Goal: Task Accomplishment & Management: Manage account settings

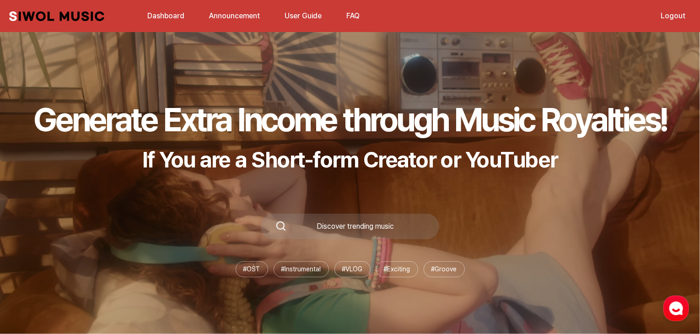
click at [174, 16] on link "Dashboard" at bounding box center [166, 16] width 48 height 20
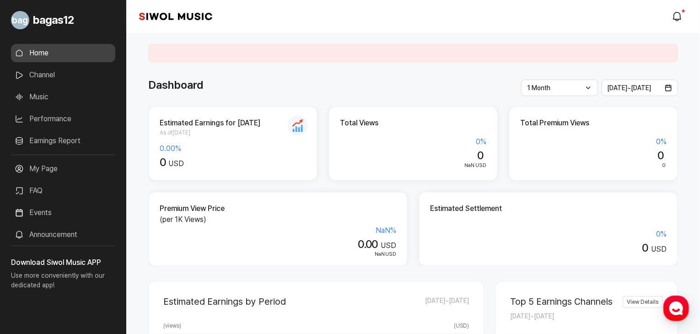
click at [76, 95] on link "Music" at bounding box center [63, 97] width 104 height 18
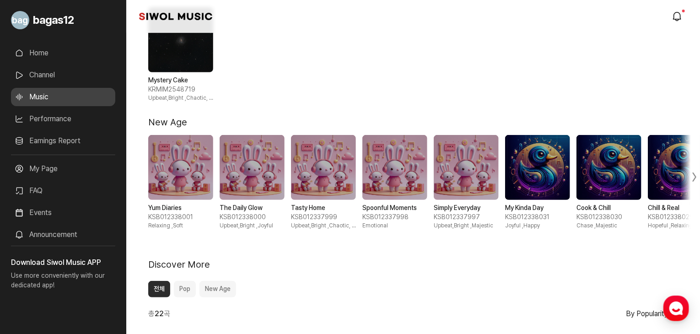
scroll to position [181, 0]
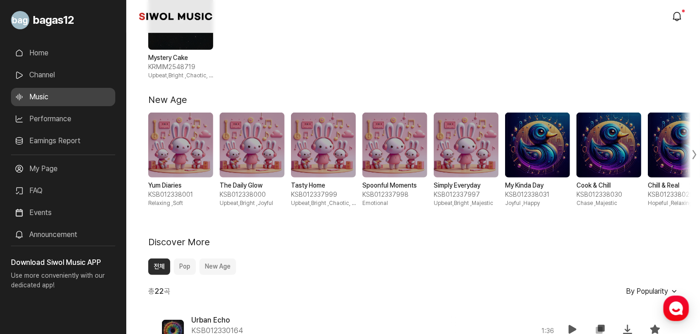
click at [171, 177] on div "Yum Diaries KSB012338001 Relaxing , Soft" at bounding box center [180, 160] width 65 height 95
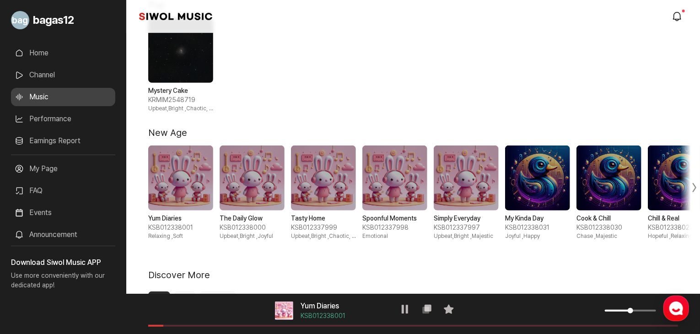
scroll to position [150, 0]
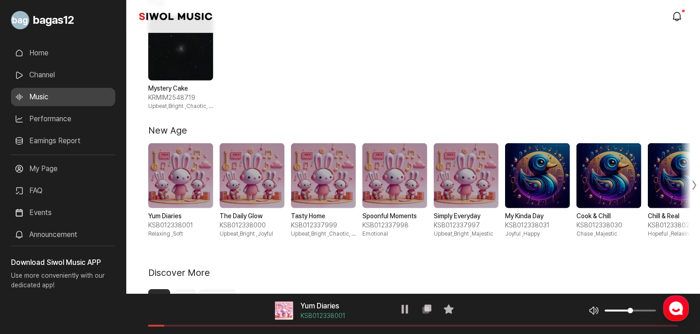
click at [252, 195] on span "2 / 10" at bounding box center [252, 175] width 65 height 65
click at [303, 165] on span "3 / 10" at bounding box center [323, 175] width 65 height 65
click at [404, 187] on span "4 / 10" at bounding box center [395, 175] width 65 height 65
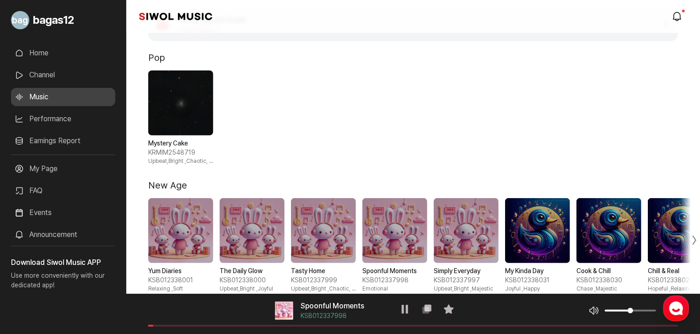
scroll to position [94, 0]
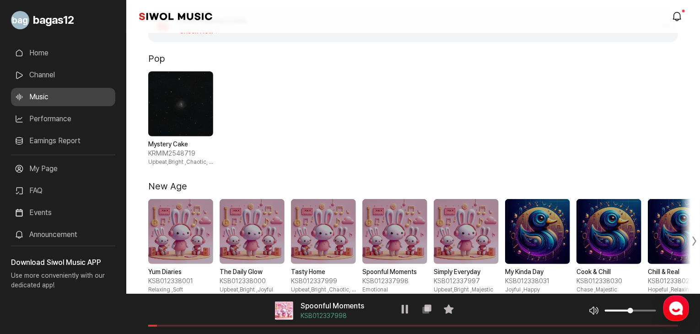
click at [187, 130] on span "1 / 1" at bounding box center [180, 103] width 65 height 65
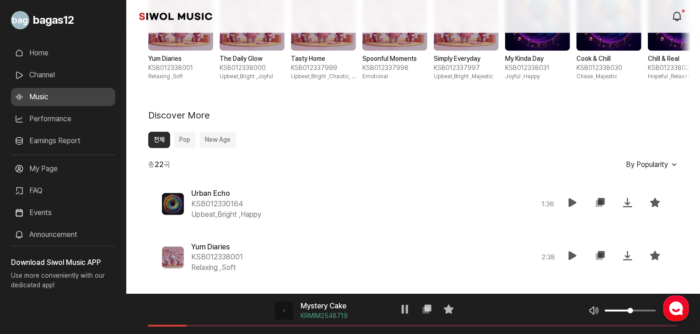
scroll to position [219, 0]
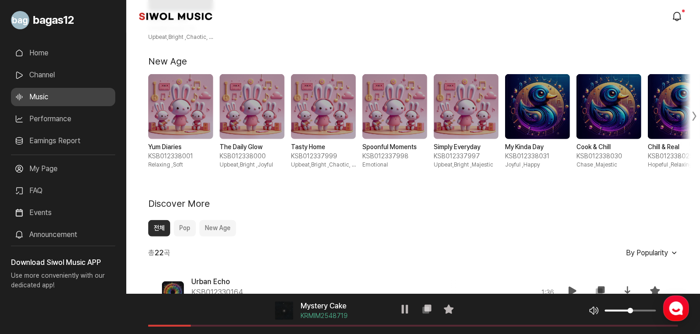
click at [65, 210] on link "Events" at bounding box center [63, 213] width 104 height 18
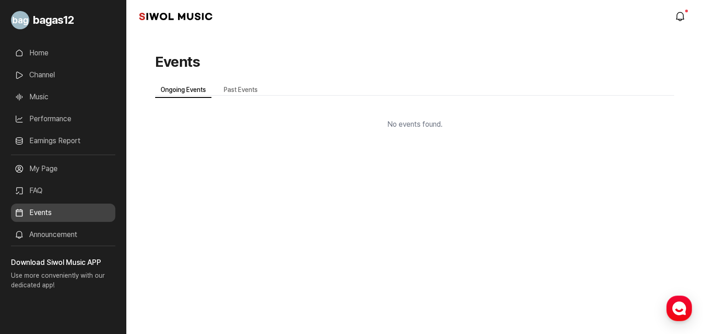
click at [77, 233] on link "Announcement" at bounding box center [63, 235] width 104 height 18
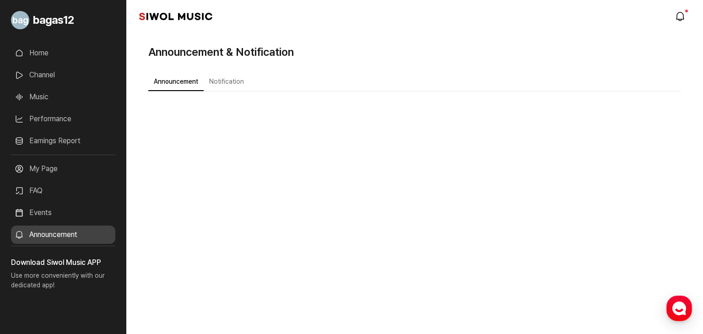
click at [223, 87] on button "Notification" at bounding box center [227, 82] width 46 height 18
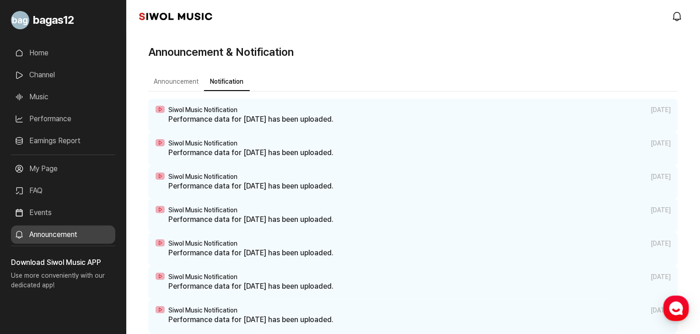
click at [253, 115] on p "Performance data for September 9, 2025 has been uploaded." at bounding box center [419, 119] width 503 height 11
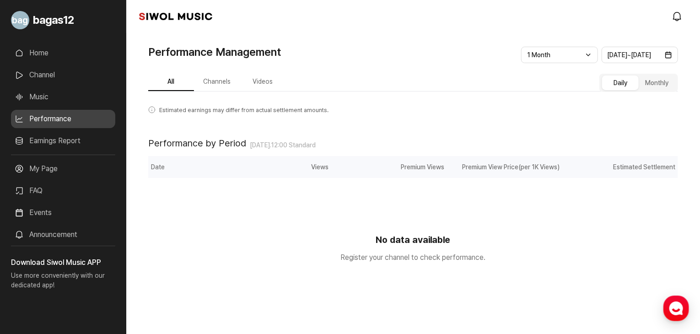
click at [66, 95] on link "Music" at bounding box center [63, 97] width 104 height 18
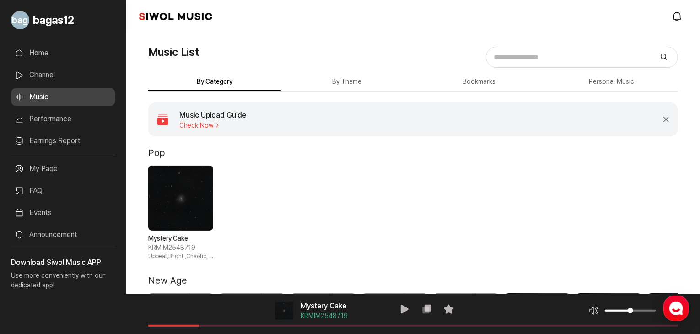
click at [45, 78] on link "Channel" at bounding box center [63, 75] width 104 height 18
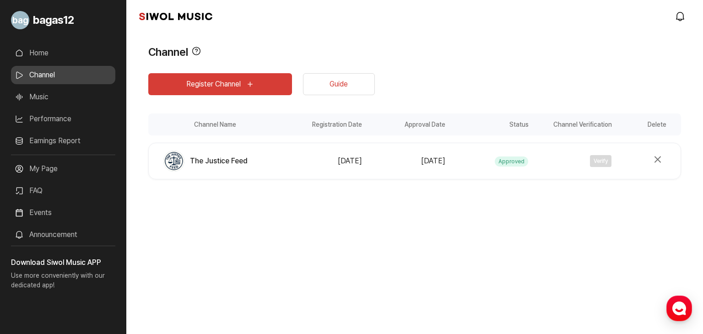
click at [320, 87] on link "Guide" at bounding box center [339, 84] width 72 height 22
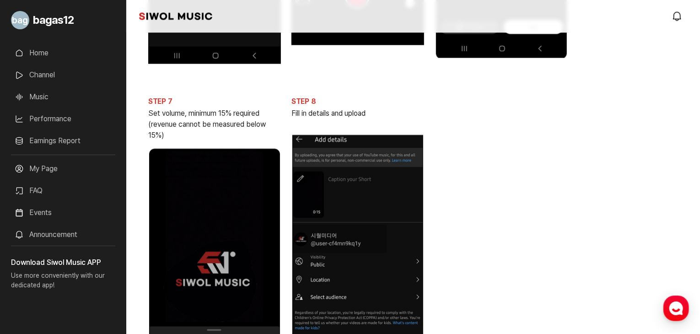
scroll to position [730, 0]
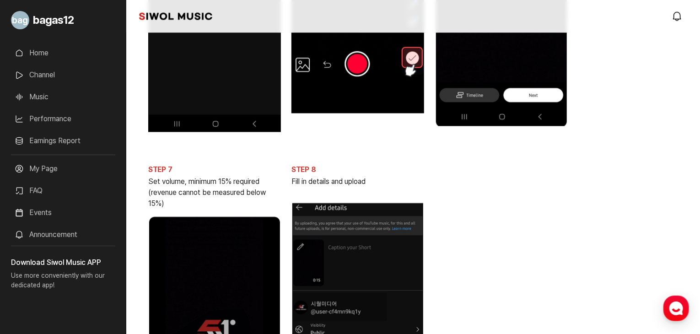
click at [59, 146] on link "Earnings Report" at bounding box center [63, 141] width 104 height 18
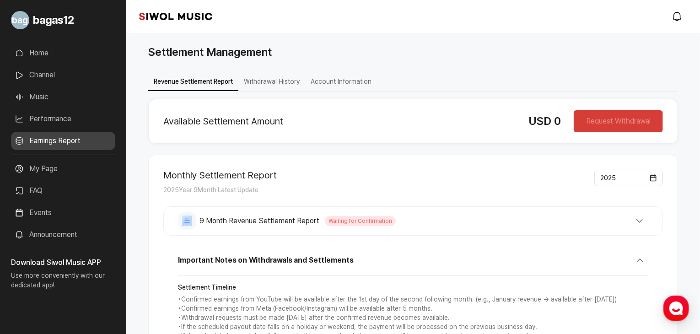
click at [50, 121] on link "Performance" at bounding box center [63, 119] width 104 height 18
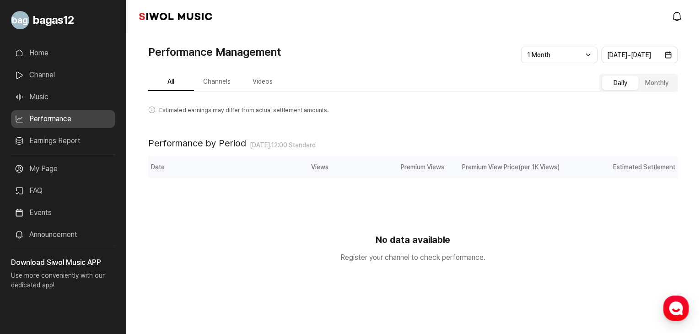
click at [40, 80] on link "Channel" at bounding box center [63, 75] width 104 height 18
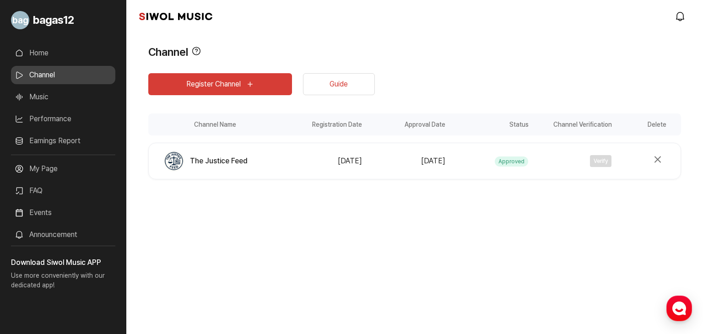
click at [36, 54] on link "Home" at bounding box center [63, 53] width 104 height 18
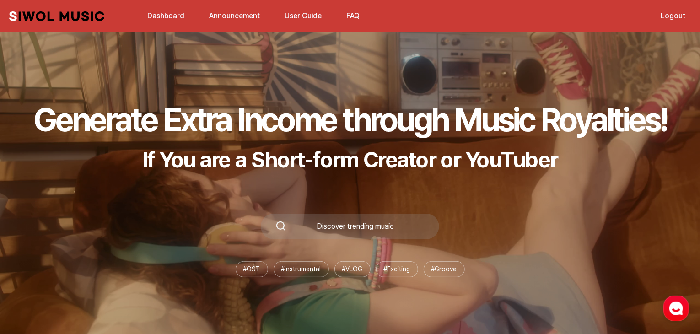
click at [290, 17] on link "User Guide" at bounding box center [303, 16] width 48 height 20
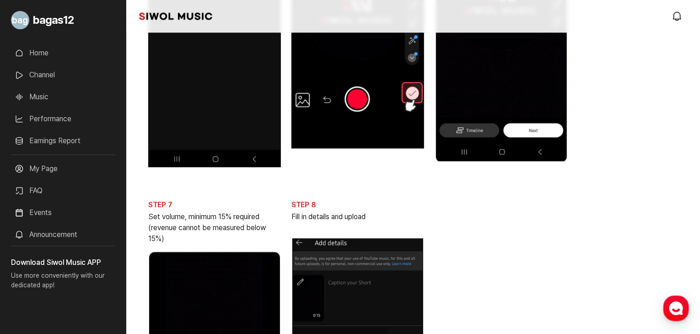
scroll to position [684, 0]
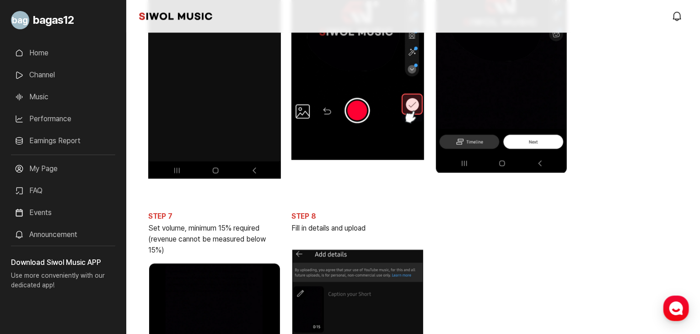
click at [62, 67] on link "Channel" at bounding box center [63, 75] width 104 height 18
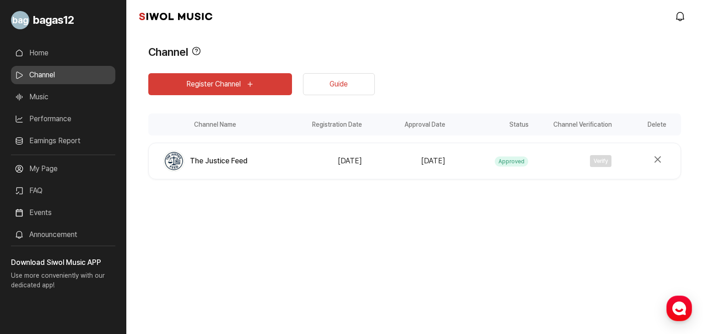
click at [58, 96] on link "Music" at bounding box center [63, 97] width 104 height 18
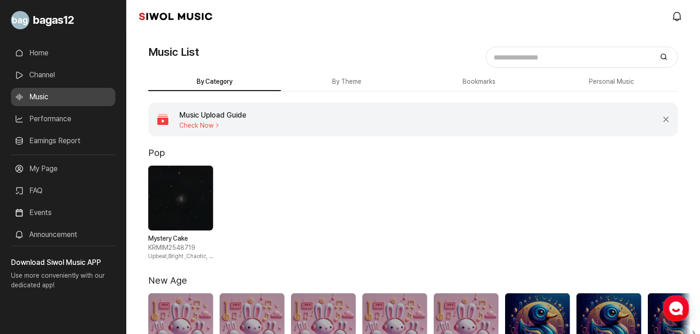
click at [329, 84] on button "By Theme" at bounding box center [347, 82] width 133 height 18
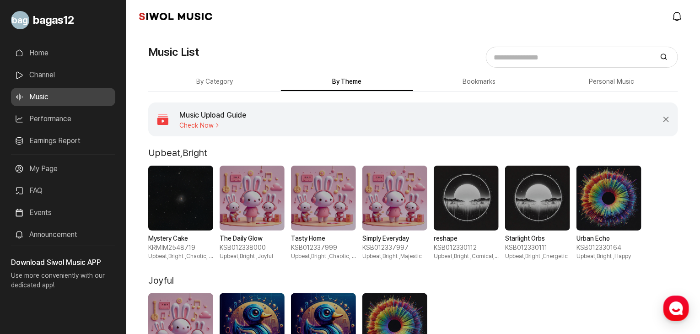
click at [56, 116] on link "Performance" at bounding box center [63, 119] width 104 height 18
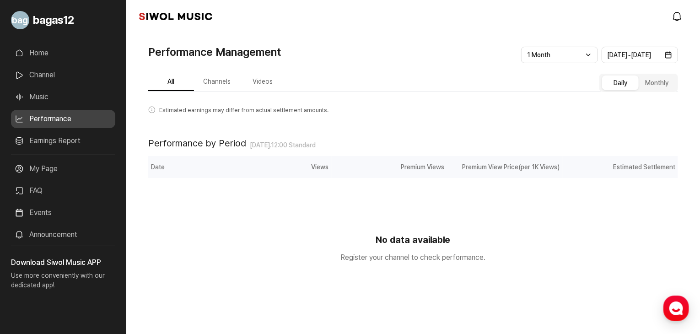
click at [47, 69] on link "Channel" at bounding box center [63, 75] width 104 height 18
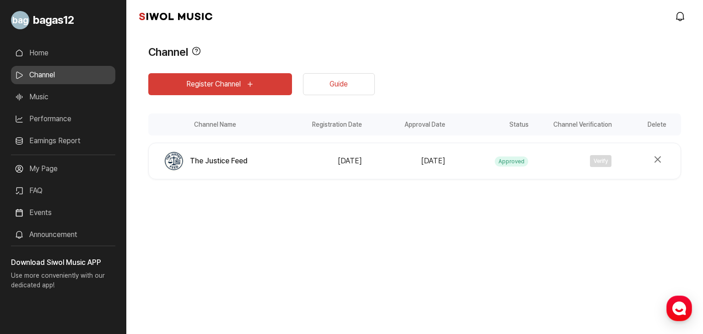
click at [81, 188] on link "FAQ" at bounding box center [63, 191] width 104 height 18
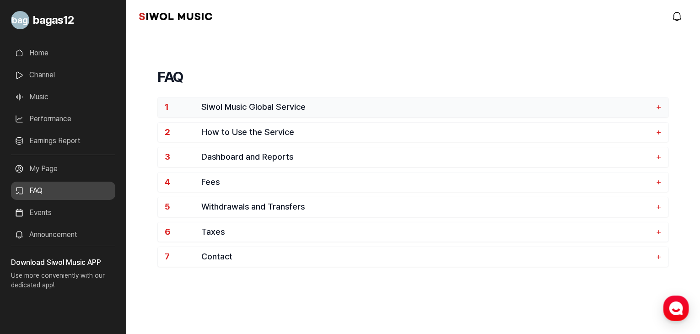
click at [232, 103] on span "Siwol Music Global Service" at bounding box center [426, 107] width 450 height 11
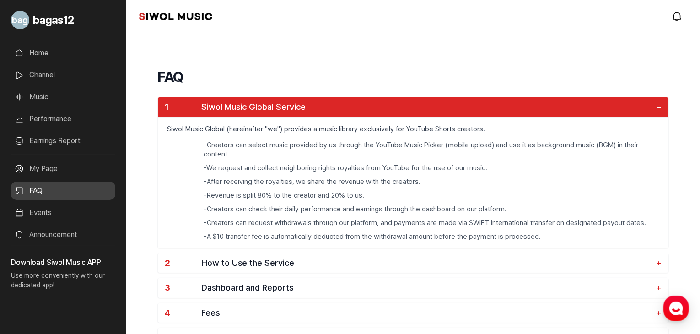
click at [72, 226] on link "Announcement" at bounding box center [63, 235] width 104 height 18
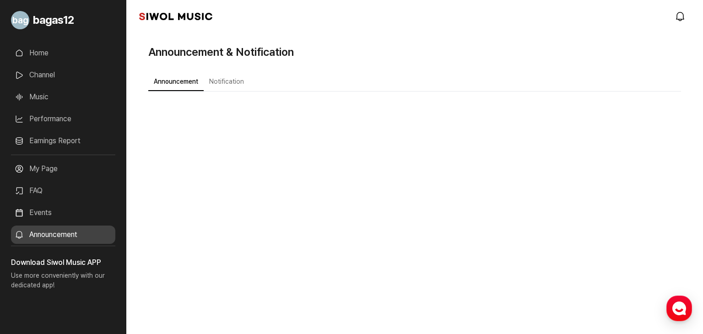
click at [89, 162] on link "My Page" at bounding box center [63, 169] width 104 height 18
click at [682, 18] on icon "modal.notifications" at bounding box center [680, 16] width 11 height 11
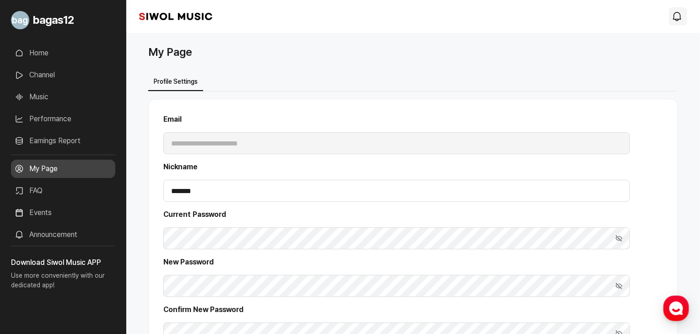
click at [674, 17] on icon "modal.notifications" at bounding box center [677, 16] width 11 height 11
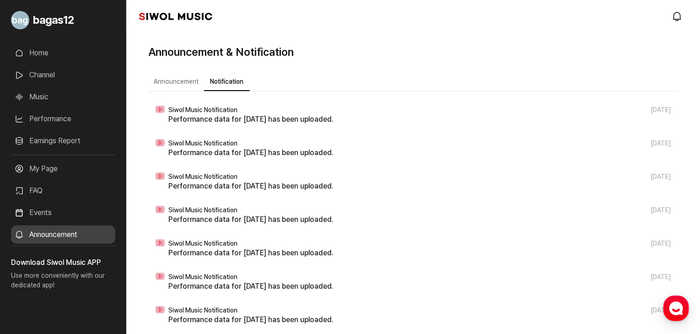
click at [42, 94] on link "Music" at bounding box center [63, 97] width 104 height 18
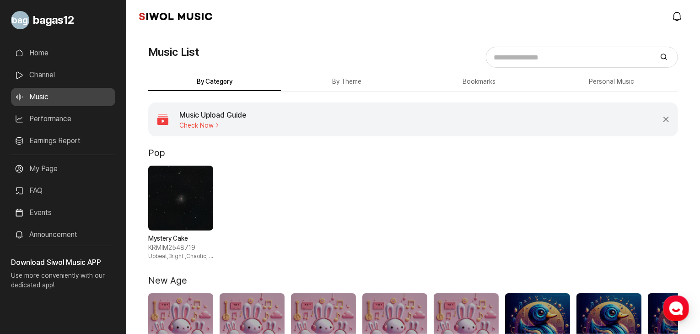
click at [60, 118] on link "Performance" at bounding box center [63, 119] width 104 height 18
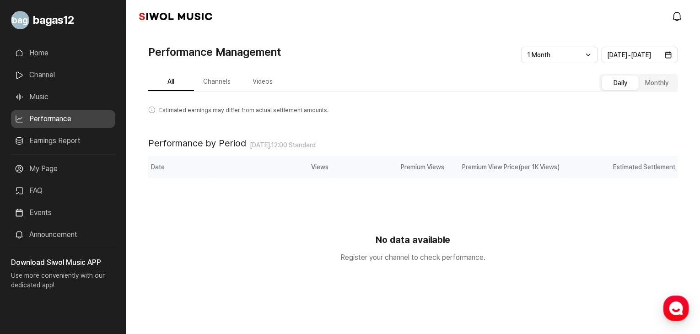
click at [59, 103] on link "Music" at bounding box center [63, 97] width 104 height 18
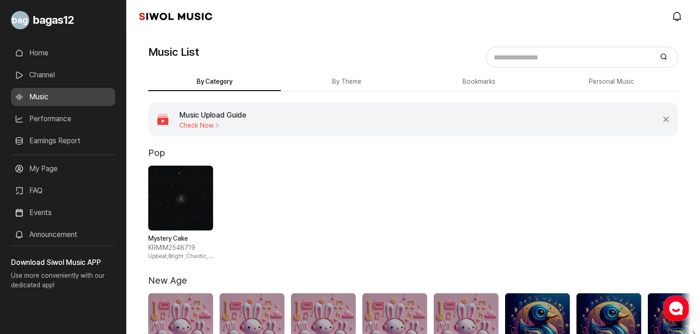
click at [73, 146] on link "Earnings Report" at bounding box center [63, 141] width 104 height 18
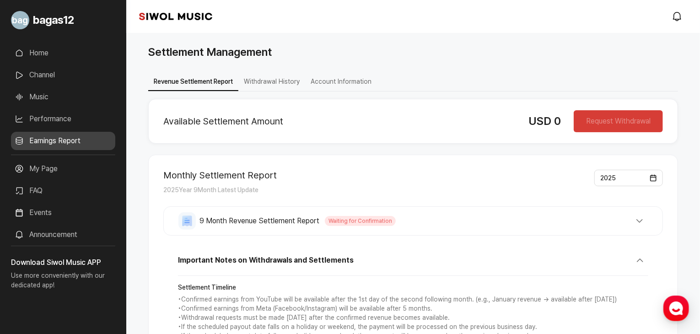
click at [276, 79] on button "Withdrawal History" at bounding box center [271, 82] width 67 height 18
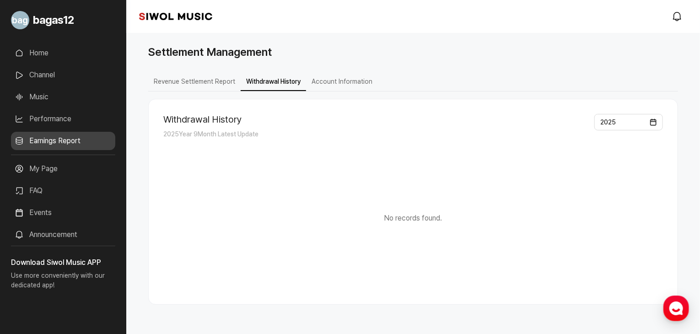
click at [217, 90] on button "Revenue Settlement Report" at bounding box center [194, 82] width 92 height 18
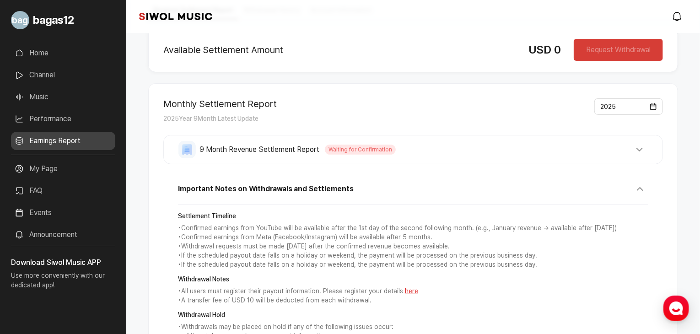
scroll to position [59, 0]
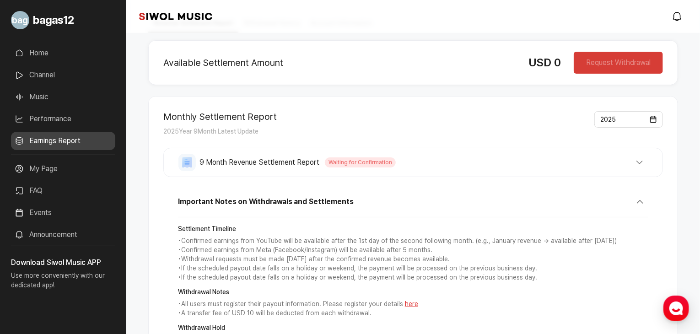
click at [640, 166] on button "9 Month Revenue Settlement Report Waiting for Confirmation" at bounding box center [414, 162] width 470 height 17
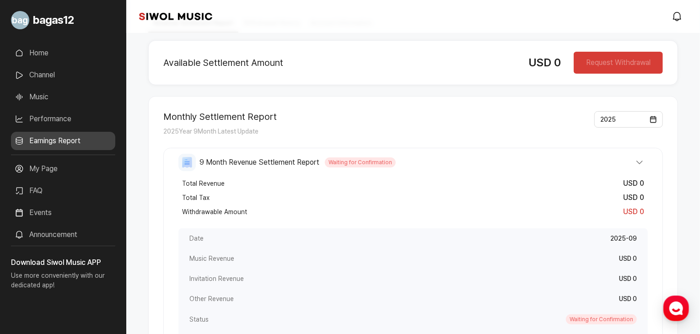
scroll to position [0, 0]
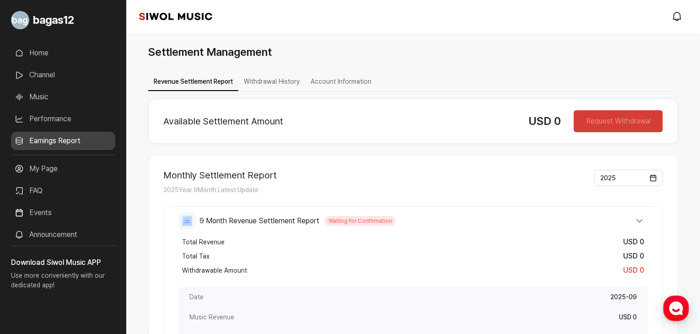
click at [287, 81] on button "Withdrawal History" at bounding box center [271, 82] width 67 height 18
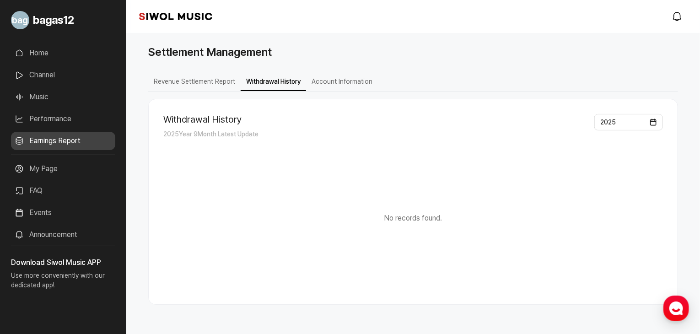
click at [330, 81] on button "Account Information" at bounding box center [342, 82] width 72 height 18
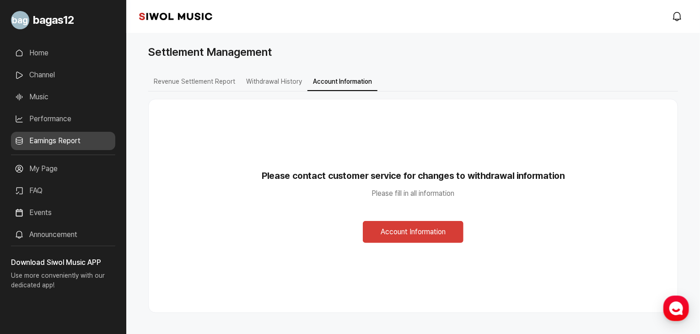
click at [397, 235] on button "Account Information" at bounding box center [413, 232] width 101 height 22
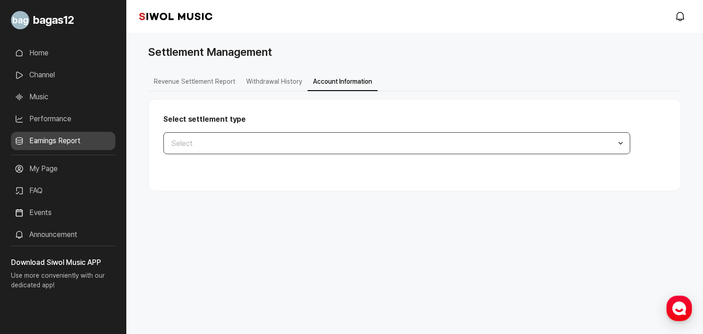
click at [232, 145] on button "Select" at bounding box center [396, 143] width 467 height 22
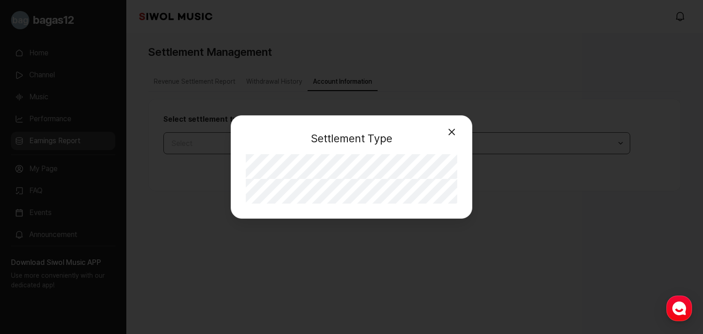
select select "**"
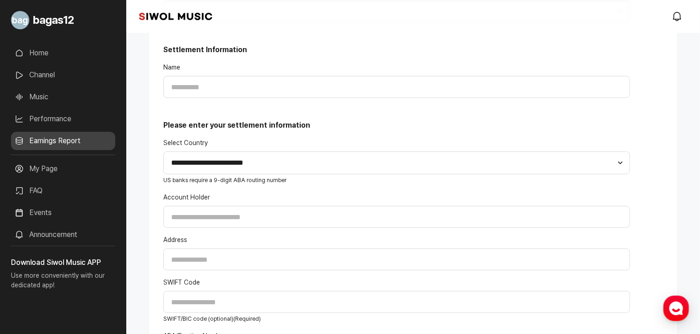
scroll to position [135, 0]
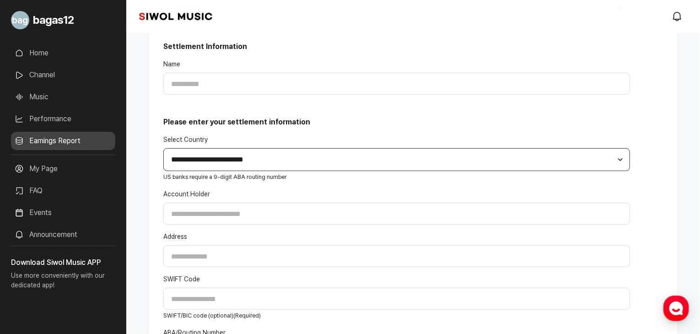
click at [234, 160] on select "**********" at bounding box center [396, 159] width 467 height 23
select select "**"
click at [163, 148] on select "**********" at bounding box center [396, 159] width 467 height 23
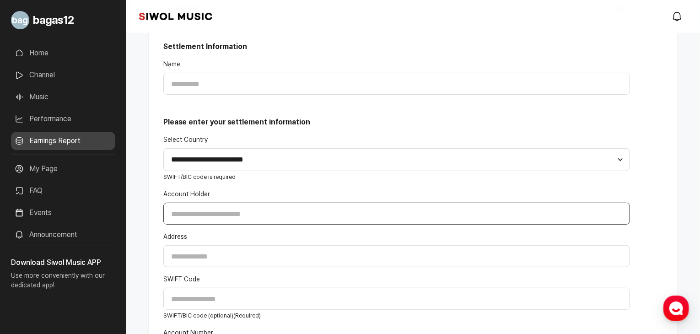
click at [220, 213] on input "Account Holder" at bounding box center [396, 214] width 467 height 22
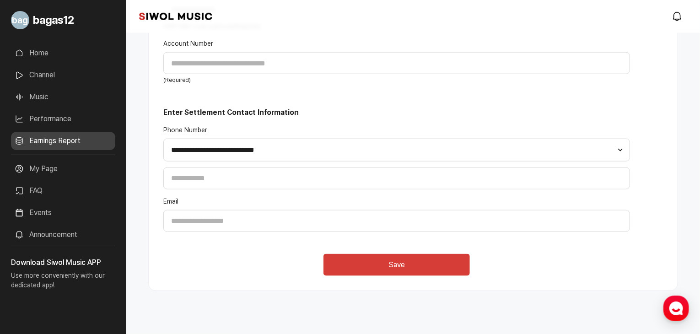
scroll to position [425, 0]
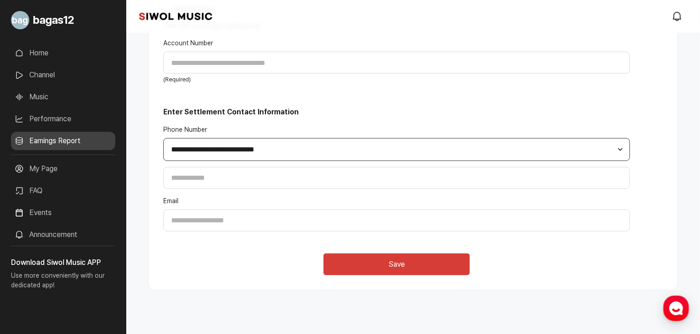
click at [216, 152] on select "**********" at bounding box center [396, 149] width 467 height 23
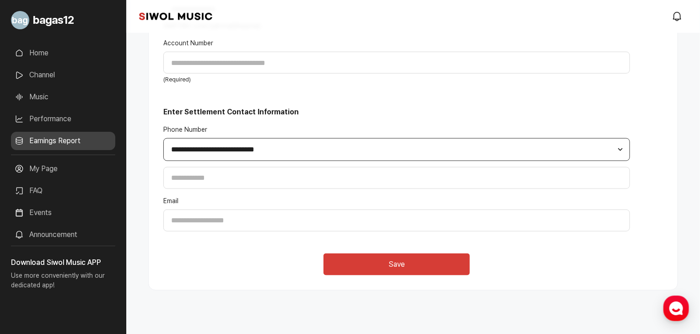
select select "**"
click at [163, 138] on select "**********" at bounding box center [396, 149] width 467 height 23
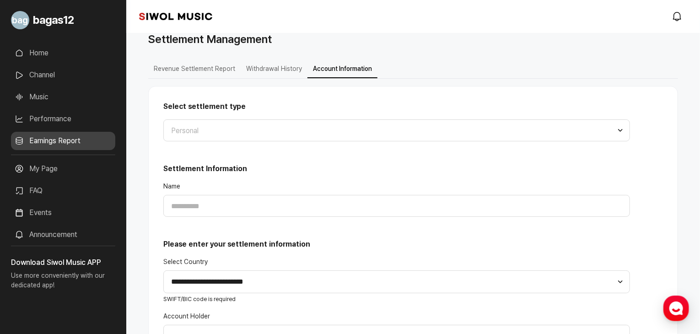
scroll to position [0, 0]
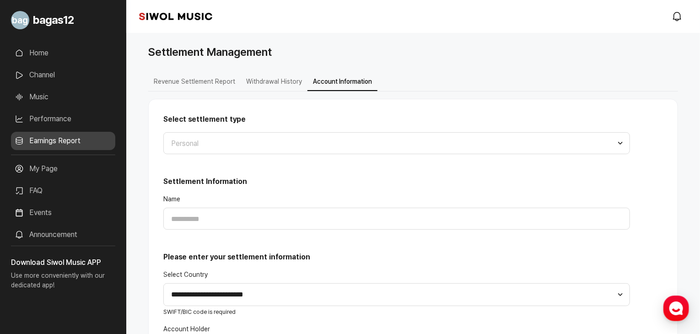
click at [251, 87] on button "Withdrawal History" at bounding box center [274, 82] width 67 height 18
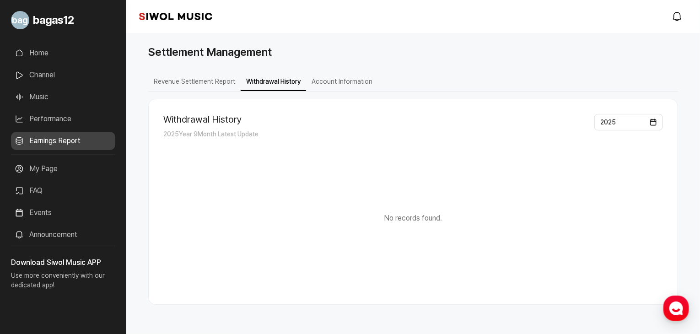
click at [344, 78] on button "Account Information" at bounding box center [342, 82] width 72 height 18
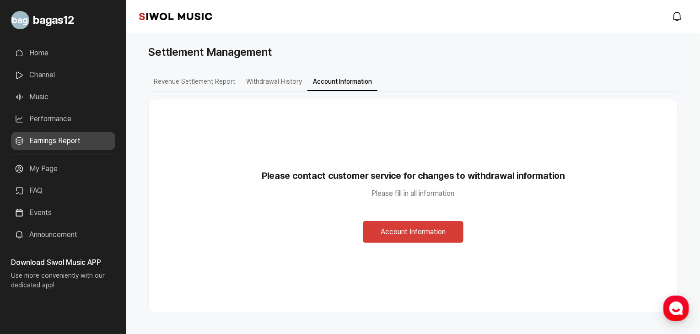
click at [380, 229] on button "Account Information" at bounding box center [413, 232] width 101 height 22
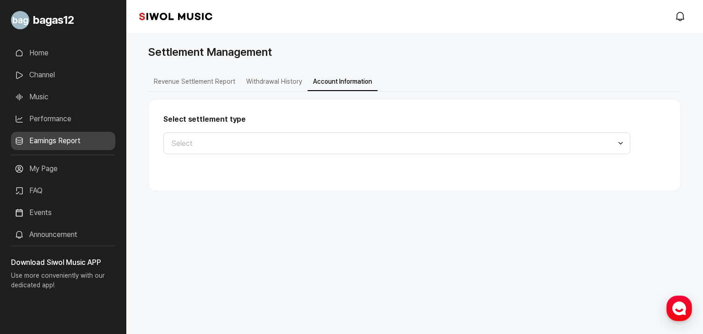
click at [281, 82] on button "Withdrawal History" at bounding box center [274, 82] width 67 height 18
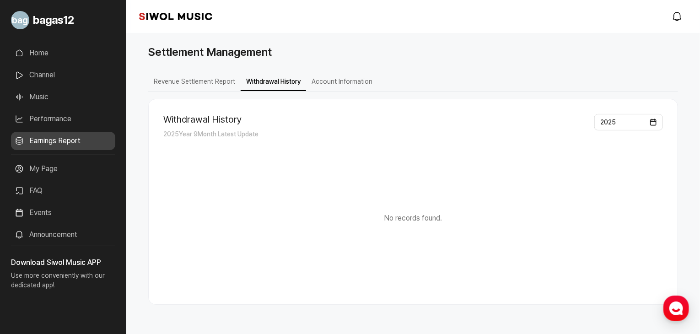
click at [328, 93] on div "Withdrawal History 2025 Year 9 Month Latest Update 2025 No records found. Selec…" at bounding box center [413, 198] width 530 height 213
click at [331, 80] on button "Account Information" at bounding box center [342, 82] width 72 height 18
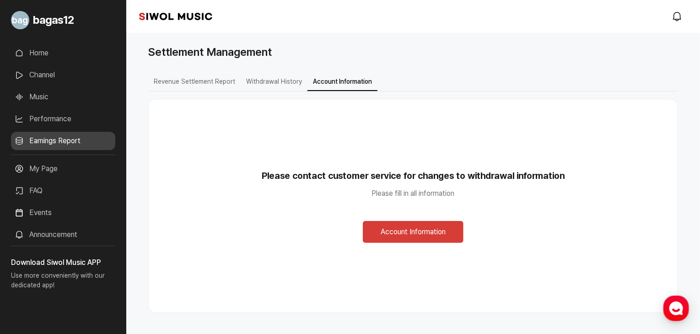
click at [382, 229] on button "Account Information" at bounding box center [413, 232] width 101 height 22
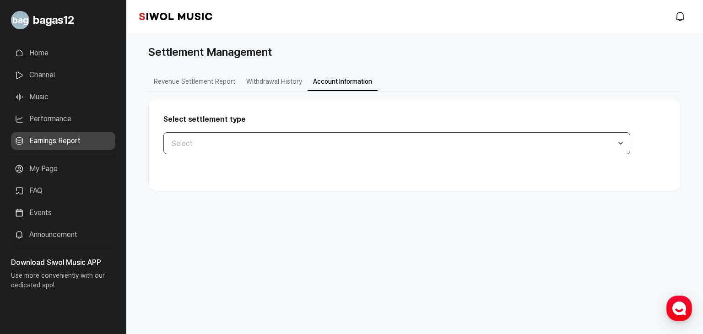
click at [275, 146] on button "Select" at bounding box center [396, 143] width 467 height 22
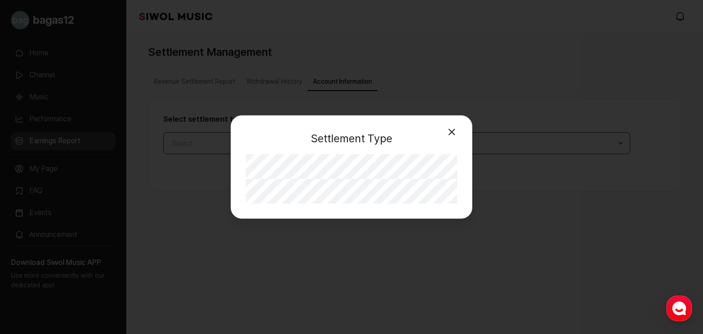
select select "**"
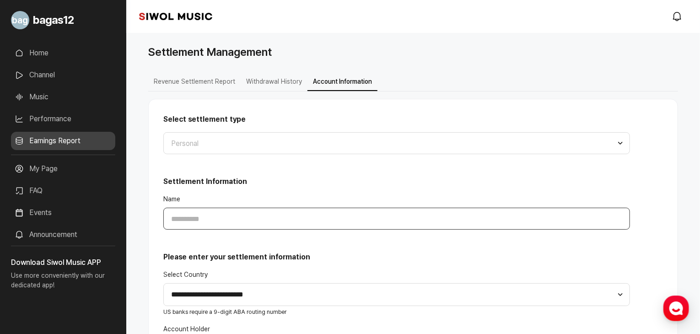
click at [282, 211] on input "Name" at bounding box center [396, 219] width 467 height 22
type input "**********"
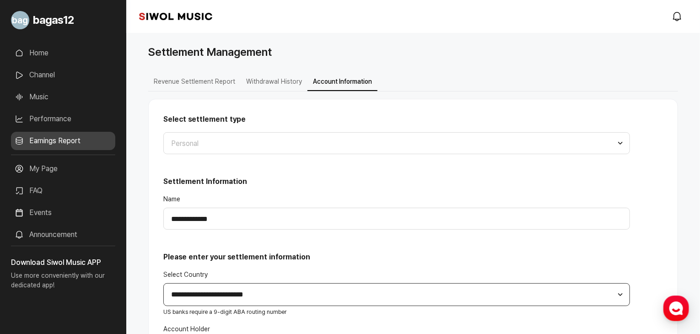
select select "**"
click at [163, 283] on select "**********" at bounding box center [396, 294] width 467 height 23
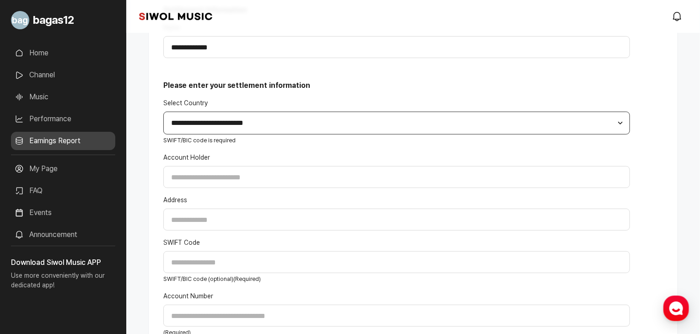
scroll to position [176, 0]
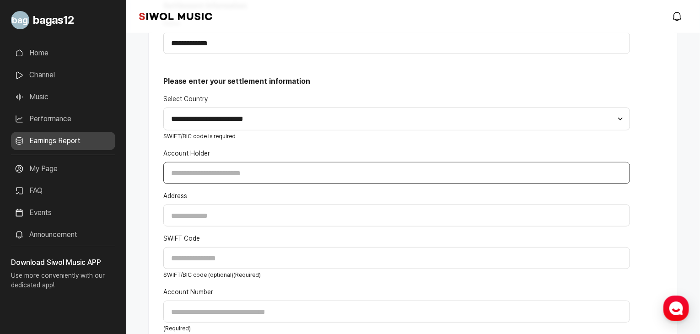
click at [237, 166] on input "Account Holder" at bounding box center [396, 173] width 467 height 22
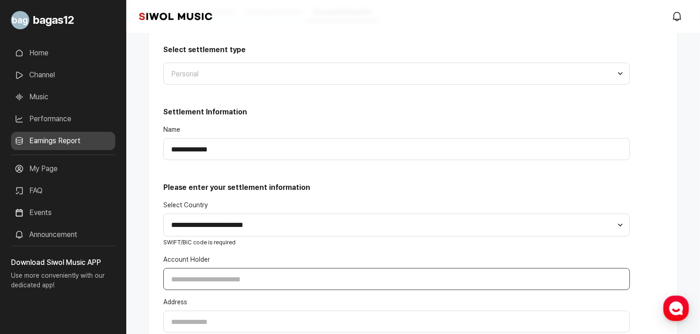
scroll to position [64, 0]
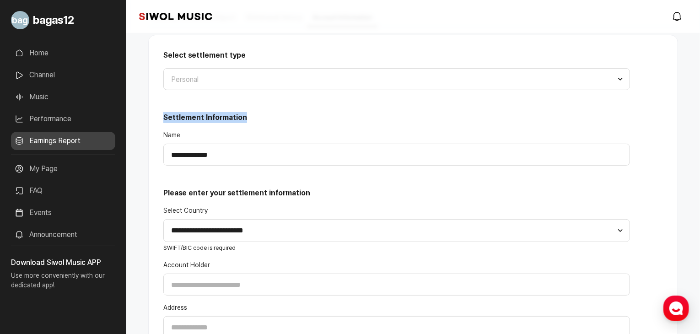
drag, startPoint x: 164, startPoint y: 114, endPoint x: 265, endPoint y: 114, distance: 101.2
click at [265, 114] on h3 "Settlement Information" at bounding box center [396, 117] width 467 height 11
copy h3 "Settlement Information"
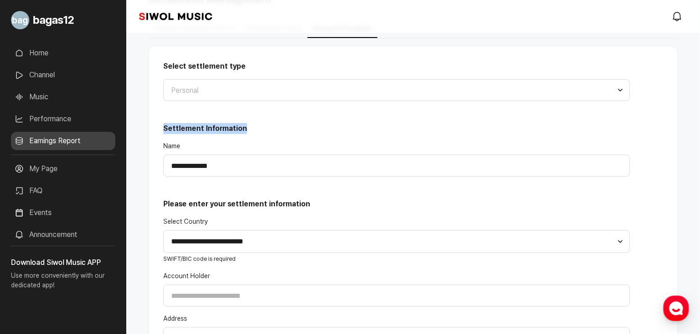
scroll to position [53, 0]
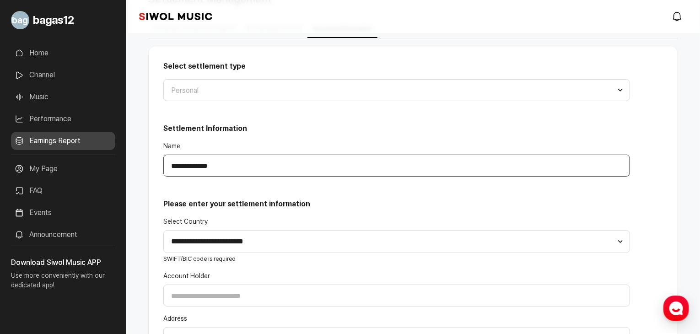
click at [197, 159] on input "**********" at bounding box center [396, 166] width 467 height 22
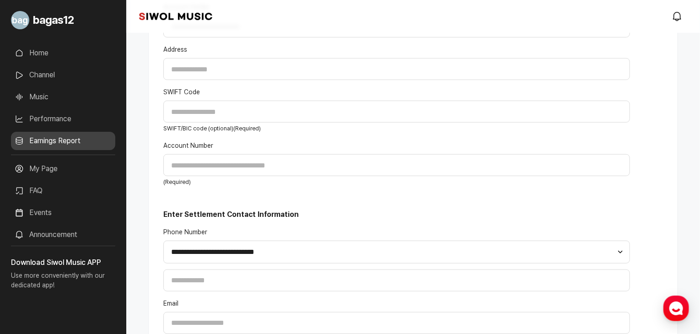
scroll to position [322, 0]
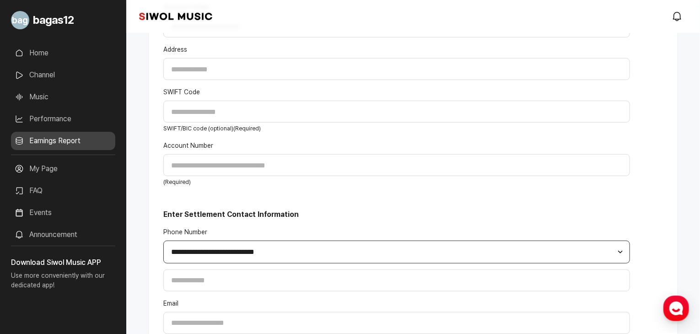
click at [231, 253] on select "**********" at bounding box center [396, 252] width 467 height 23
click at [231, 254] on select "**********" at bounding box center [396, 252] width 467 height 23
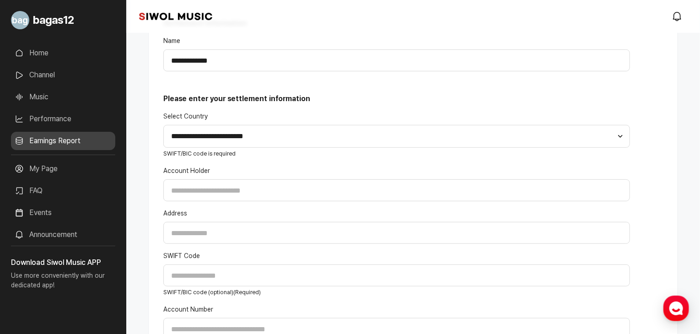
scroll to position [157, 0]
drag, startPoint x: 215, startPoint y: 164, endPoint x: 148, endPoint y: 172, distance: 66.8
click at [148, 172] on div "**********" at bounding box center [413, 249] width 530 height 617
copy label "Account Holder"
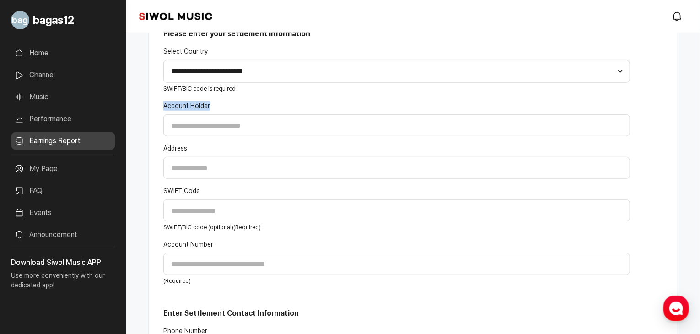
scroll to position [225, 0]
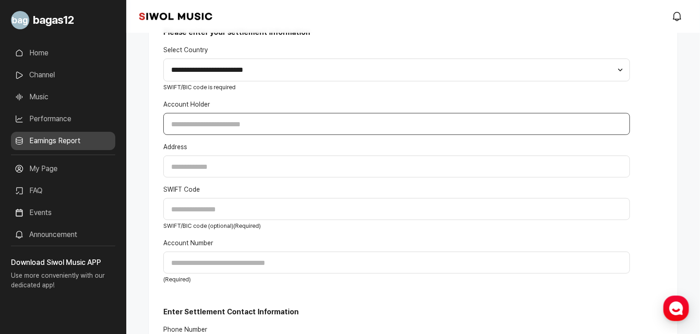
drag, startPoint x: 214, startPoint y: 124, endPoint x: 194, endPoint y: 126, distance: 20.8
click at [194, 126] on input "Account Holder" at bounding box center [396, 124] width 467 height 22
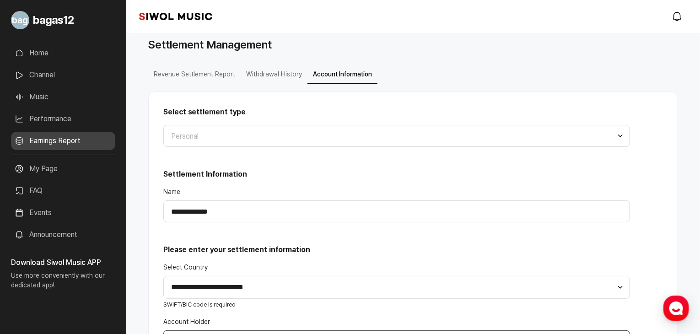
scroll to position [427, 0]
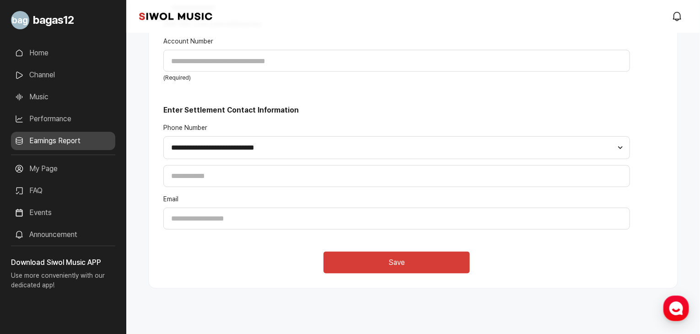
click at [361, 259] on button "Save" at bounding box center [397, 263] width 146 height 22
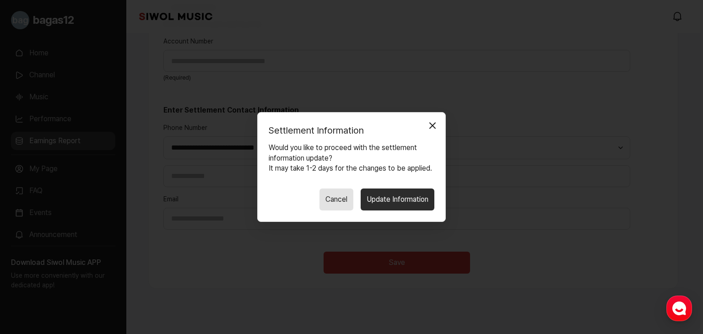
click at [332, 200] on button "Cancel" at bounding box center [336, 200] width 34 height 22
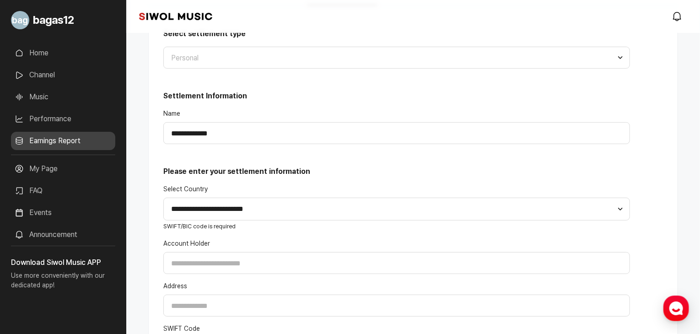
scroll to position [0, 0]
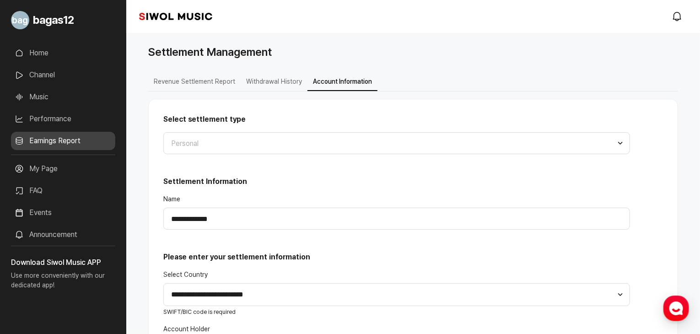
click at [265, 85] on button "Withdrawal History" at bounding box center [274, 82] width 67 height 18
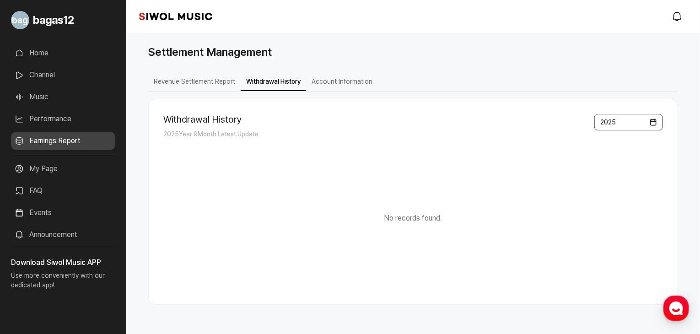
click at [614, 119] on span "2025" at bounding box center [609, 122] width 16 height 7
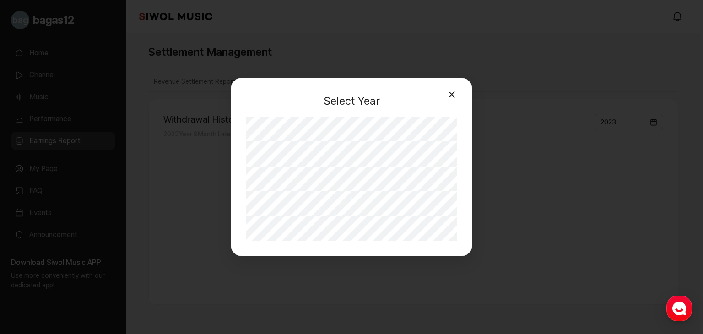
click at [448, 92] on button "Close" at bounding box center [452, 95] width 18 height 18
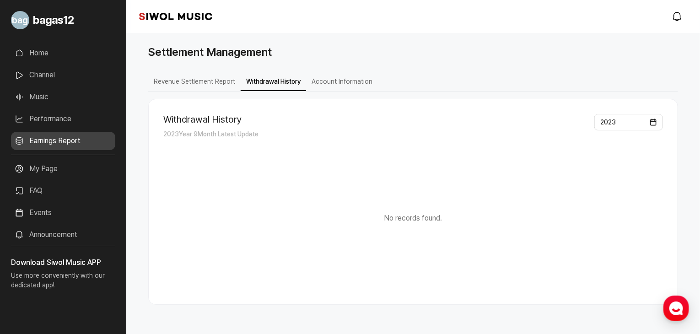
click at [174, 88] on button "Revenue Settlement Report" at bounding box center [194, 82] width 92 height 18
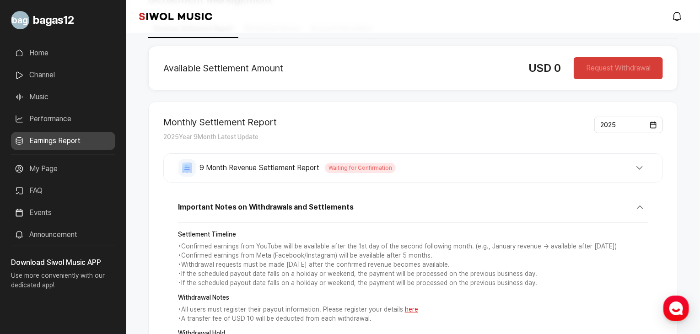
scroll to position [56, 0]
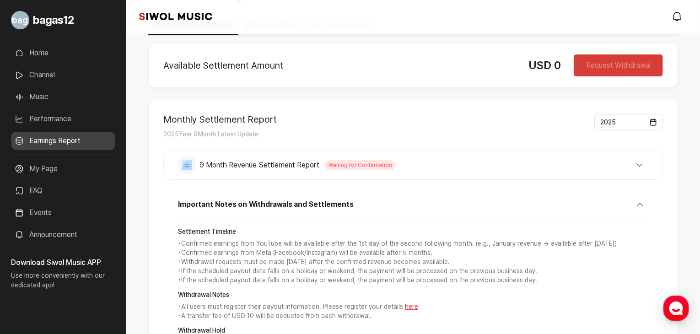
click at [639, 160] on button "9 Month Revenue Settlement Report Waiting for Confirmation" at bounding box center [414, 165] width 470 height 17
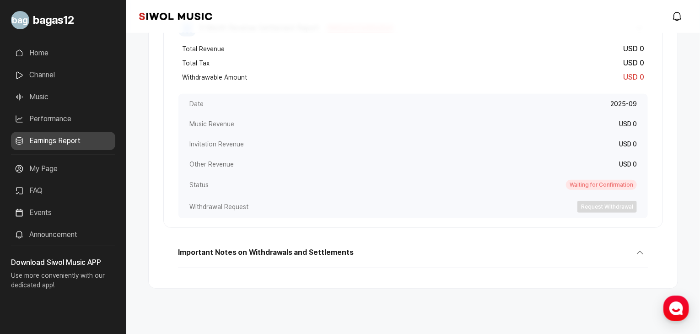
scroll to position [194, 0]
click at [637, 251] on button "Important Notes on Withdrawals and Settlements" at bounding box center [413, 256] width 471 height 24
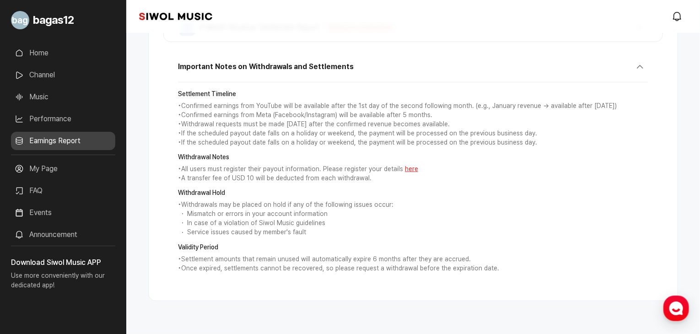
scroll to position [207, 0]
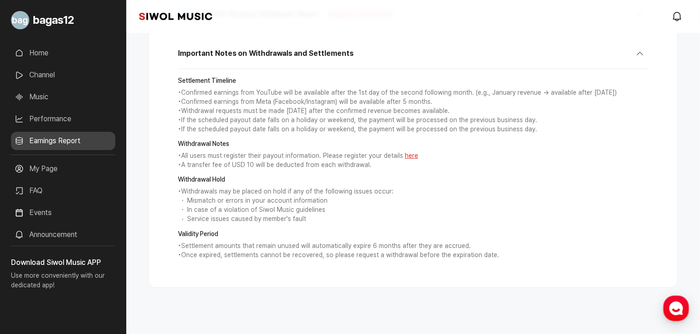
click at [51, 98] on link "Music" at bounding box center [63, 97] width 104 height 18
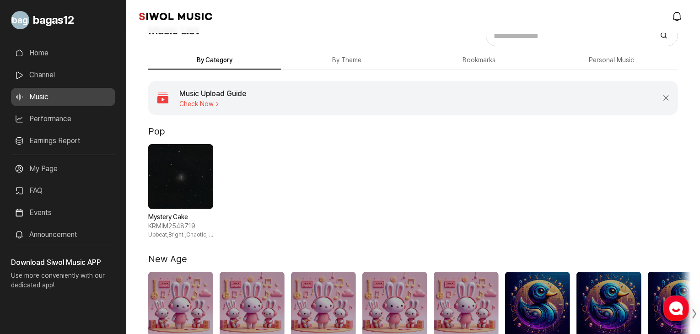
scroll to position [22, 0]
click at [341, 59] on button "By Theme" at bounding box center [347, 60] width 133 height 18
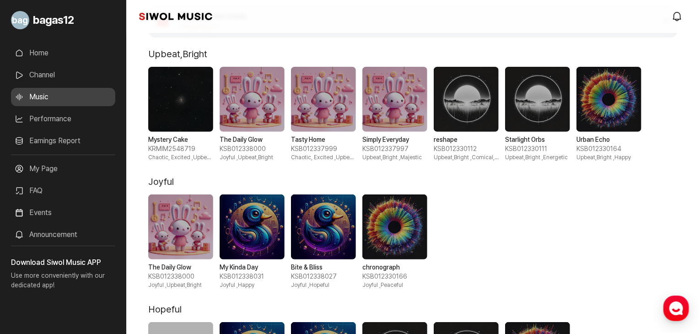
scroll to position [96, 0]
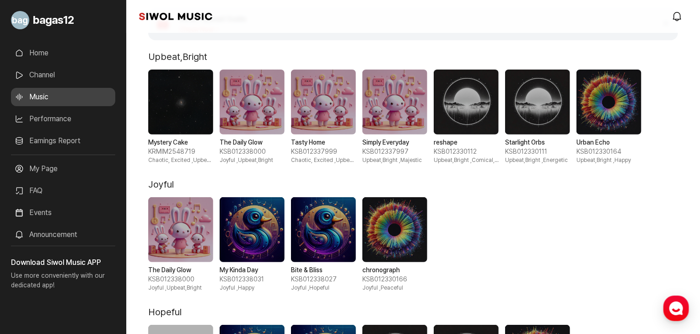
click at [302, 124] on span "3 / 7" at bounding box center [323, 102] width 65 height 65
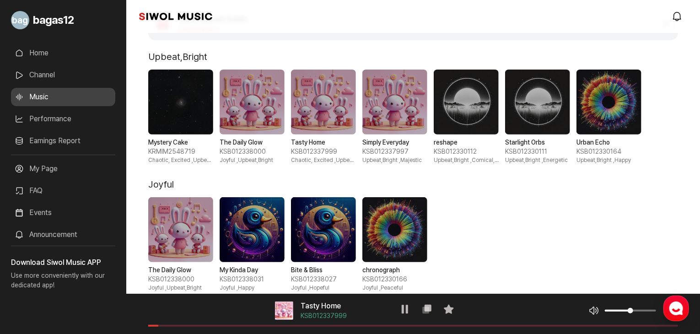
click at [452, 99] on span "5 / 7" at bounding box center [466, 102] width 65 height 65
click at [529, 114] on span "6 / 7" at bounding box center [537, 102] width 65 height 65
click at [163, 127] on span "1 / 7" at bounding box center [180, 102] width 65 height 65
click at [242, 106] on span "2 / 7" at bounding box center [252, 102] width 65 height 65
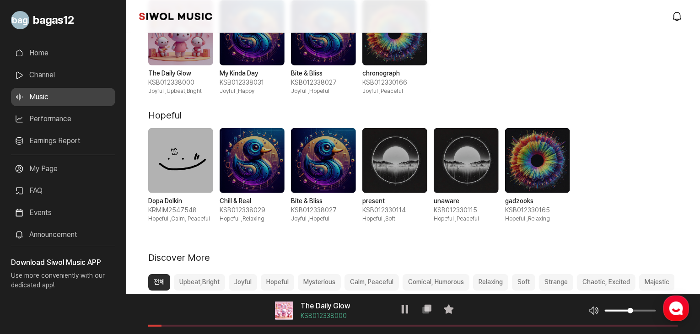
scroll to position [296, 0]
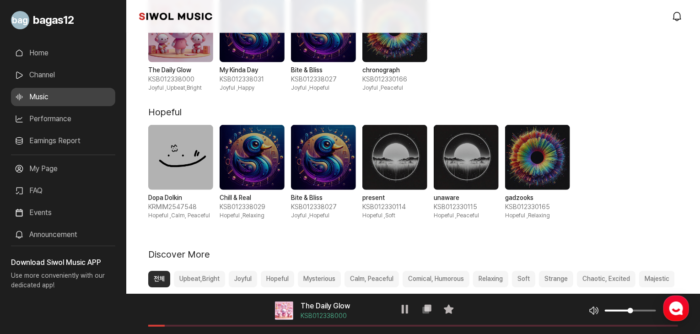
click at [185, 188] on span "1 / 6" at bounding box center [180, 157] width 65 height 65
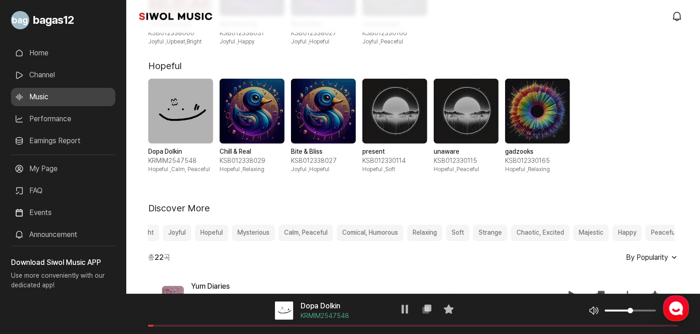
scroll to position [0, 65]
click at [261, 237] on button "Mysterious" at bounding box center [254, 233] width 43 height 16
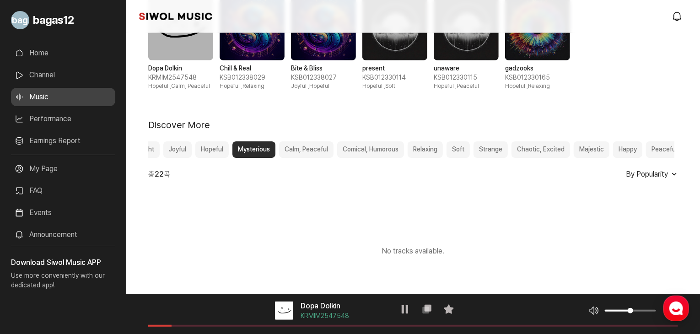
scroll to position [422, 0]
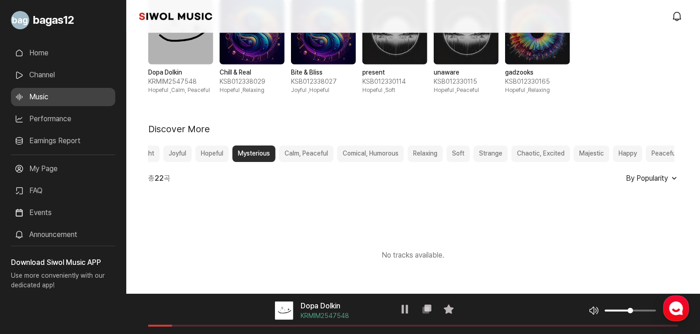
click at [211, 153] on button "Hopeful" at bounding box center [211, 154] width 33 height 16
click at [177, 158] on button "Joyful" at bounding box center [177, 154] width 28 height 16
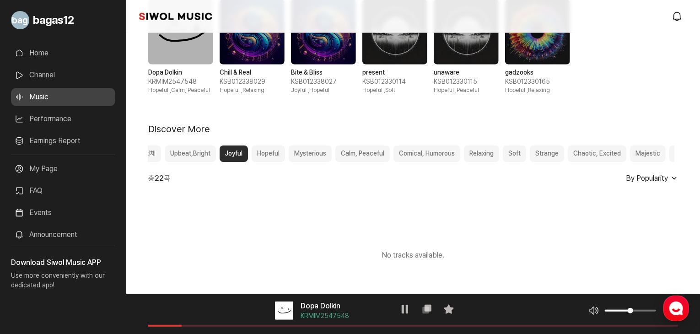
scroll to position [0, 9]
click at [177, 155] on button "Upbeat,Bright" at bounding box center [190, 154] width 51 height 16
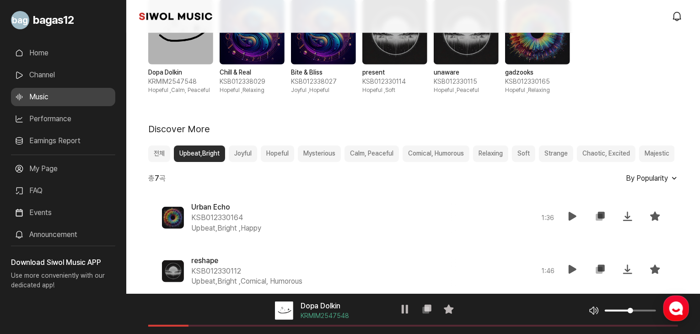
scroll to position [711, 0]
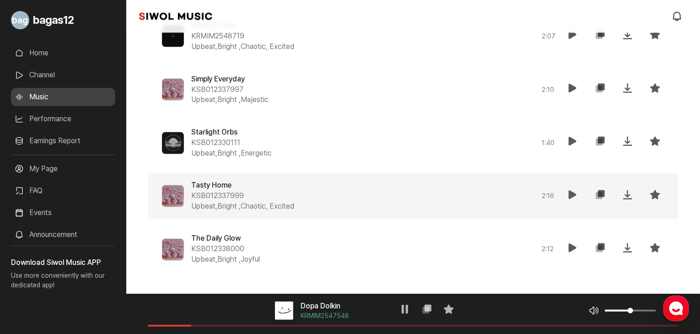
click at [188, 207] on div "Tasty Home KSB012337999 Upbeat,Bright , Chaotic, Excited 2 : 16 재생 복사 저장 즐겨찾기" at bounding box center [413, 196] width 530 height 46
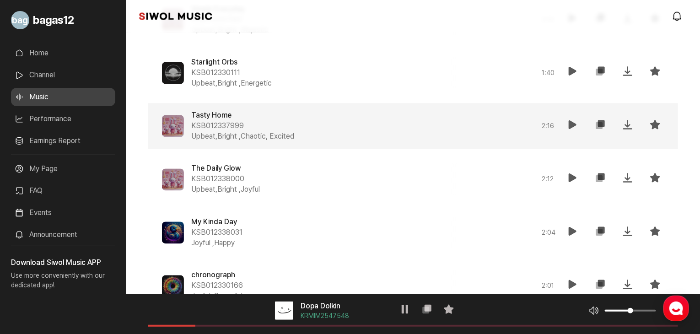
scroll to position [787, 0]
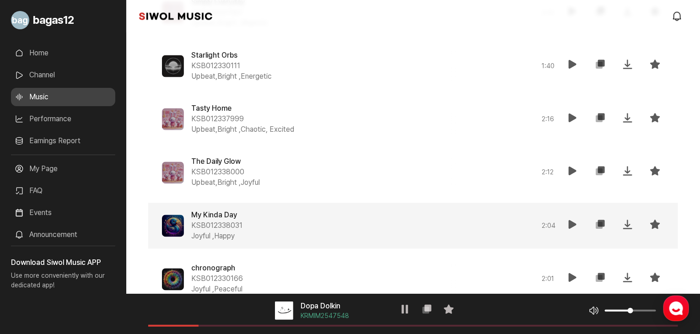
click at [186, 238] on div "My Kinda Day KSB012338031 Joyful , Happy 2 : 04 재생 복사 저장 즐겨찾기" at bounding box center [413, 226] width 530 height 46
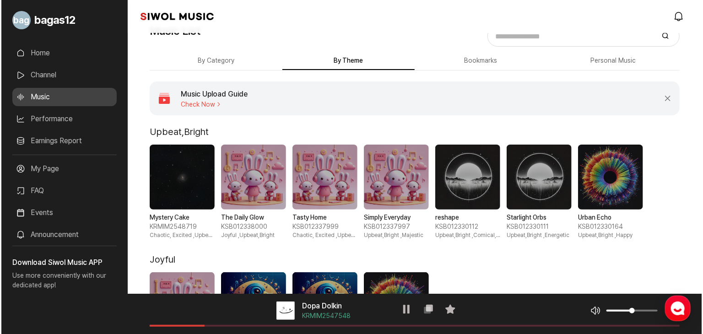
scroll to position [0, 0]
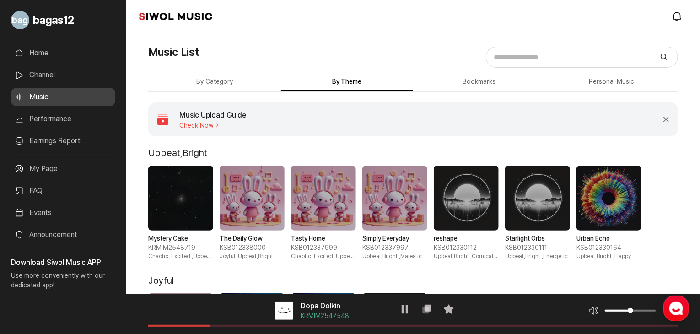
click at [593, 309] on icon at bounding box center [594, 310] width 11 height 11
click at [67, 136] on link "Earnings Report" at bounding box center [63, 141] width 104 height 18
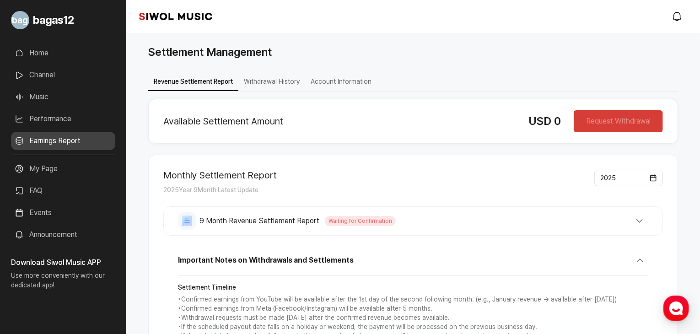
click at [64, 68] on link "Channel" at bounding box center [63, 75] width 104 height 18
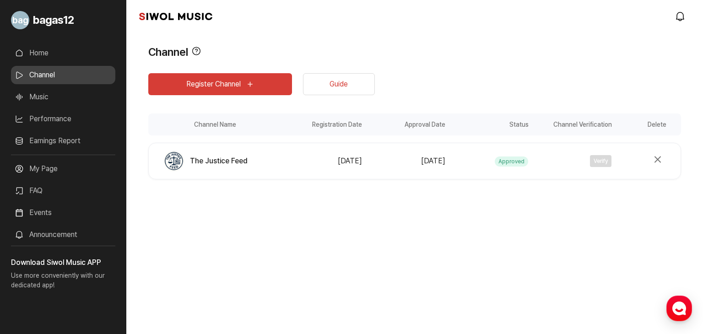
click at [236, 74] on button "Register Channel" at bounding box center [220, 84] width 144 height 22
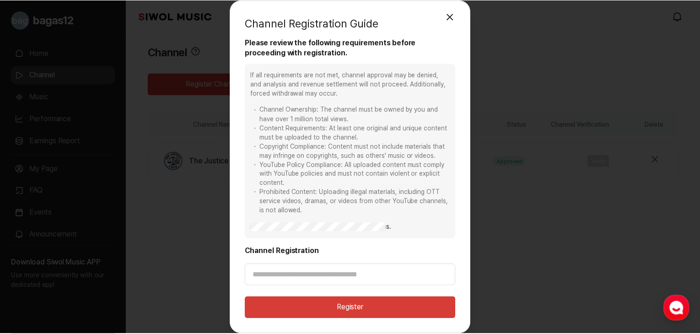
scroll to position [2, 0]
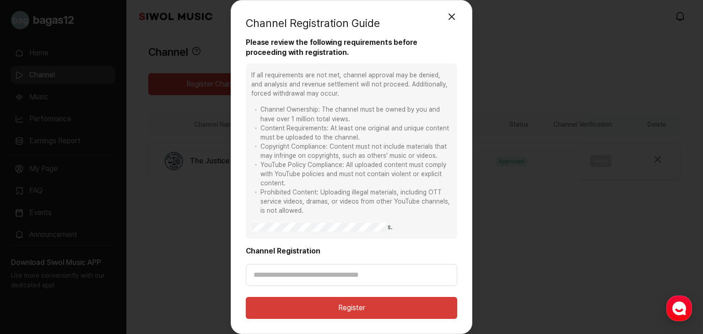
click at [455, 22] on button "Close modal" at bounding box center [452, 17] width 18 height 18
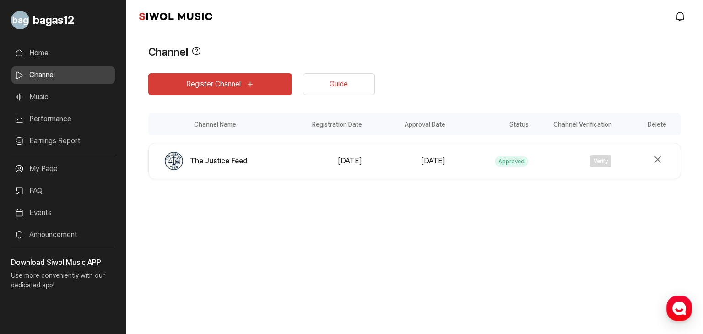
click at [311, 87] on link "Guide" at bounding box center [339, 84] width 72 height 22
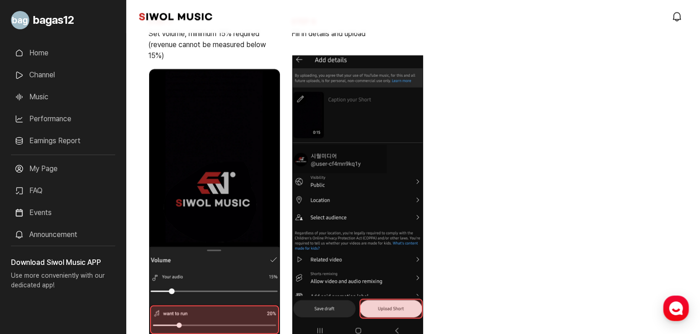
scroll to position [858, 0]
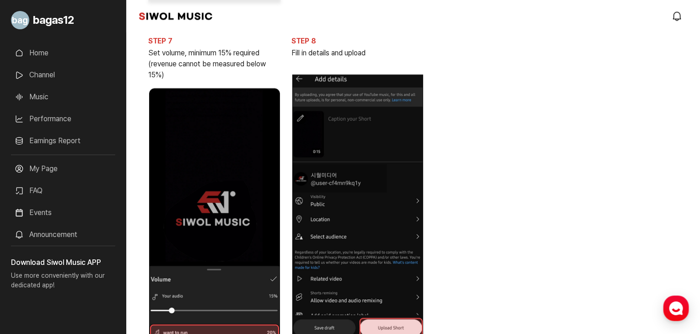
click at [52, 127] on link "Performance" at bounding box center [63, 119] width 104 height 18
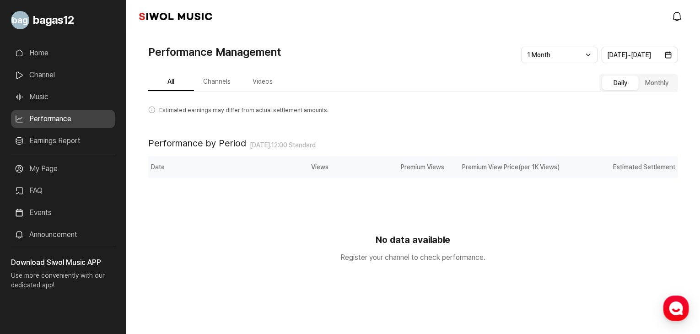
click at [42, 92] on link "Music" at bounding box center [63, 97] width 104 height 18
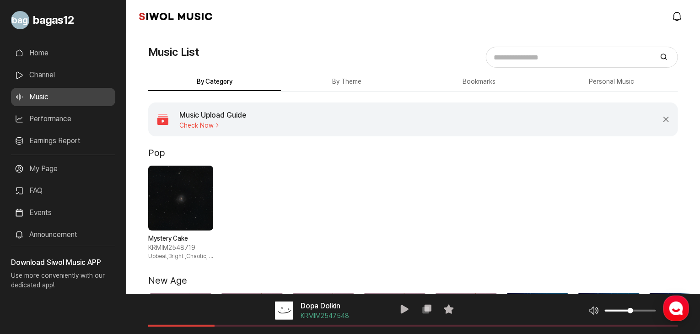
scroll to position [25, 0]
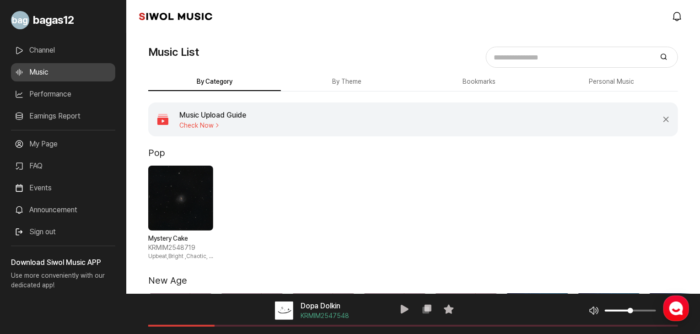
click at [170, 201] on span "1 / 1" at bounding box center [180, 198] width 65 height 65
click at [188, 324] on div "음악 플레이어 Mystery Cake KRMIM2548719 재생 복사 즐겨찾기 음악 볼륨 조절 음원 길이" at bounding box center [413, 314] width 574 height 40
click at [198, 326] on span at bounding box center [413, 326] width 530 height 2
click at [217, 326] on span at bounding box center [413, 326] width 530 height 2
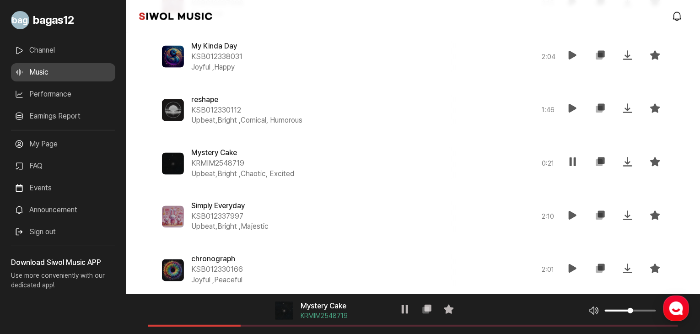
scroll to position [782, 0]
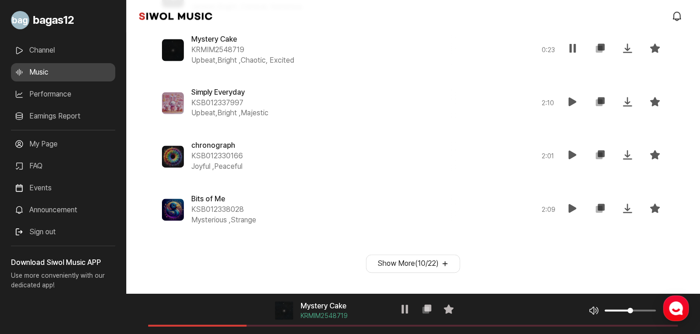
click at [440, 269] on button "Show More ( 10 / 22 )" at bounding box center [413, 264] width 94 height 18
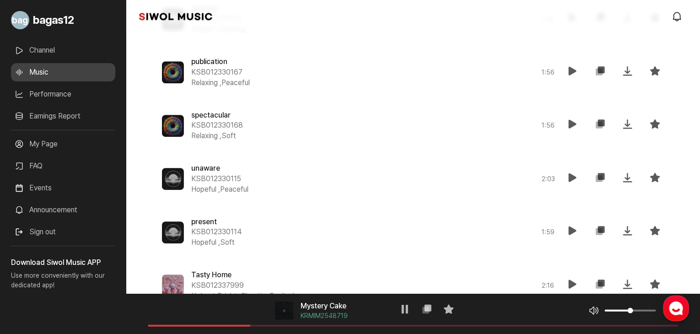
scroll to position [1315, 0]
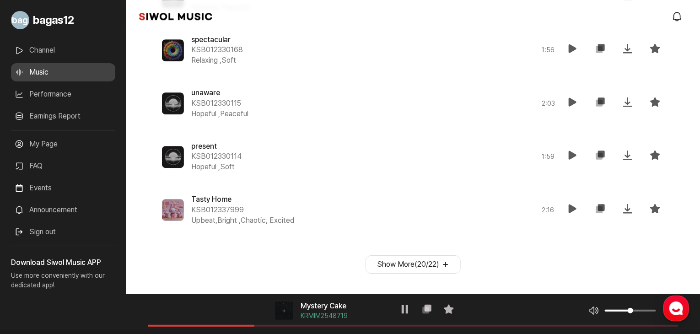
click at [435, 264] on button "Show More ( 20 / 22 )" at bounding box center [413, 264] width 95 height 18
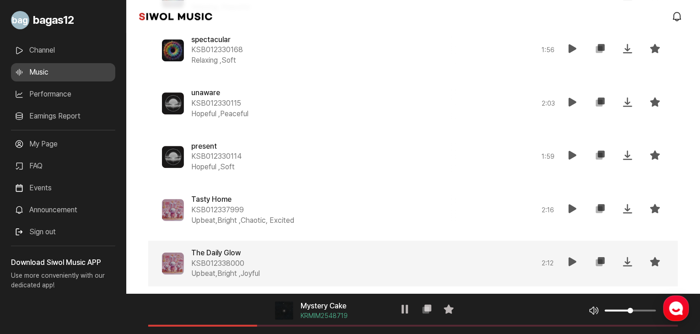
scroll to position [1422, 0]
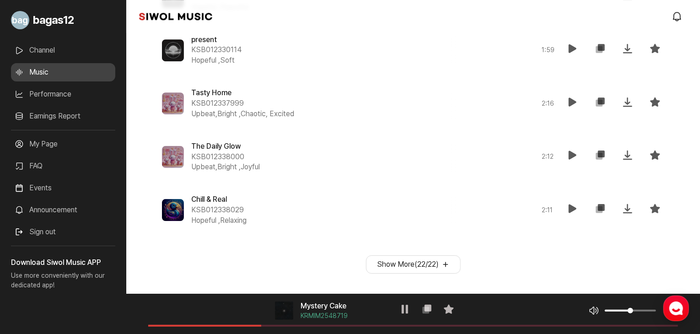
click at [422, 270] on button "Show More ( 22 / 22 )" at bounding box center [413, 264] width 95 height 18
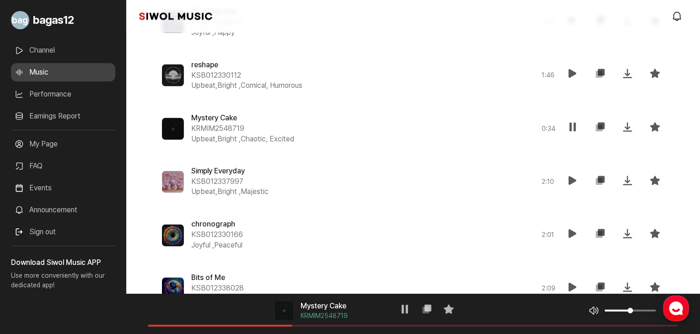
scroll to position [701, 0]
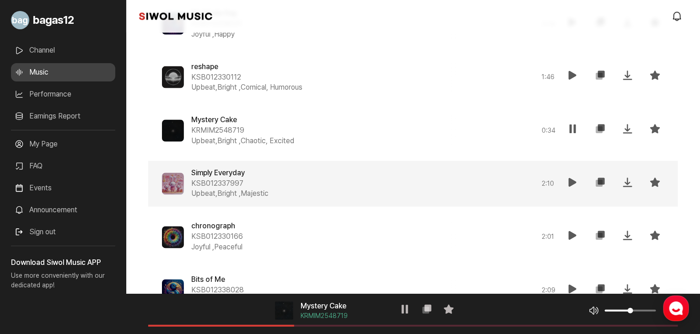
click at [220, 189] on span "Upbeat,Bright , Majestic" at bounding box center [229, 194] width 77 height 11
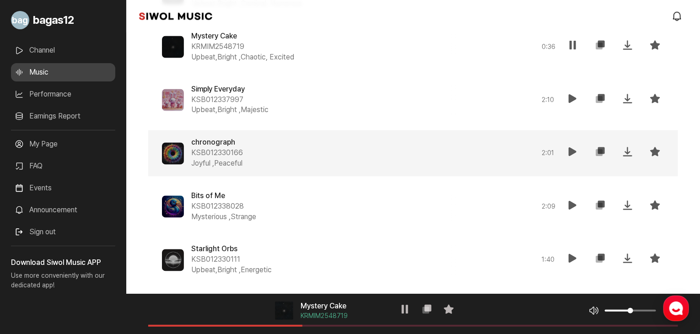
scroll to position [785, 0]
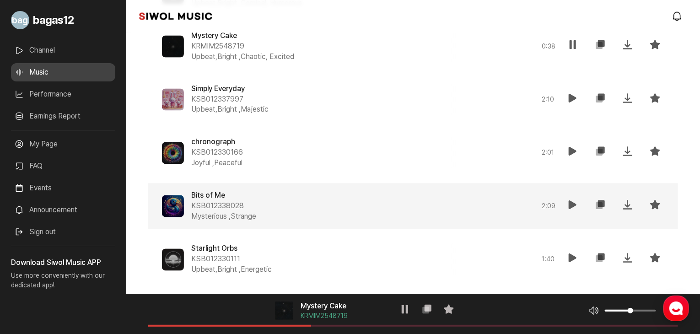
click at [574, 209] on icon at bounding box center [573, 205] width 11 height 11
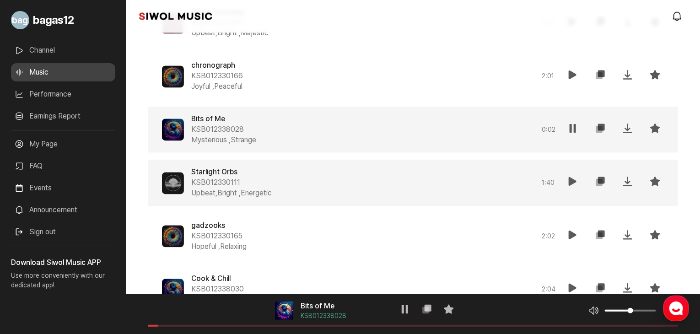
scroll to position [862, 0]
click at [569, 177] on icon at bounding box center [573, 181] width 11 height 11
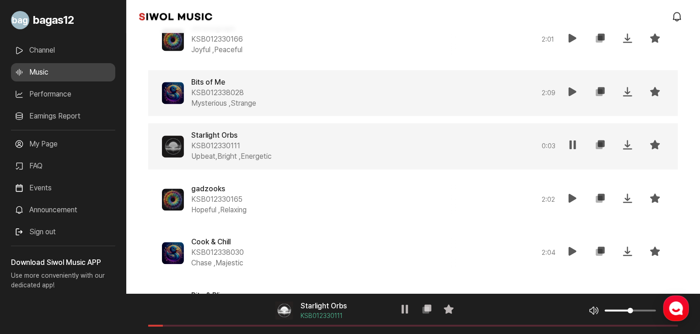
scroll to position [904, 0]
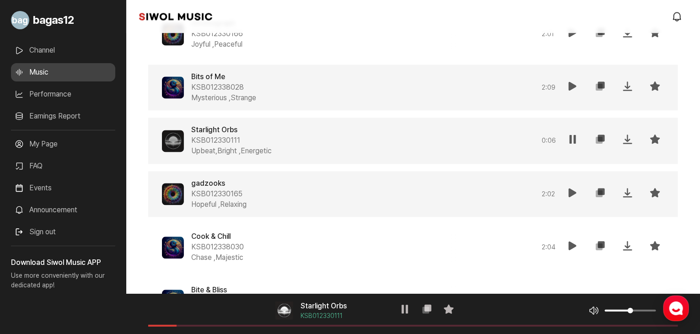
click at [571, 194] on icon at bounding box center [573, 192] width 11 height 11
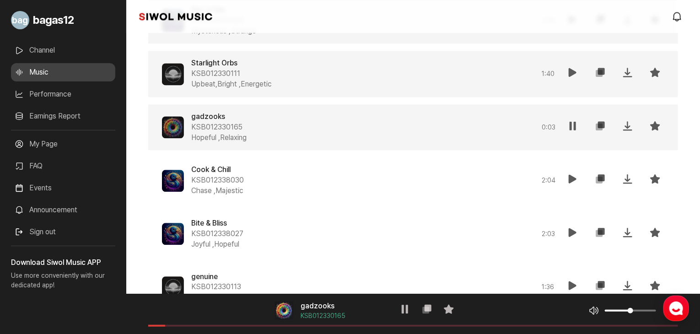
scroll to position [970, 0]
click at [575, 140] on div "gadzooks KSB012330165 Hopeful , Relaxing 0:04 재생 복사 저장 즐겨찾기" at bounding box center [413, 128] width 530 height 46
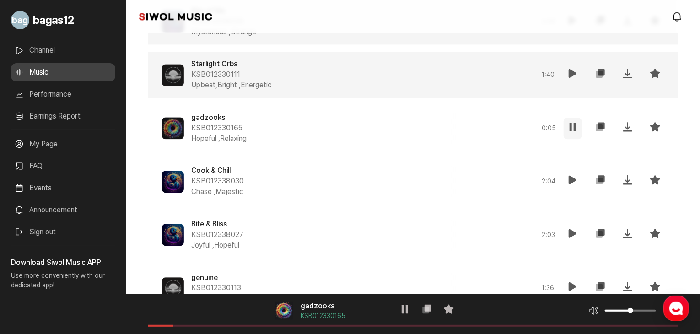
click at [574, 128] on icon at bounding box center [573, 126] width 11 height 11
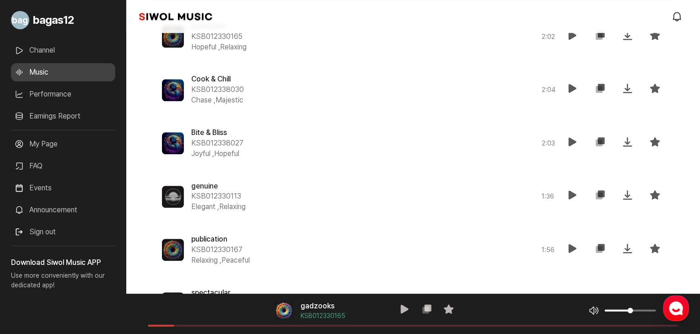
scroll to position [1066, 0]
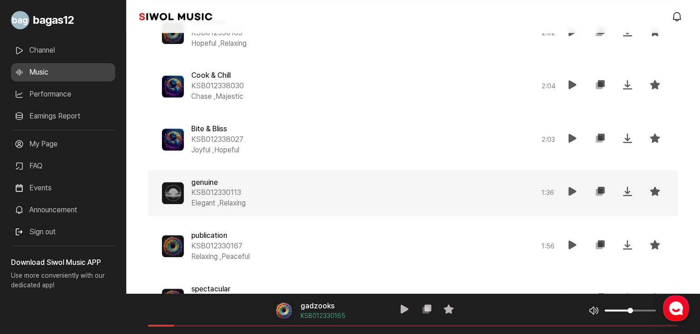
click at [571, 190] on icon at bounding box center [573, 191] width 11 height 11
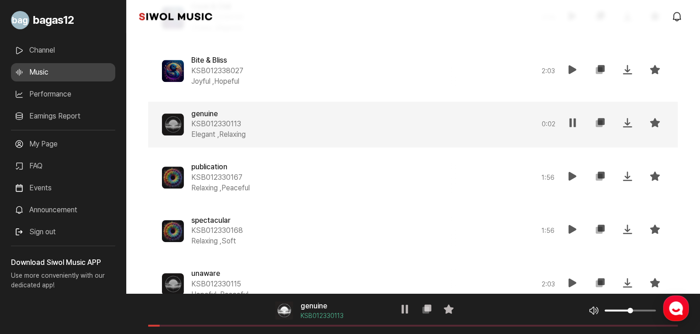
scroll to position [1137, 0]
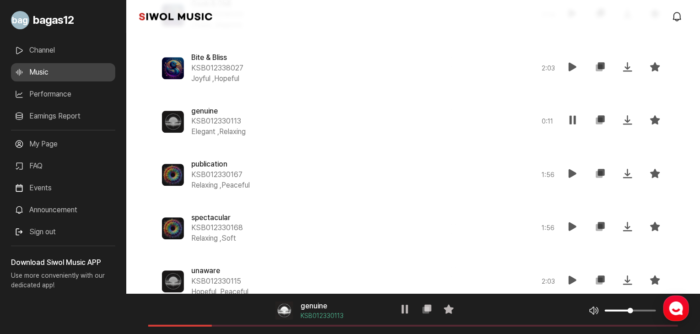
click at [212, 325] on span at bounding box center [413, 326] width 530 height 2
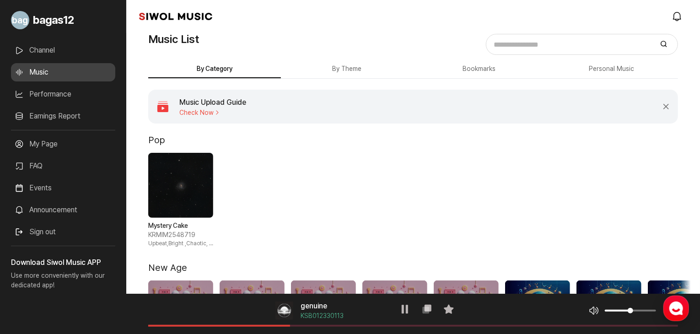
scroll to position [0, 0]
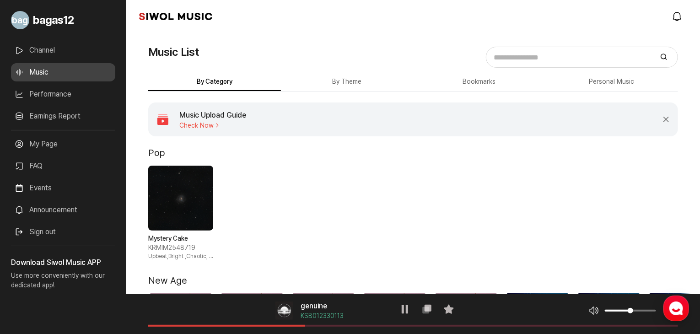
click at [339, 75] on button "By Theme" at bounding box center [347, 82] width 133 height 18
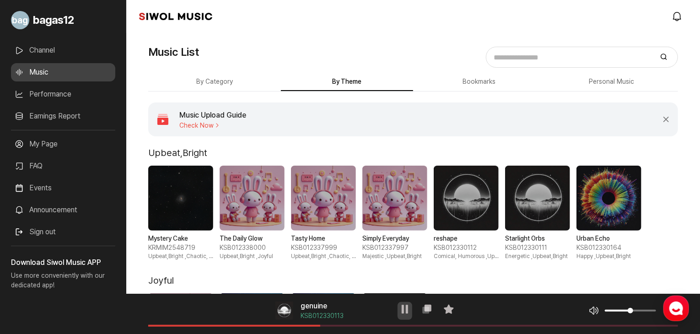
click at [401, 305] on icon at bounding box center [405, 309] width 11 height 11
click at [43, 54] on link "Channel" at bounding box center [63, 50] width 104 height 18
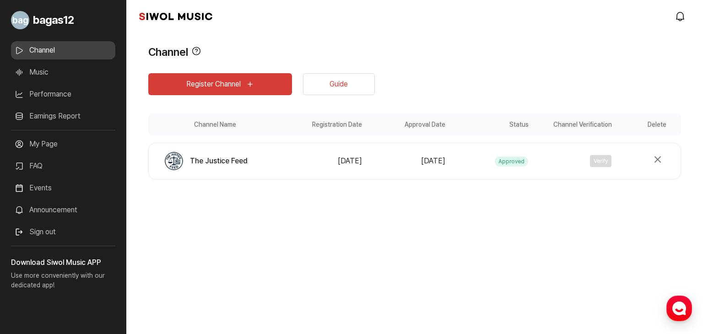
click at [75, 88] on link "Performance" at bounding box center [63, 94] width 104 height 18
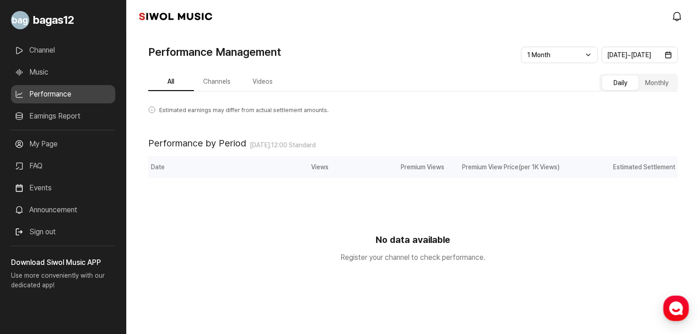
click at [68, 162] on link "FAQ" at bounding box center [63, 166] width 104 height 18
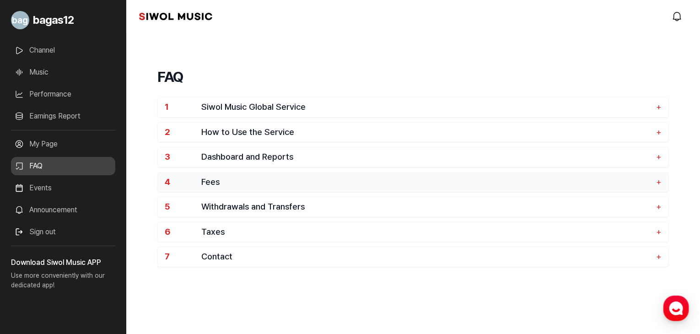
click at [195, 189] on button "4 Fees +" at bounding box center [413, 183] width 511 height 20
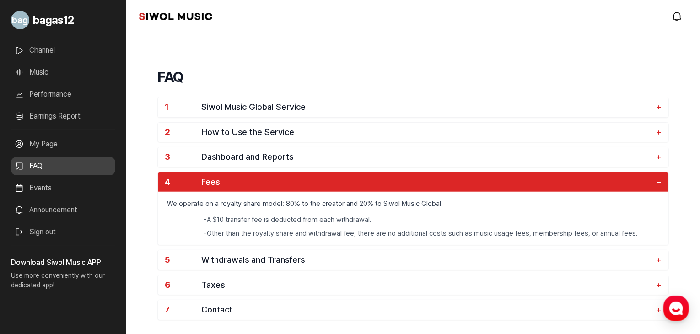
click at [86, 202] on link "Announcement" at bounding box center [63, 210] width 104 height 18
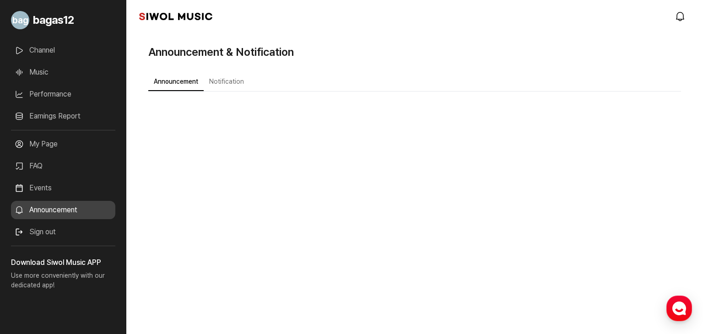
click at [231, 72] on div "Announcement Notification" at bounding box center [414, 97] width 533 height 74
click at [231, 81] on button "Notification" at bounding box center [227, 82] width 46 height 18
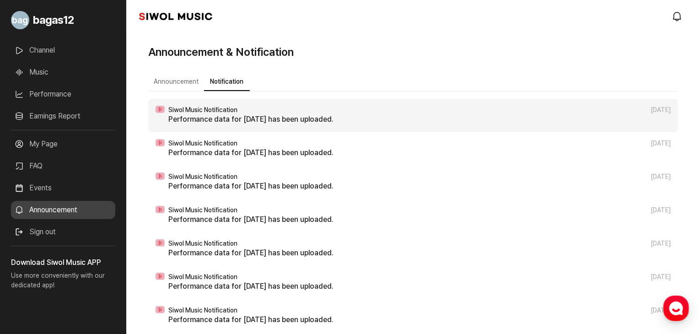
click at [220, 117] on p "Performance data for [DATE] has been uploaded." at bounding box center [419, 119] width 503 height 11
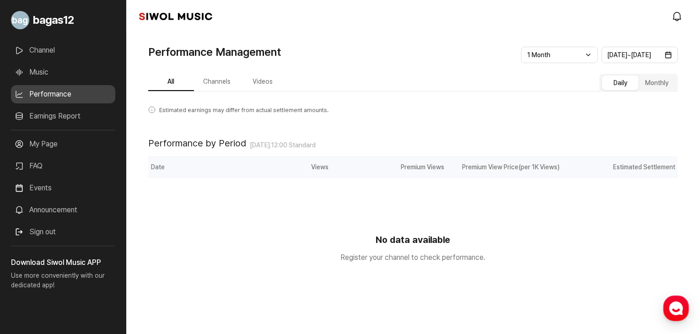
click at [180, 85] on button "All" at bounding box center [171, 82] width 46 height 18
click at [49, 212] on link "Announcement" at bounding box center [63, 210] width 104 height 18
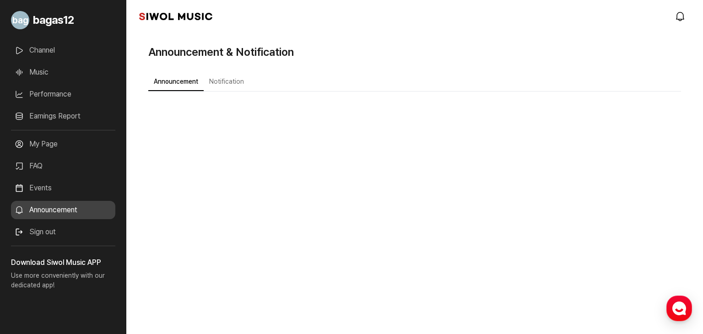
click at [43, 190] on link "Events" at bounding box center [63, 188] width 104 height 18
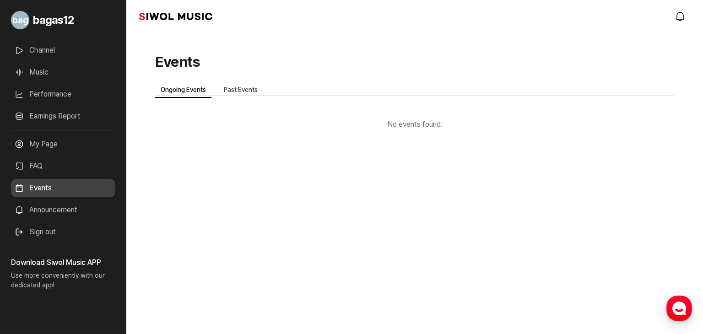
click at [227, 95] on link "Past Events" at bounding box center [240, 90] width 45 height 16
click at [188, 88] on link "Ongoing Events" at bounding box center [183, 90] width 56 height 16
click at [244, 85] on link "Past Events" at bounding box center [240, 90] width 45 height 16
click at [49, 167] on link "FAQ" at bounding box center [63, 166] width 104 height 18
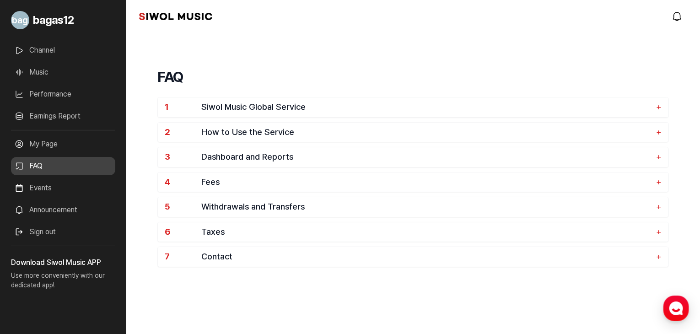
click at [76, 135] on link "My Page" at bounding box center [63, 144] width 104 height 18
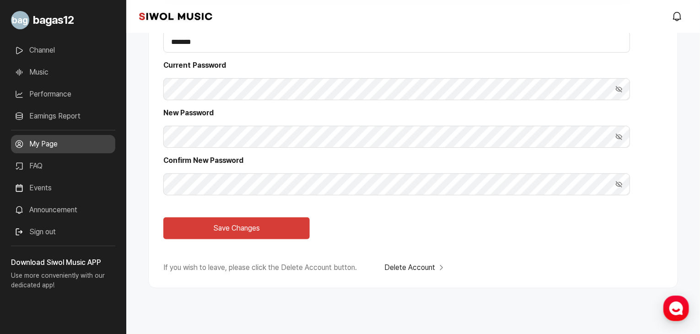
scroll to position [150, 0]
click at [66, 124] on link "Earnings Report" at bounding box center [63, 116] width 104 height 18
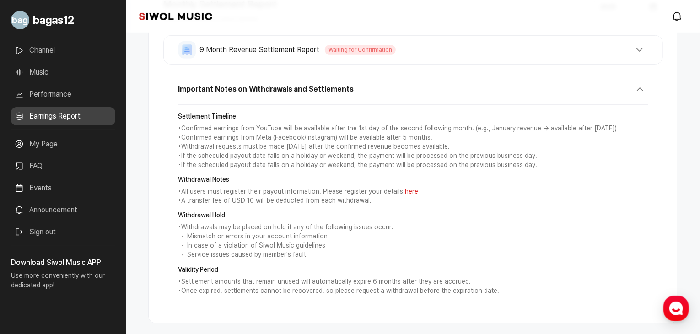
scroll to position [172, 0]
click at [55, 71] on link "Music" at bounding box center [63, 72] width 104 height 18
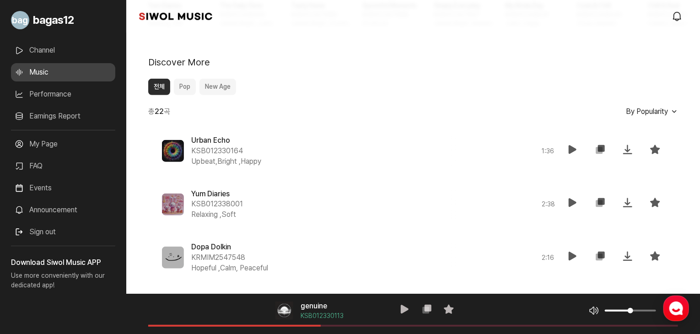
scroll to position [358, 0]
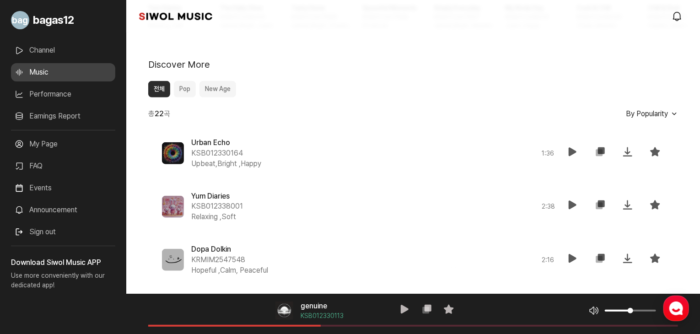
click at [666, 109] on span "By Popularity" at bounding box center [647, 113] width 42 height 9
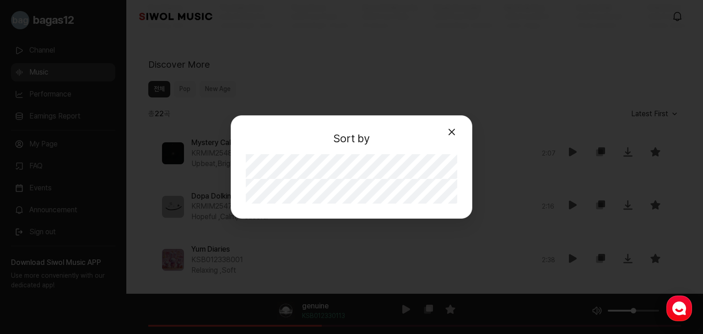
click at [491, 76] on div "Sort by Close modal Most Popular Newest" at bounding box center [351, 167] width 703 height 334
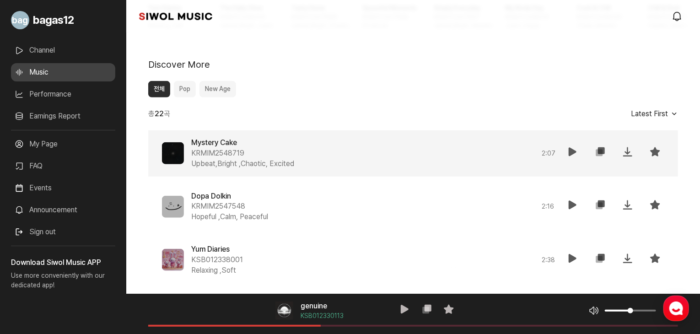
click at [296, 174] on div "Mystery Cake KRMIM2548719 Upbeat,Bright , Chaotic, Excited 2 : 07 재생 복사 저장 즐겨찾기" at bounding box center [413, 153] width 530 height 46
click at [573, 154] on icon at bounding box center [573, 151] width 11 height 11
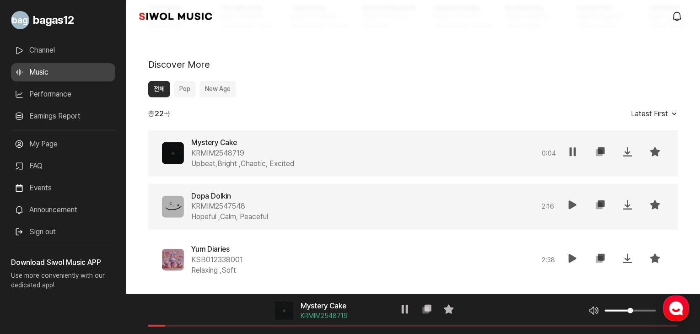
click at [571, 203] on icon at bounding box center [573, 205] width 11 height 11
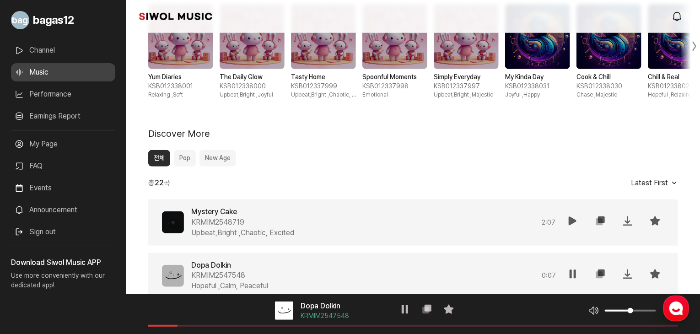
scroll to position [285, 0]
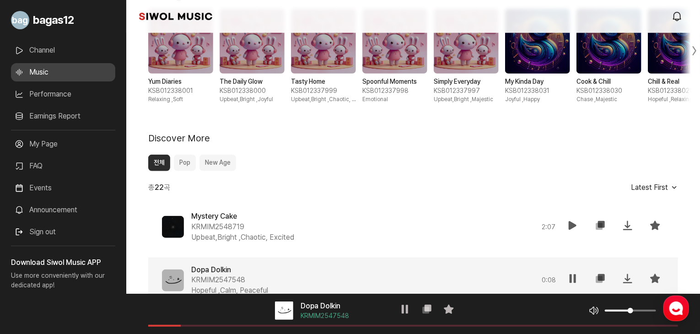
click at [181, 163] on button "Pop" at bounding box center [185, 163] width 22 height 16
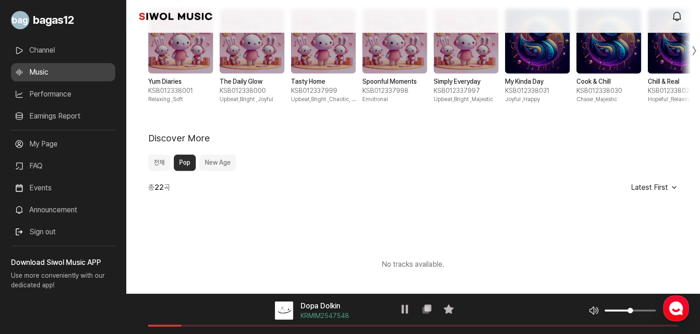
scroll to position [262, 0]
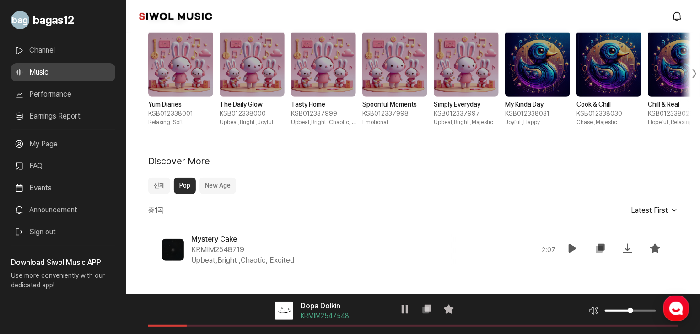
click at [218, 190] on button "New Age" at bounding box center [218, 186] width 37 height 16
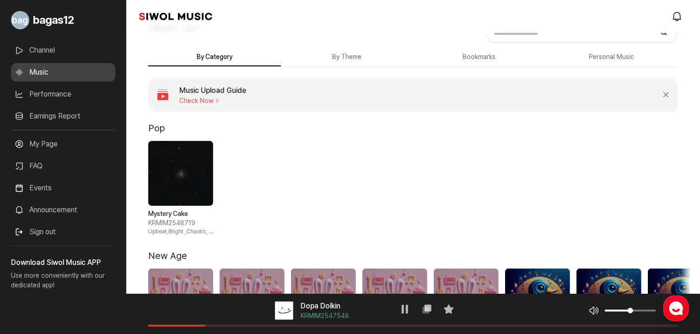
scroll to position [0, 0]
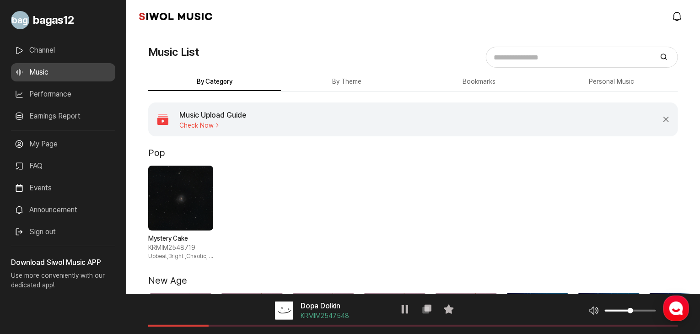
click at [200, 128] on span "Check Now" at bounding box center [212, 125] width 67 height 7
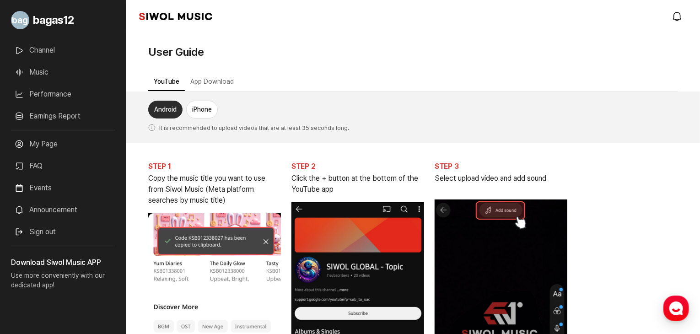
click at [198, 108] on button "iPhone" at bounding box center [202, 110] width 32 height 18
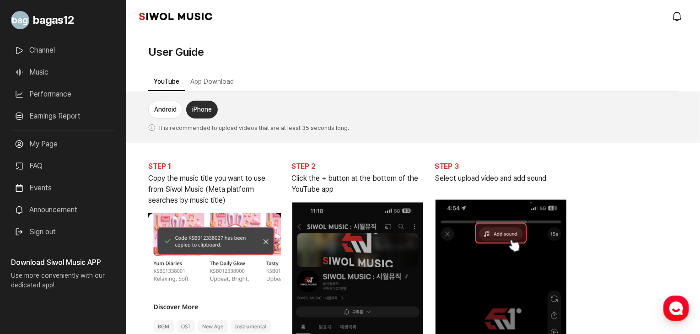
click at [195, 86] on button "App Download" at bounding box center [212, 82] width 54 height 18
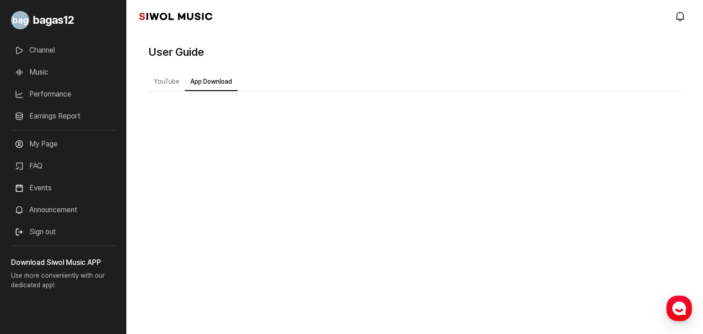
click at [179, 84] on button "YouTube" at bounding box center [166, 82] width 37 height 18
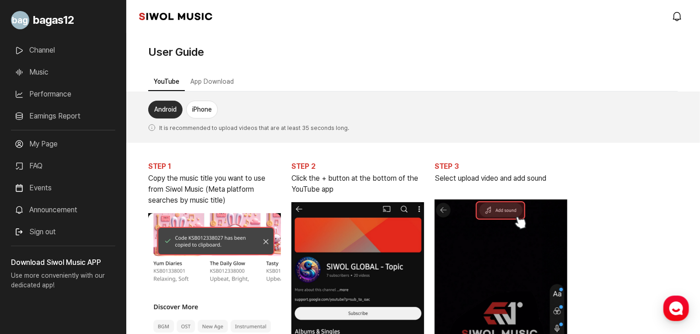
click at [39, 184] on link "Events" at bounding box center [63, 188] width 104 height 18
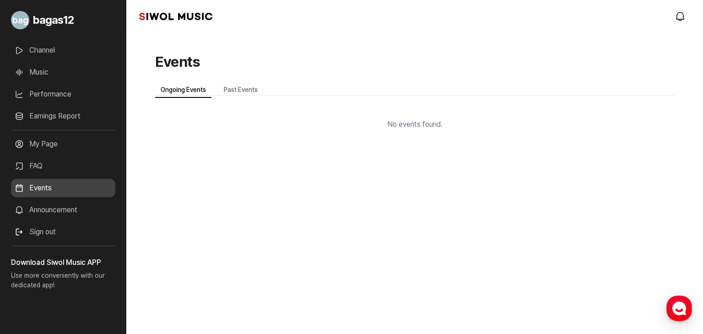
click at [40, 162] on link "FAQ" at bounding box center [63, 166] width 104 height 18
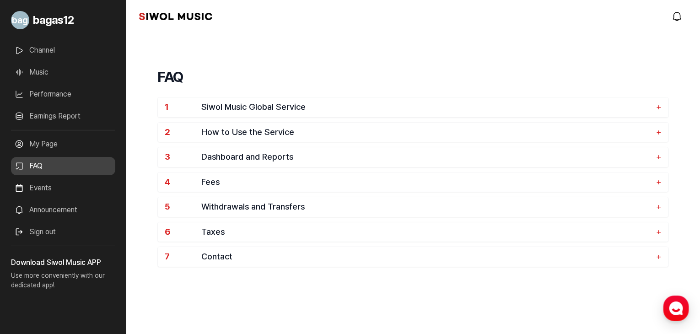
click at [56, 207] on link "Announcement" at bounding box center [63, 210] width 104 height 18
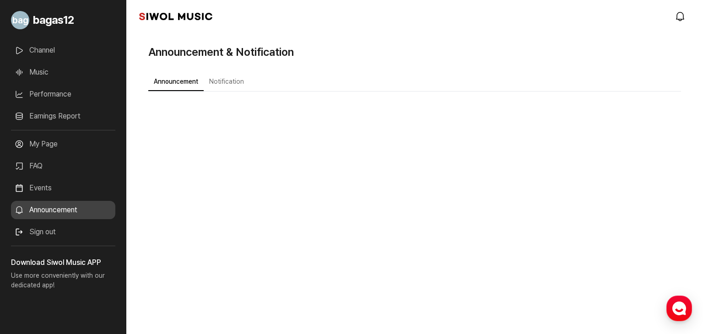
click at [227, 79] on button "Notification" at bounding box center [227, 82] width 46 height 18
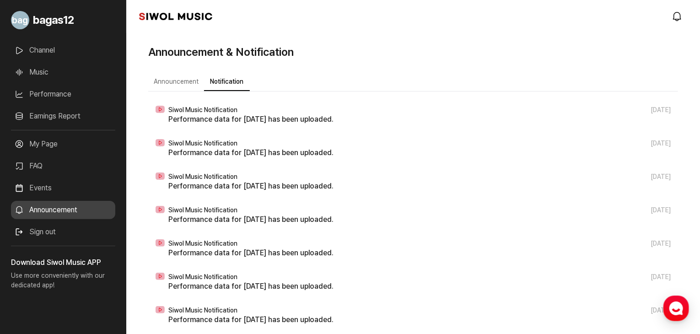
click at [53, 118] on link "Earnings Report" at bounding box center [63, 116] width 104 height 18
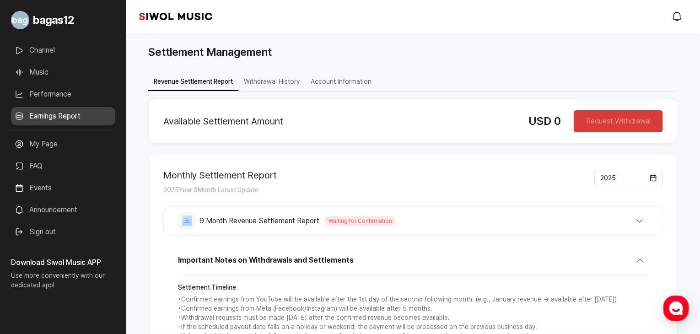
click at [282, 83] on button "Withdrawal History" at bounding box center [271, 82] width 67 height 18
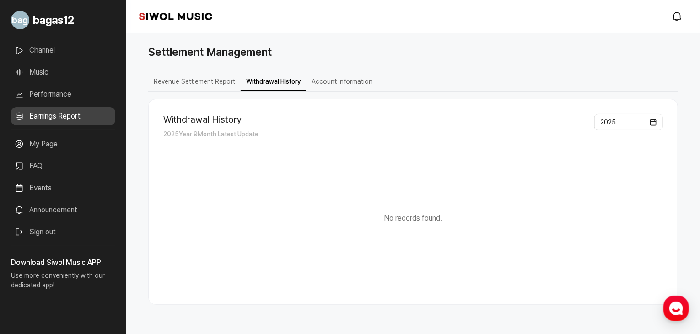
click at [213, 91] on ul "Revenue Settlement Report Withdrawal History Account Information" at bounding box center [413, 82] width 530 height 18
click at [198, 88] on button "Revenue Settlement Report" at bounding box center [194, 82] width 92 height 18
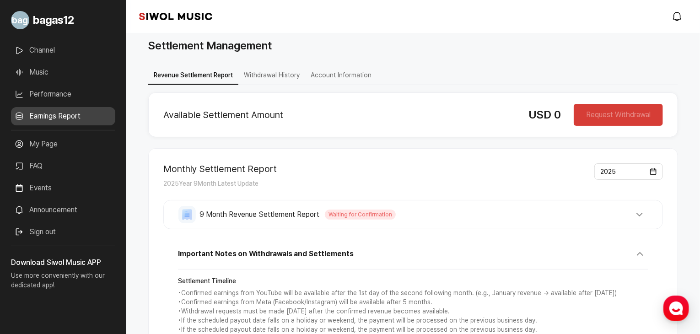
scroll to position [7, 0]
click at [351, 215] on span "Waiting for Confirmation" at bounding box center [360, 214] width 71 height 10
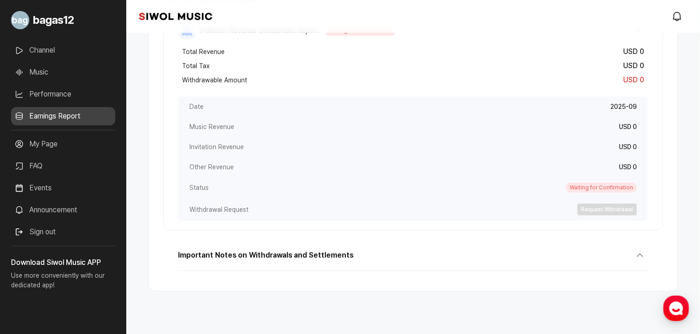
scroll to position [194, 0]
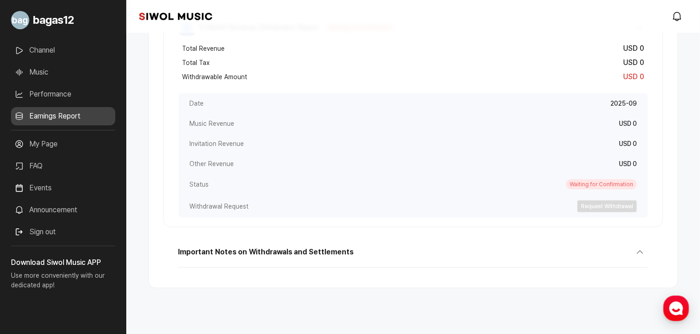
click at [336, 244] on button "Important Notes on Withdrawals and Settlements" at bounding box center [413, 256] width 471 height 24
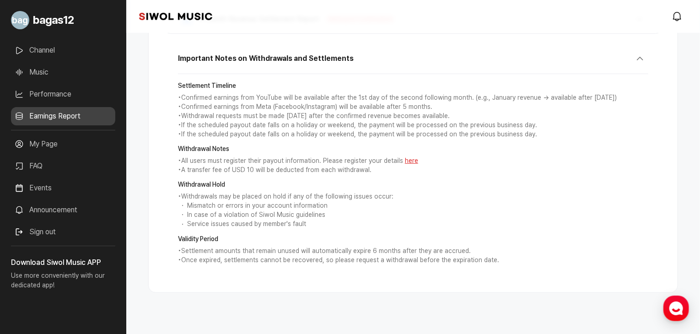
scroll to position [202, 0]
click at [521, 257] on p "• Once expired, settlements cannot be recovered, so please request a withdrawal…" at bounding box center [413, 259] width 471 height 9
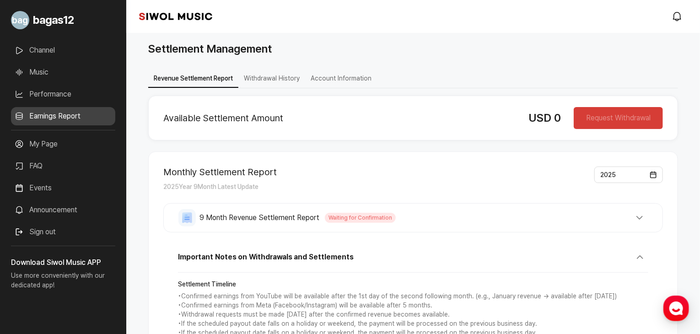
scroll to position [0, 0]
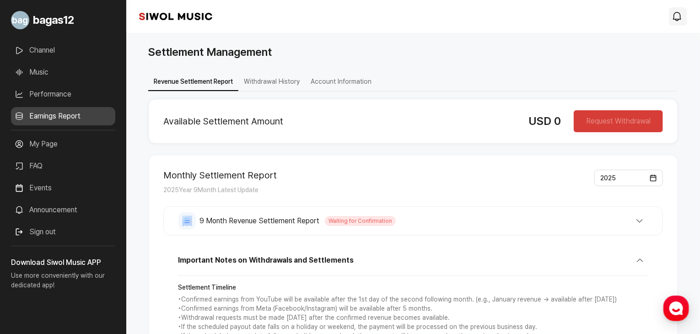
click at [682, 16] on icon "modal.notifications" at bounding box center [677, 16] width 11 height 11
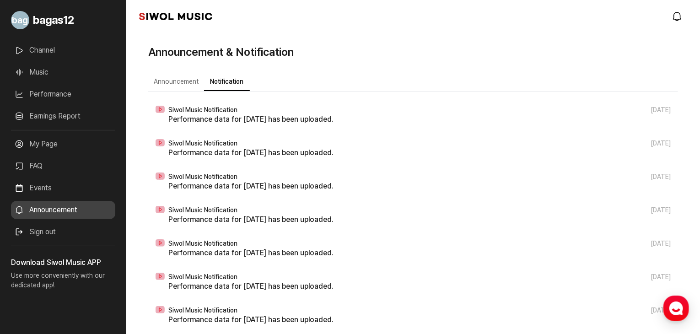
click at [68, 165] on link "FAQ" at bounding box center [63, 166] width 104 height 18
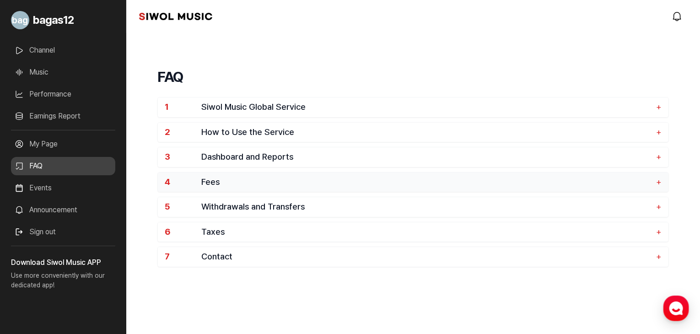
click at [216, 182] on span "Fees" at bounding box center [426, 182] width 450 height 11
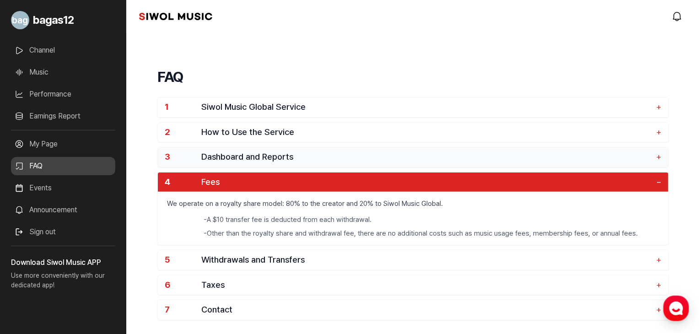
click at [214, 156] on span "Dashboard and Reports" at bounding box center [426, 157] width 450 height 11
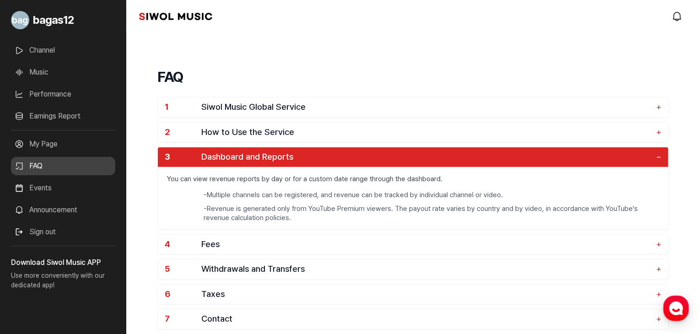
click at [43, 103] on link "Performance" at bounding box center [63, 94] width 104 height 18
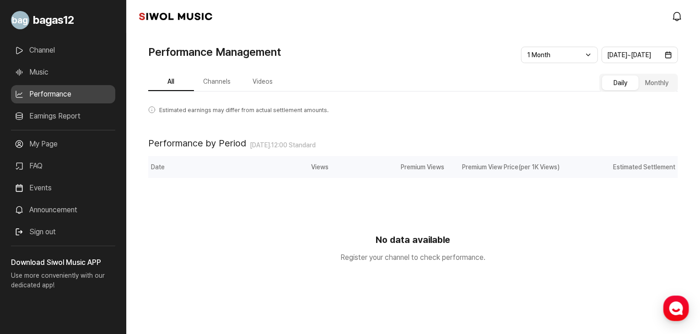
click at [62, 78] on link "Music" at bounding box center [63, 72] width 104 height 18
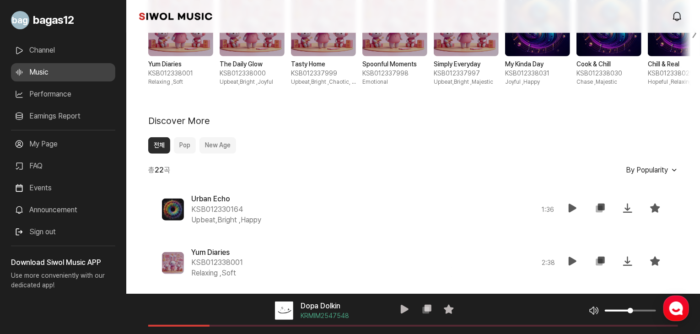
scroll to position [782, 0]
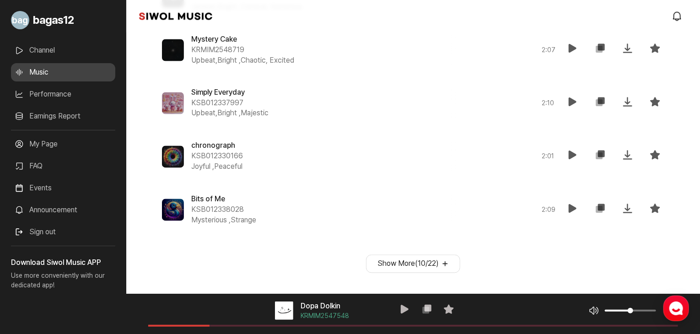
click at [401, 271] on button "Show More ( 10 / 22 )" at bounding box center [413, 264] width 94 height 18
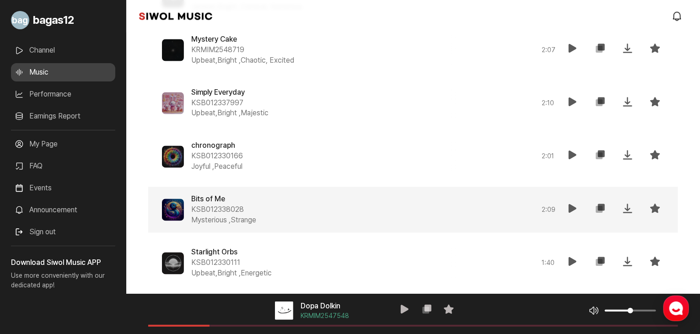
scroll to position [1315, 0]
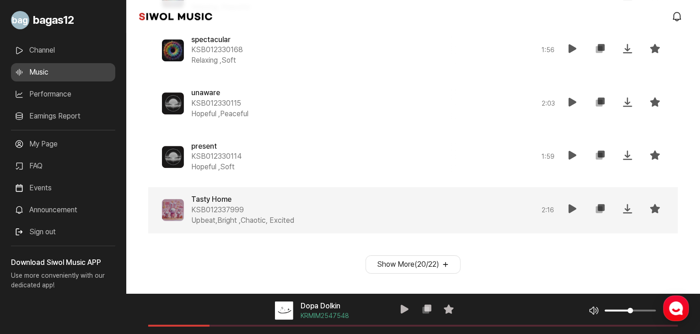
click at [171, 207] on span at bounding box center [173, 210] width 22 height 22
click at [569, 211] on icon at bounding box center [573, 208] width 11 height 11
drag, startPoint x: 184, startPoint y: 325, endPoint x: 208, endPoint y: 323, distance: 24.0
click at [208, 323] on div "음악 플레이어 Tasty Home KSB012337999 재생 복사 즐겨찾기 음악 볼륨 조절 음원 길이" at bounding box center [413, 314] width 574 height 40
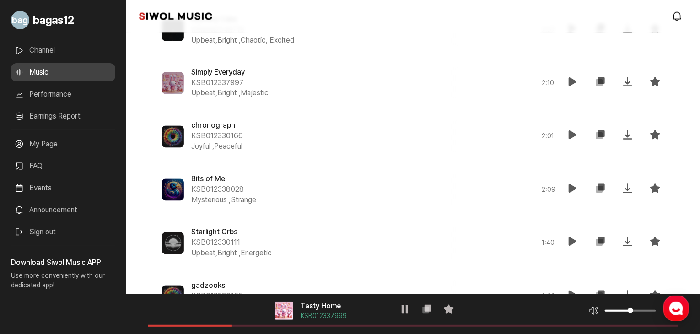
scroll to position [788, 0]
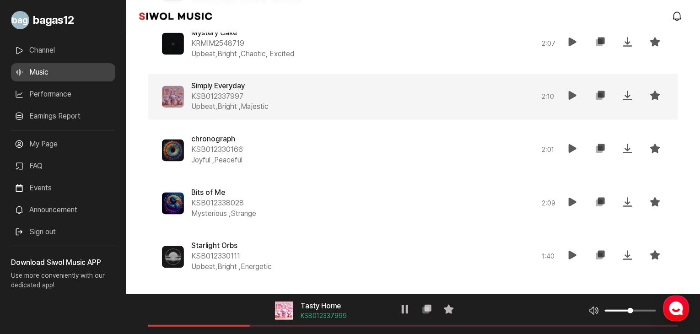
click at [577, 97] on icon at bounding box center [573, 95] width 11 height 11
click at [176, 324] on div "음악 플레이어 Simply Everyday KSB012337997 재생 복사 즐겨찾기 음악 볼륨 조절 음원 길이" at bounding box center [413, 314] width 574 height 40
click at [179, 325] on span at bounding box center [413, 326] width 530 height 2
click at [204, 326] on span at bounding box center [413, 326] width 530 height 2
click at [223, 325] on span at bounding box center [413, 326] width 530 height 2
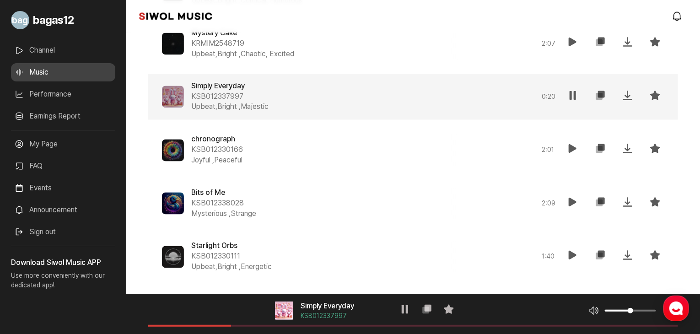
click at [254, 325] on span at bounding box center [413, 326] width 530 height 2
click at [297, 325] on span at bounding box center [413, 326] width 530 height 2
click at [426, 311] on icon at bounding box center [427, 309] width 11 height 11
click at [337, 325] on span at bounding box center [413, 326] width 530 height 2
click at [351, 323] on div "음악 플레이어 Simply Everyday KSB012337997 재생 복사 즐겨찾기 음악 볼륨 조절 음원 길이" at bounding box center [413, 314] width 574 height 40
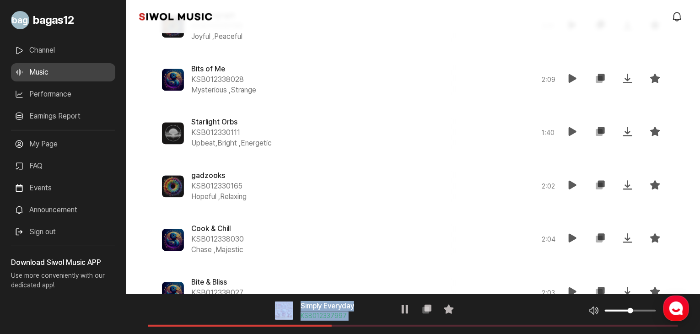
scroll to position [1256, 0]
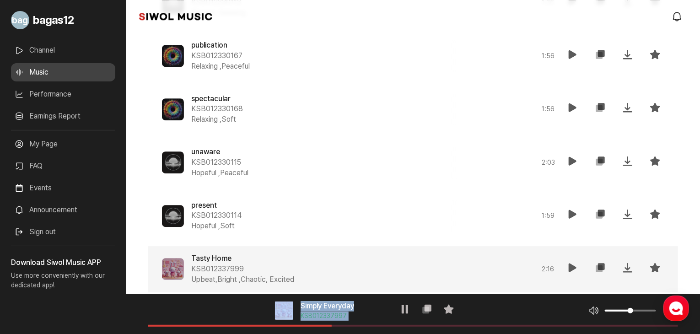
drag, startPoint x: 331, startPoint y: 326, endPoint x: 0, endPoint y: 348, distance: 331.7
click at [149, 325] on span at bounding box center [413, 326] width 530 height 2
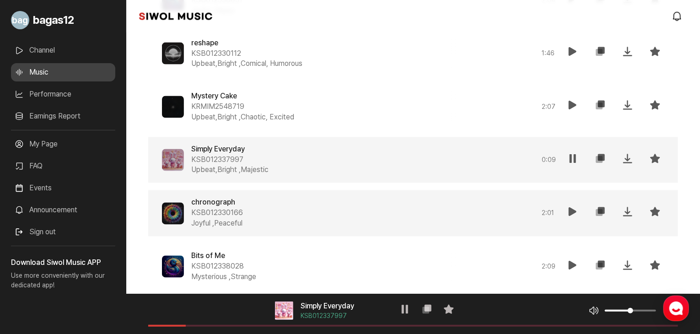
scroll to position [724, 0]
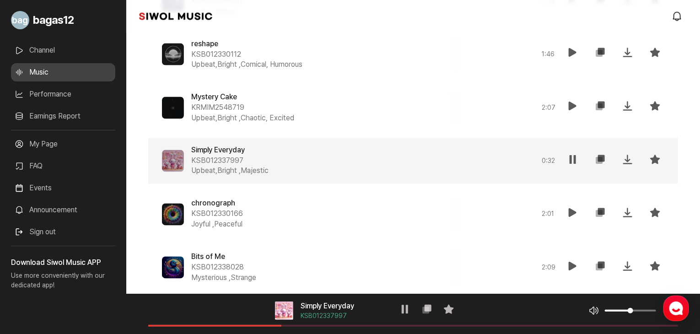
click at [327, 325] on span at bounding box center [413, 326] width 530 height 2
click at [357, 325] on span at bounding box center [413, 326] width 530 height 2
click at [373, 323] on div "음악 플레이어 Simply Everyday KSB012337997 재생 복사 즐겨찾기 음악 볼륨 조절 음원 길이" at bounding box center [413, 314] width 574 height 40
click at [386, 326] on span at bounding box center [413, 326] width 530 height 2
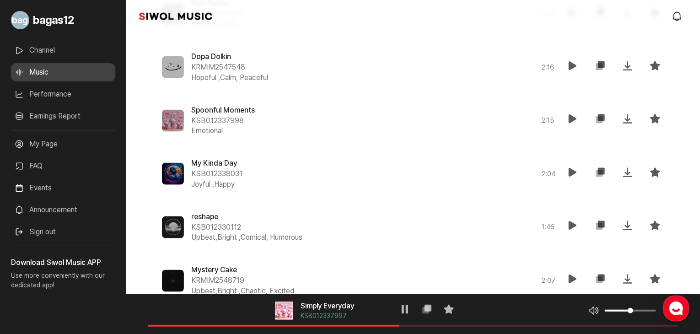
scroll to position [460, 0]
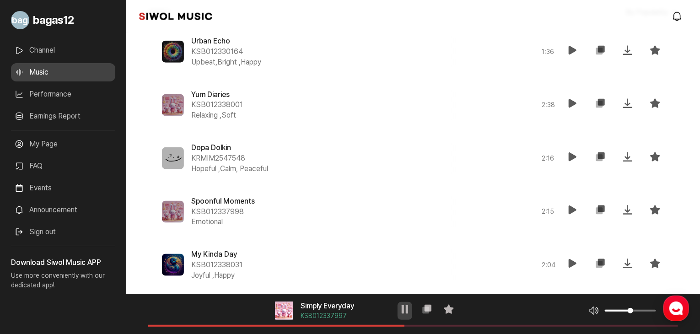
click at [405, 310] on icon at bounding box center [405, 309] width 11 height 11
click at [81, 209] on link "Announcement" at bounding box center [63, 210] width 104 height 18
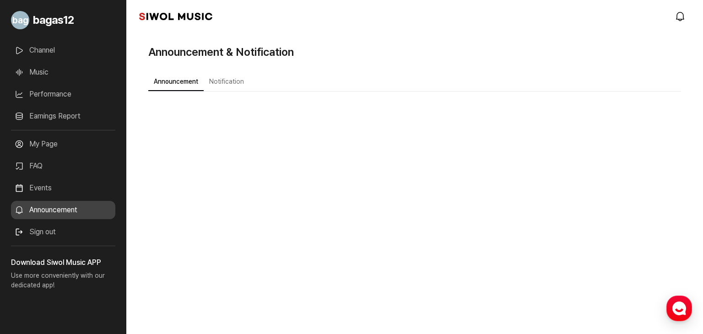
click at [72, 182] on link "Events" at bounding box center [63, 188] width 104 height 18
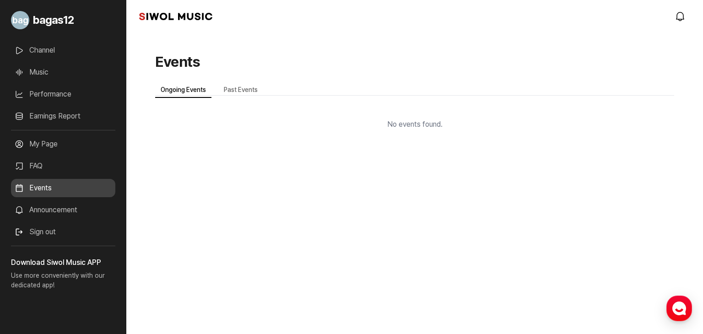
click at [57, 165] on link "FAQ" at bounding box center [63, 166] width 104 height 18
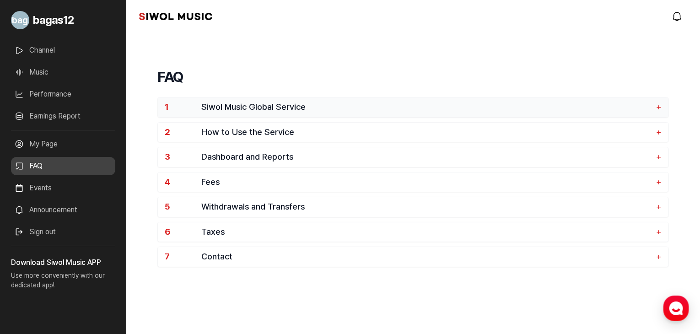
click at [216, 102] on span "Siwol Music Global Service" at bounding box center [426, 107] width 450 height 11
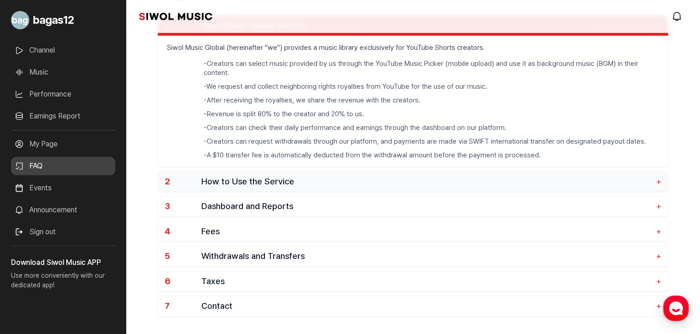
scroll to position [82, 0]
click at [220, 178] on span "How to Use the Service" at bounding box center [426, 181] width 450 height 11
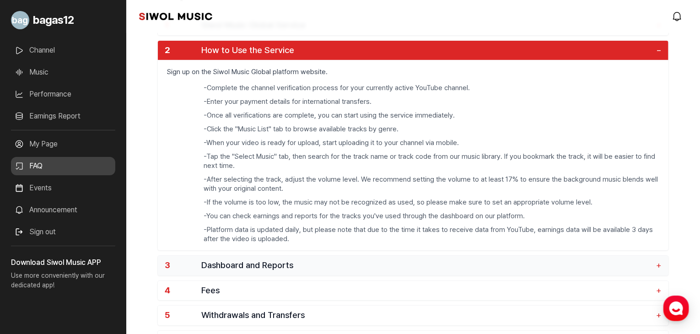
click at [401, 268] on span "Dashboard and Reports" at bounding box center [426, 265] width 450 height 11
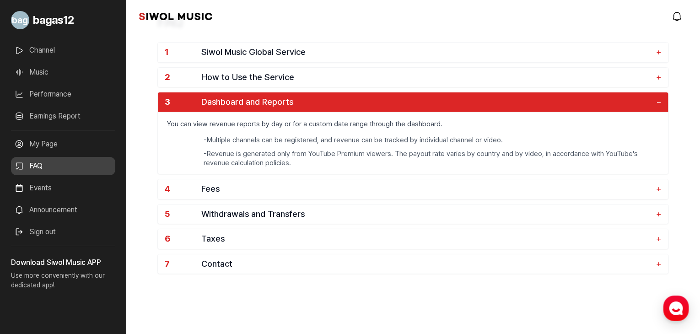
scroll to position [55, 0]
click at [317, 194] on button "4 Fees +" at bounding box center [413, 190] width 511 height 20
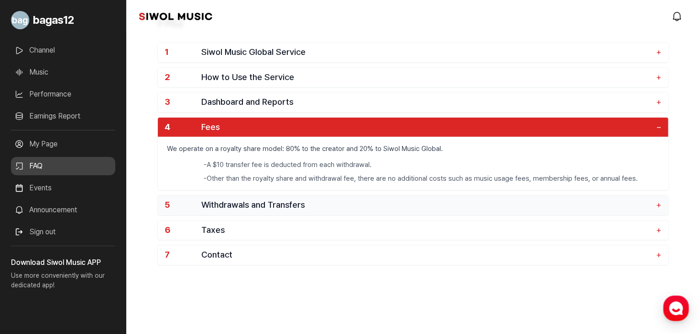
click at [307, 204] on span "Withdrawals and Transfers" at bounding box center [426, 205] width 450 height 11
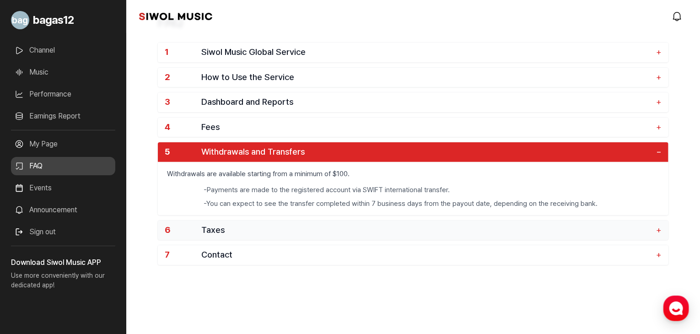
click at [304, 233] on span "Taxes" at bounding box center [426, 230] width 450 height 11
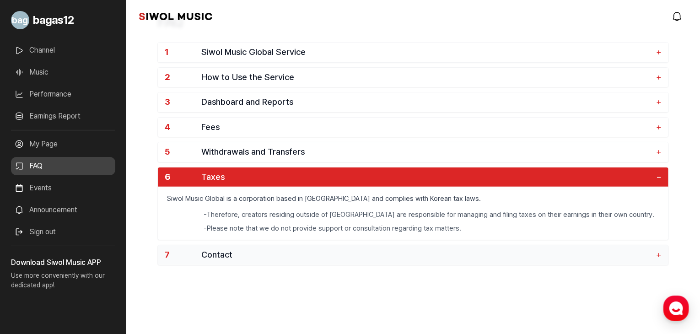
click at [311, 247] on button "7 Contact +" at bounding box center [413, 255] width 511 height 20
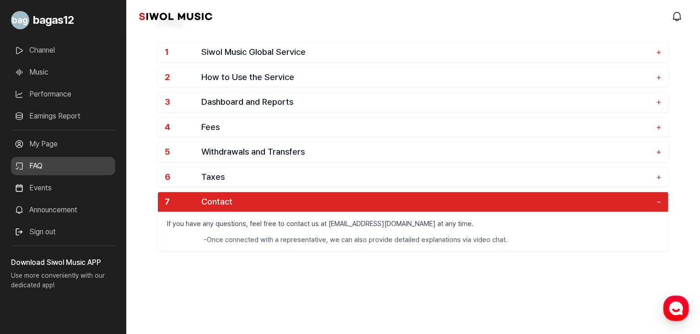
click at [73, 142] on link "My Page" at bounding box center [63, 144] width 104 height 18
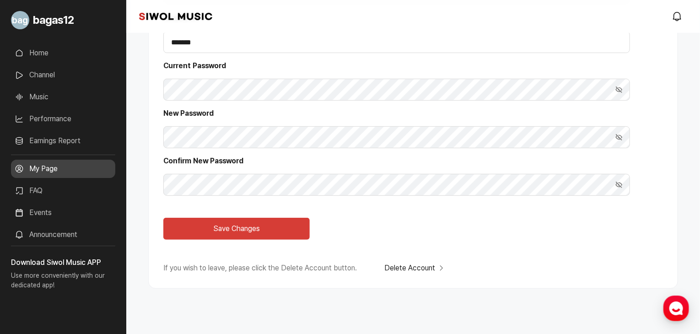
click at [46, 140] on link "Earnings Report" at bounding box center [63, 141] width 104 height 18
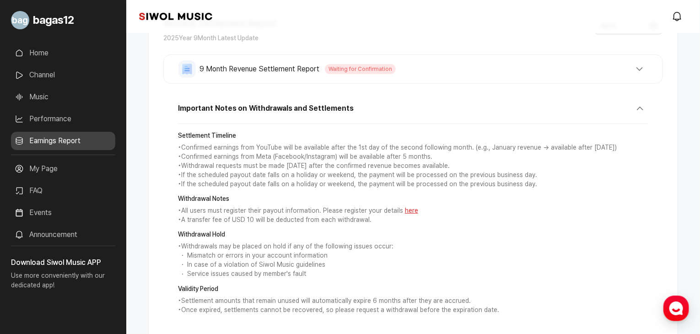
scroll to position [207, 0]
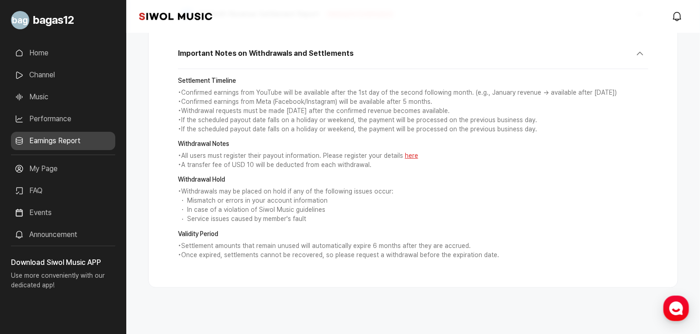
click at [44, 119] on link "Performance" at bounding box center [63, 119] width 104 height 18
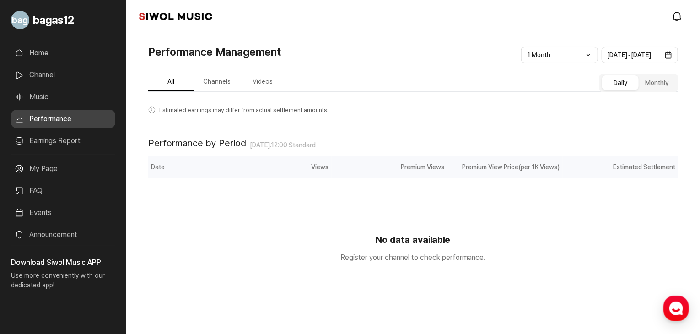
click at [211, 82] on button "Channels" at bounding box center [217, 82] width 46 height 18
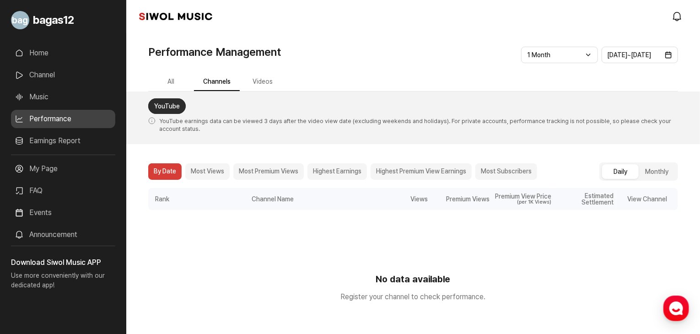
click at [261, 84] on button "Videos" at bounding box center [263, 82] width 46 height 18
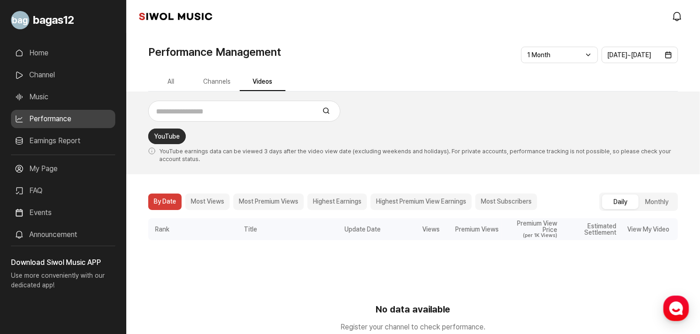
scroll to position [2, 0]
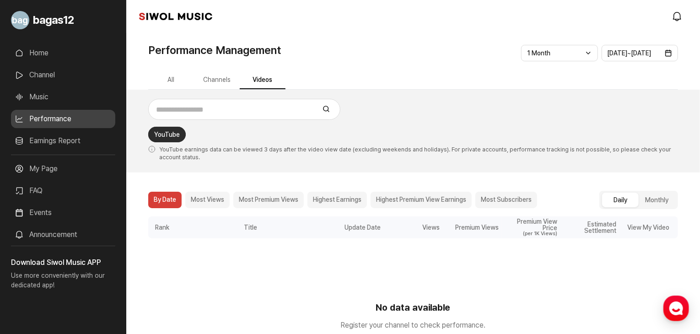
click at [172, 87] on button "All" at bounding box center [171, 80] width 46 height 18
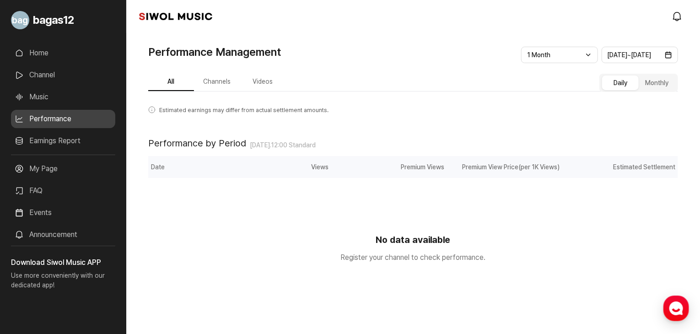
click at [53, 90] on link "Music" at bounding box center [63, 97] width 104 height 18
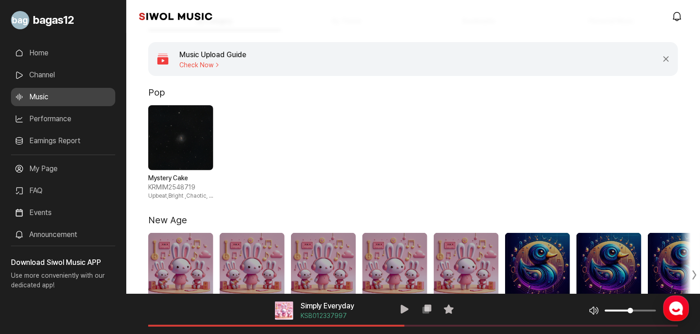
scroll to position [62, 0]
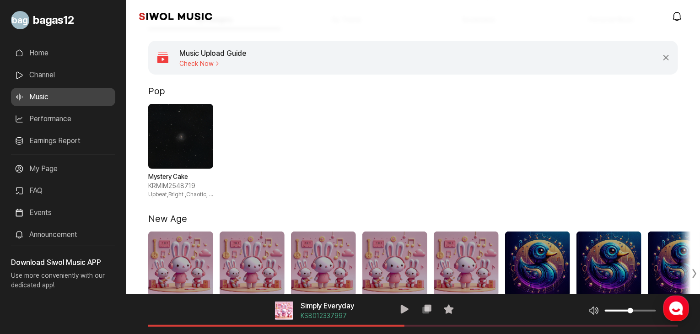
click at [185, 120] on span "1 / 1" at bounding box center [180, 136] width 65 height 65
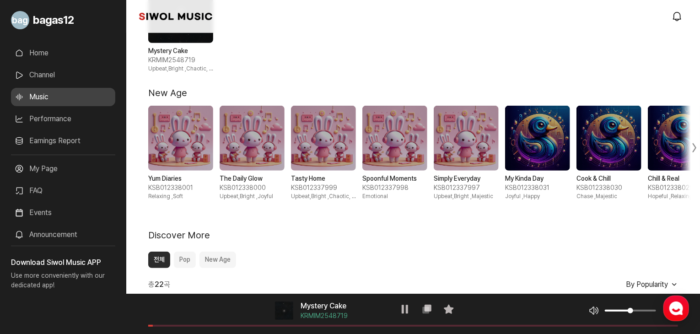
scroll to position [187, 0]
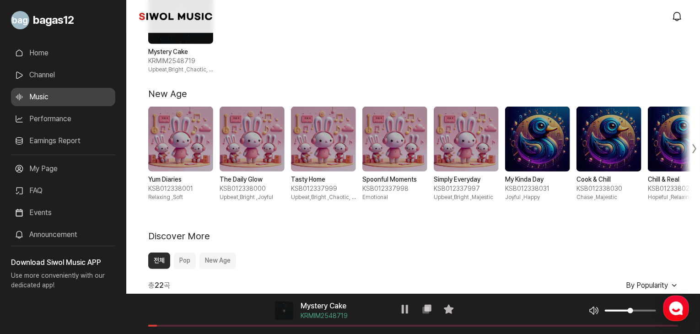
click at [190, 154] on span "1 / 10" at bounding box center [180, 139] width 65 height 65
click at [174, 255] on button "Pop" at bounding box center [185, 261] width 22 height 16
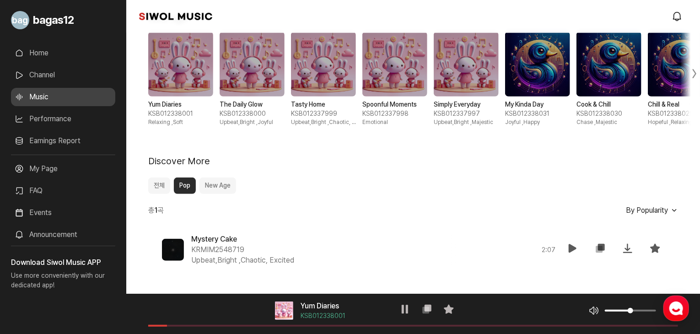
click at [174, 255] on span at bounding box center [173, 250] width 22 height 22
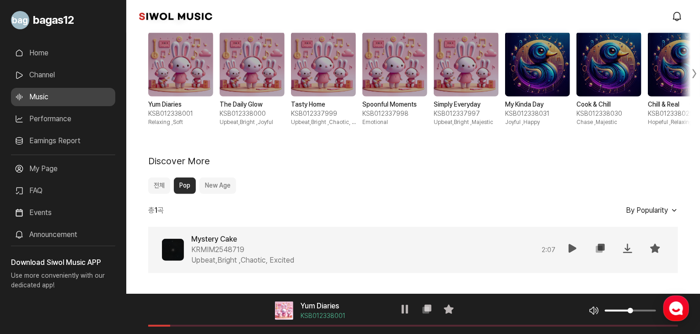
click at [198, 249] on span "KRMIM2548719" at bounding box center [217, 250] width 53 height 11
click at [561, 242] on div "Mystery Cake KRMIM2548719 Upbeat,Bright , Chaotic, Excited 2 : 07 재생 복사 저장 즐겨찾기" at bounding box center [413, 250] width 530 height 46
click at [579, 254] on button "재생" at bounding box center [573, 250] width 18 height 22
click at [244, 325] on div "음악 플레이어 Mystery Cake KRMIM2548719 재생 복사 즐겨찾기 음악 볼륨 조절 음원 길이" at bounding box center [413, 314] width 574 height 40
click at [244, 325] on span at bounding box center [413, 326] width 530 height 2
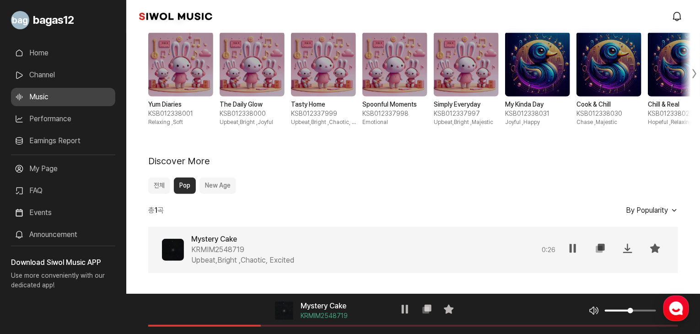
click at [161, 189] on button "전체" at bounding box center [159, 186] width 22 height 16
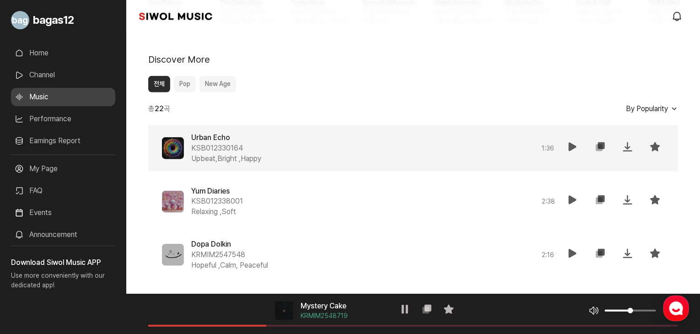
scroll to position [364, 0]
click at [225, 153] on span "Upbeat,Bright , Happy" at bounding box center [226, 158] width 70 height 11
click at [571, 147] on icon at bounding box center [573, 146] width 11 height 11
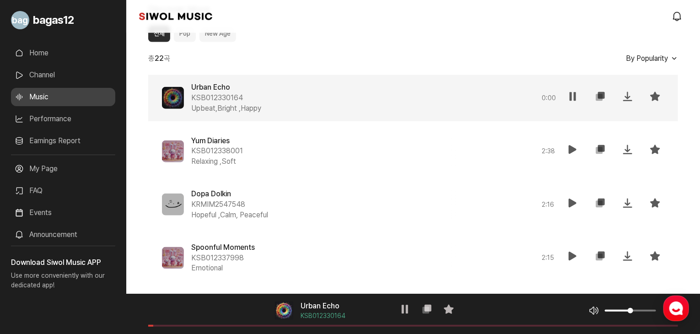
scroll to position [413, 0]
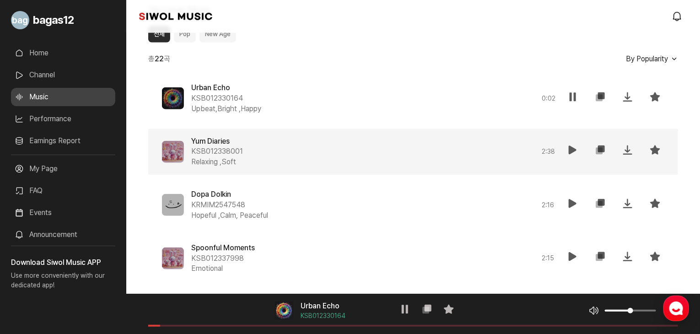
click at [571, 155] on icon at bounding box center [573, 150] width 11 height 11
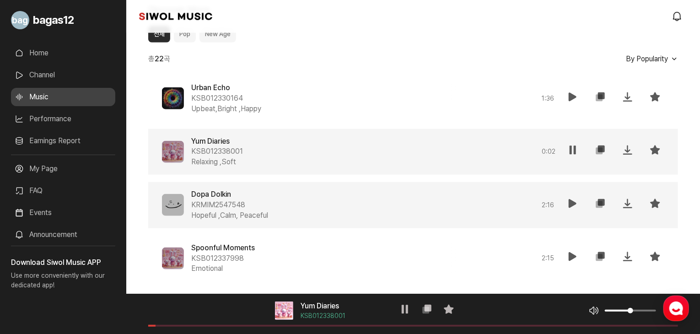
click at [567, 208] on button "재생" at bounding box center [573, 206] width 18 height 22
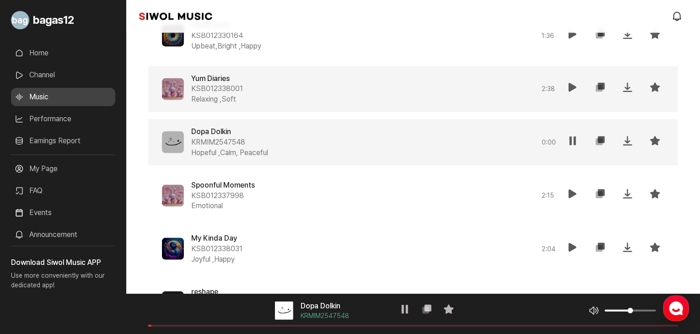
scroll to position [478, 0]
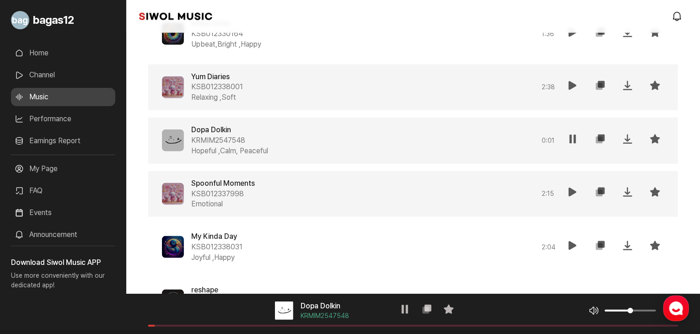
click at [573, 197] on icon at bounding box center [573, 192] width 11 height 11
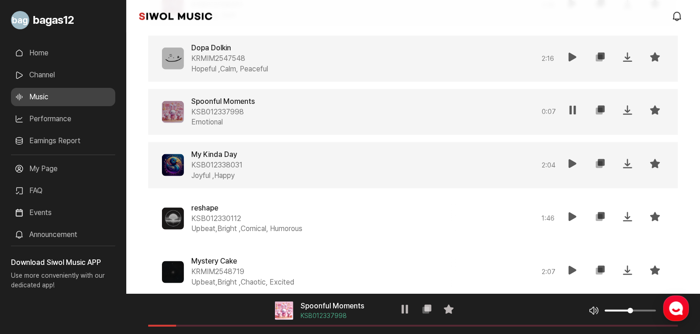
scroll to position [560, 0]
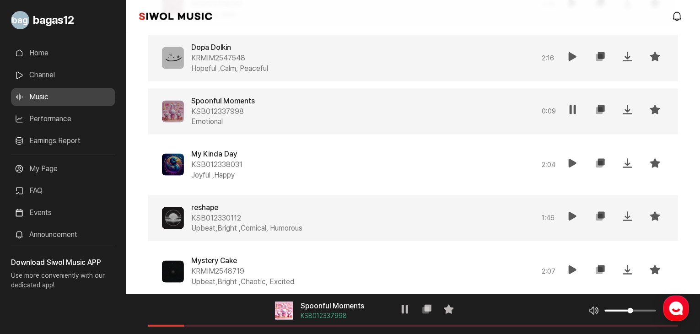
click at [578, 220] on icon at bounding box center [573, 216] width 11 height 11
click at [195, 325] on span at bounding box center [413, 326] width 530 height 2
click at [240, 327] on div "음악 플레이어 reshape KSB012330112 재생 복사 즐겨찾기 음악 볼륨 조절 음원 길이" at bounding box center [413, 314] width 574 height 40
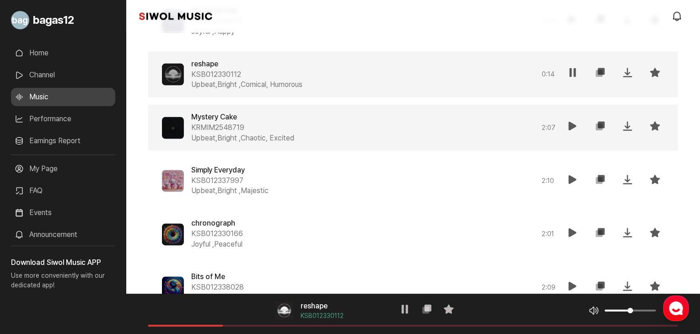
scroll to position [702, 0]
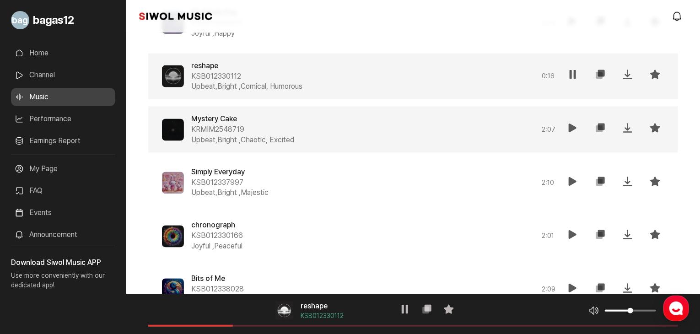
click at [568, 125] on icon at bounding box center [573, 128] width 11 height 11
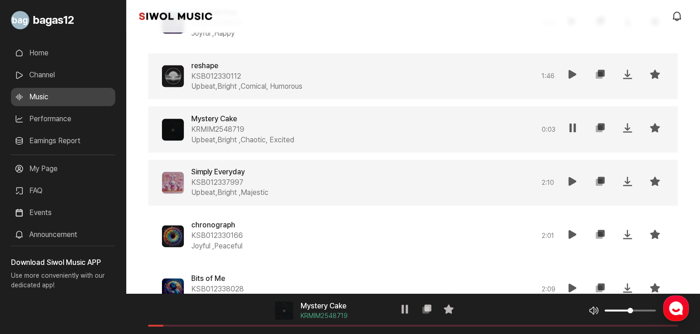
click at [575, 177] on icon at bounding box center [573, 181] width 11 height 11
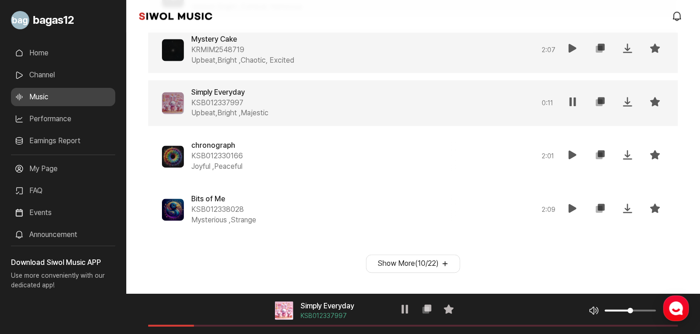
scroll to position [782, 0]
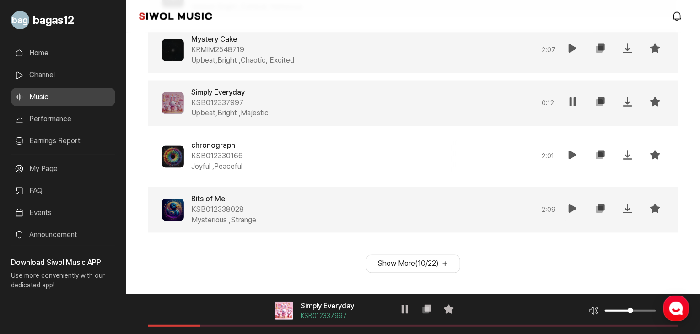
click at [571, 205] on icon at bounding box center [573, 208] width 11 height 11
click at [180, 329] on div "음악 플레이어 Bits of Me KSB012338028 재생 복사 즐겨찾기 음악 볼륨 조절 음원 길이" at bounding box center [413, 314] width 574 height 40
click at [188, 324] on div "음악 플레이어 Bits of Me KSB012338028 재생 복사 즐겨찾기 음악 볼륨 조절 음원 길이" at bounding box center [413, 314] width 574 height 40
click at [194, 325] on span at bounding box center [413, 326] width 530 height 2
click at [228, 326] on span at bounding box center [413, 326] width 530 height 2
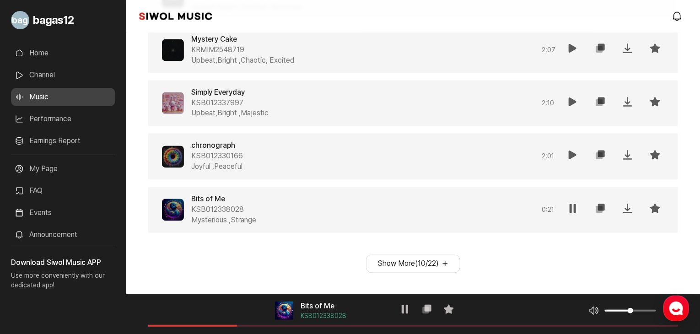
click at [568, 152] on icon at bounding box center [573, 155] width 11 height 11
click at [194, 326] on span at bounding box center [413, 326] width 530 height 2
click at [220, 325] on span at bounding box center [413, 326] width 530 height 2
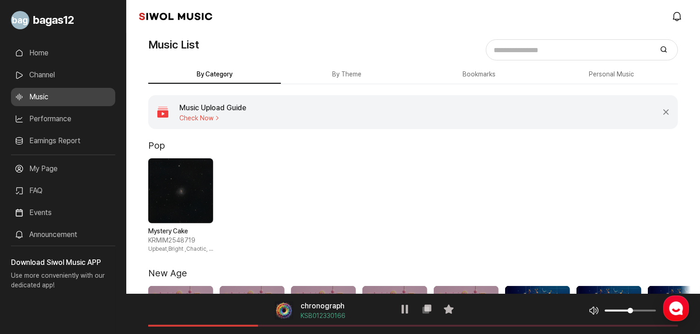
scroll to position [0, 0]
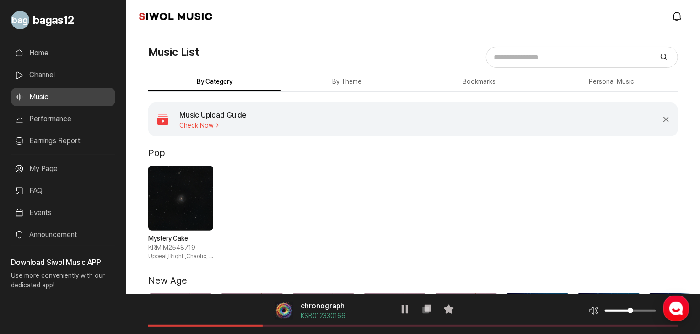
click at [330, 79] on button "By Theme" at bounding box center [347, 82] width 133 height 18
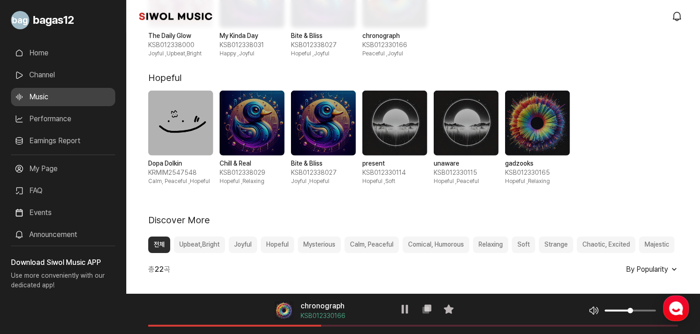
scroll to position [333, 0]
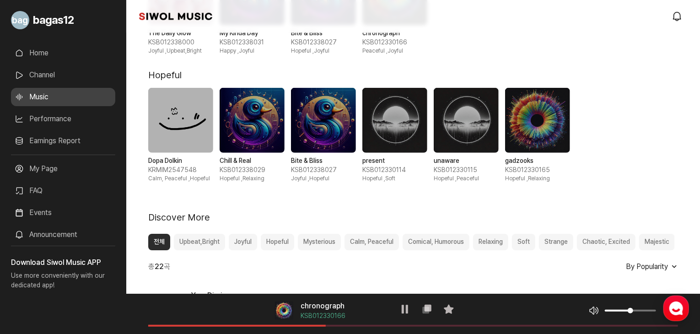
click at [184, 244] on button "Upbeat,Bright" at bounding box center [199, 242] width 51 height 16
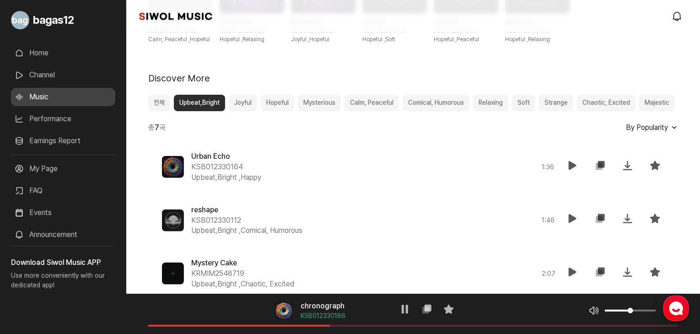
scroll to position [472, 0]
click at [251, 97] on button "Joyful" at bounding box center [243, 103] width 28 height 16
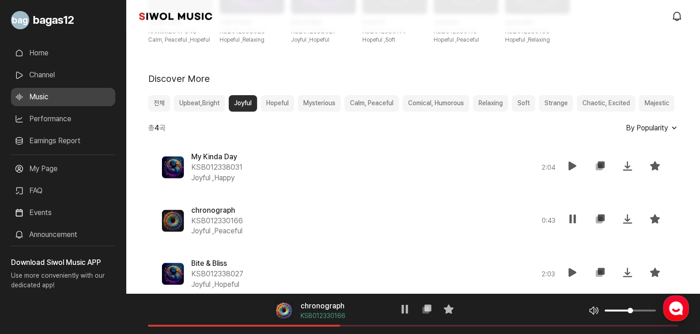
click at [277, 100] on button "Hopeful" at bounding box center [277, 103] width 33 height 16
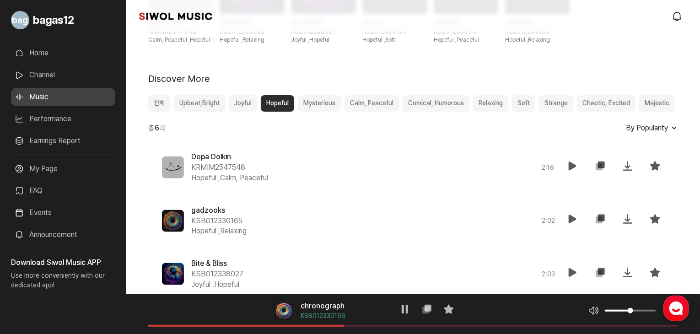
click at [309, 107] on button "Mysterious" at bounding box center [319, 103] width 43 height 16
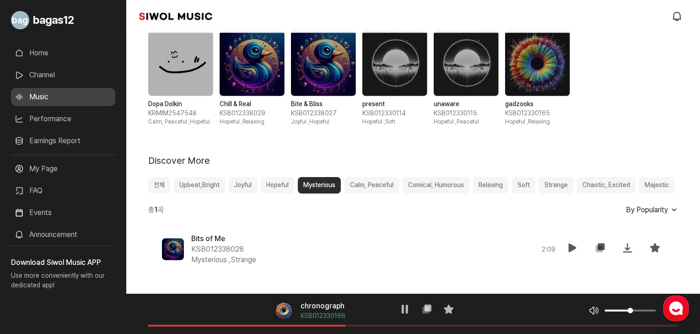
scroll to position [391, 0]
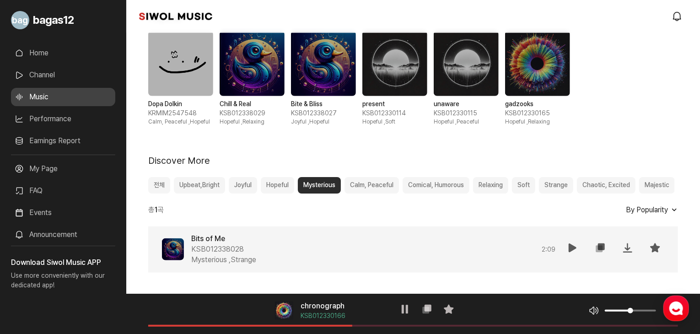
click at [264, 238] on div "Bits of Me KSB012338028 Mysterious , Strange" at bounding box center [325, 250] width 269 height 32
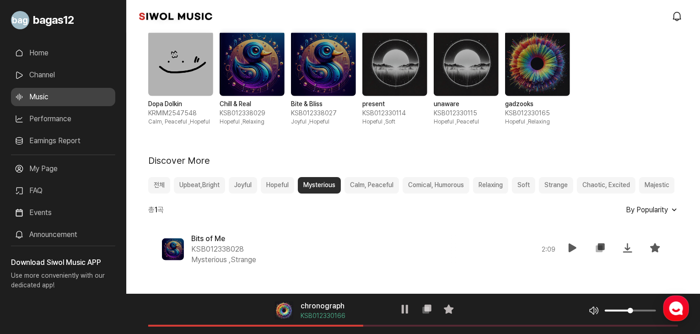
click at [401, 184] on div "전체 Upbeat,Bright Joyful Hopeful Mysterious Calm, Peaceful Comical, Humorous Rel…" at bounding box center [411, 185] width 526 height 16
click at [386, 180] on button "Calm, Peaceful" at bounding box center [372, 185] width 54 height 16
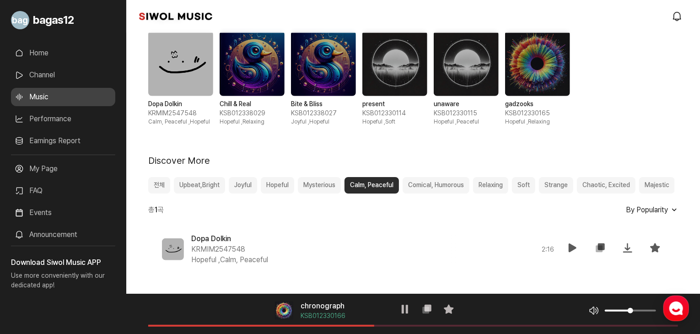
click at [433, 185] on button "Comical, Humorous" at bounding box center [436, 185] width 67 height 16
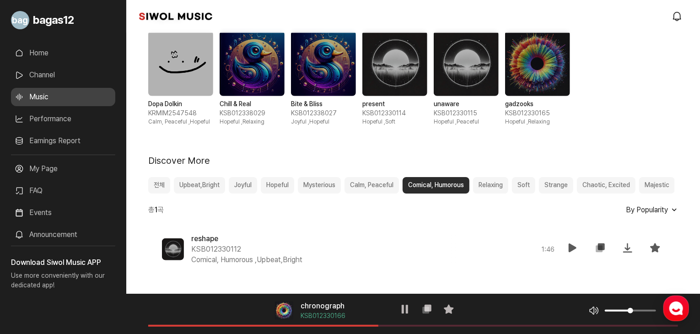
click at [494, 184] on button "Relaxing" at bounding box center [490, 185] width 35 height 16
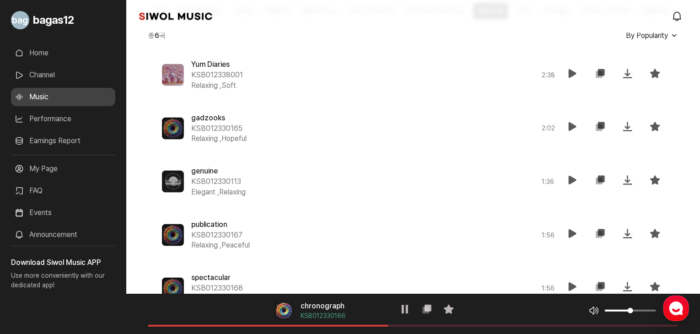
scroll to position [572, 0]
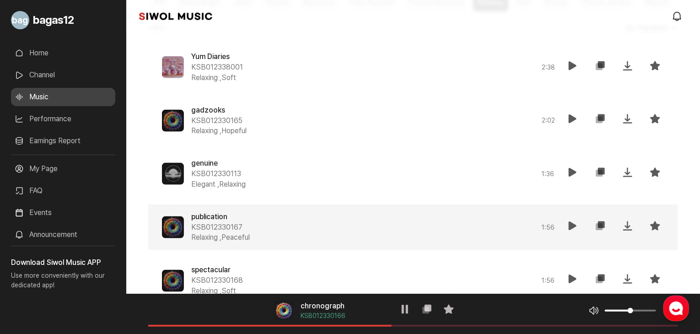
click at [168, 226] on span at bounding box center [173, 228] width 22 height 22
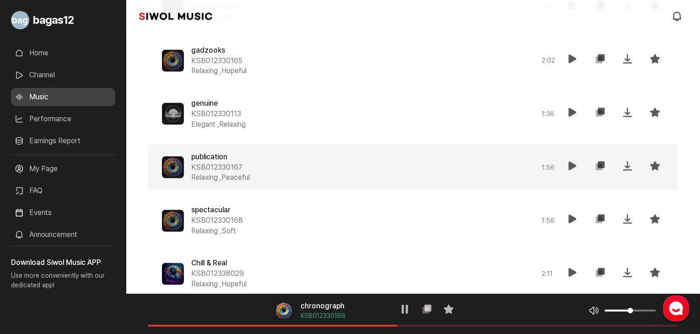
scroll to position [636, 0]
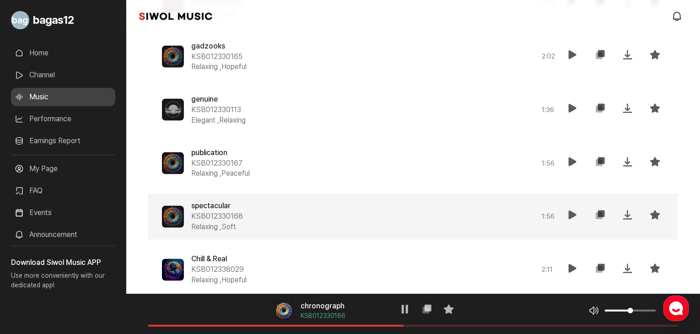
click at [576, 215] on icon at bounding box center [573, 215] width 11 height 11
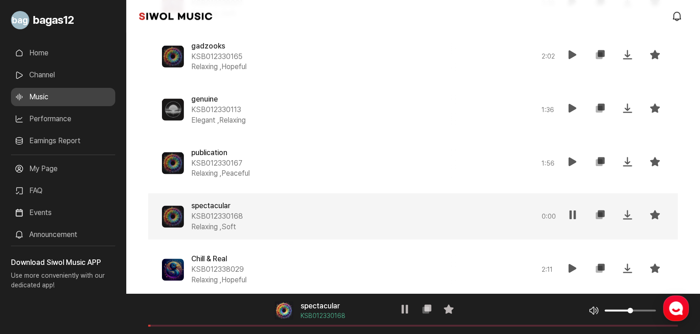
scroll to position [658, 0]
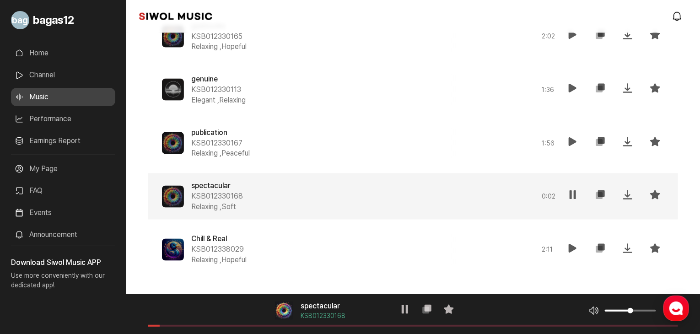
click at [220, 326] on div "음악 플레이어 spectacular KSB012330168 재생 복사 즐겨찾기 음악 볼륨 조절 음원 길이" at bounding box center [413, 314] width 574 height 40
click at [222, 322] on div "음악 플레이어 spectacular KSB012330168 재생 복사 즐겨찾기 음악 볼륨 조절 음원 길이" at bounding box center [413, 314] width 574 height 40
click at [225, 326] on div "음악 플레이어 spectacular KSB012330168 재생 복사 즐겨찾기 음악 볼륨 조절 음원 길이" at bounding box center [413, 314] width 574 height 40
click at [225, 325] on span at bounding box center [413, 326] width 530 height 2
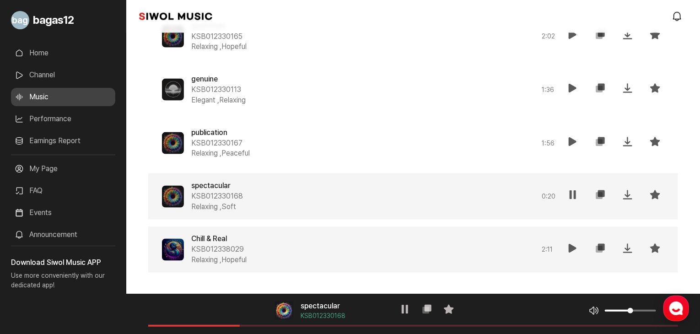
click at [174, 246] on span at bounding box center [173, 250] width 22 height 22
click at [575, 244] on icon at bounding box center [573, 248] width 11 height 11
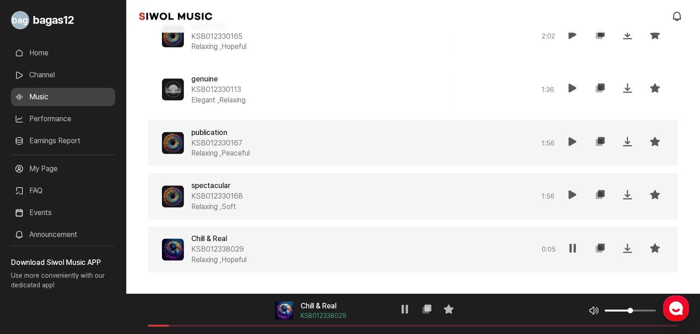
click at [573, 141] on icon at bounding box center [573, 141] width 11 height 11
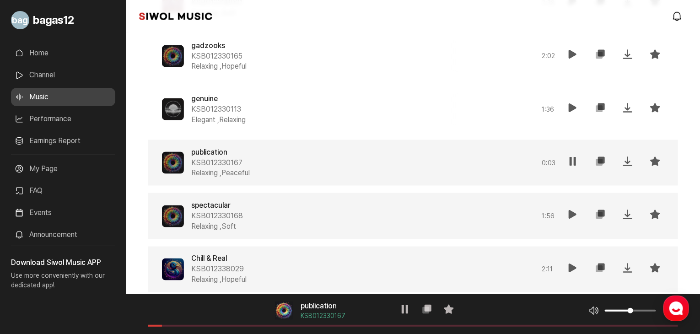
scroll to position [636, 0]
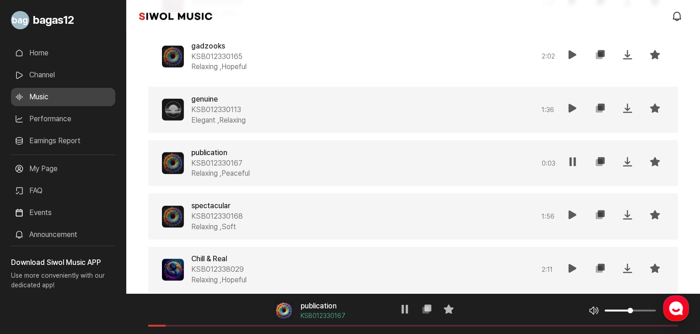
click at [569, 113] on icon at bounding box center [573, 108] width 11 height 11
click at [221, 327] on div "음악 플레이어 genuine KSB012330113 재생 복사 즐겨찾기 음악 볼륨 조절 음원 길이" at bounding box center [413, 314] width 574 height 40
click at [238, 325] on span at bounding box center [413, 326] width 530 height 2
click at [265, 325] on span at bounding box center [413, 326] width 530 height 2
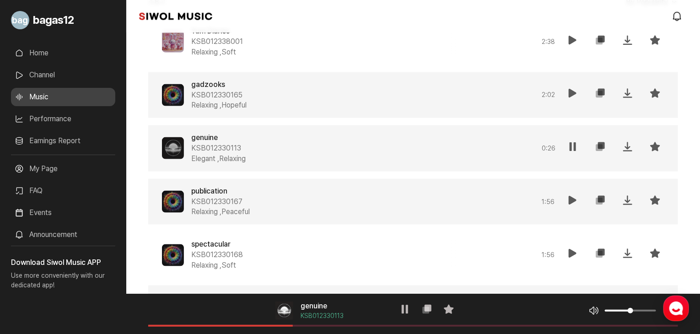
click at [575, 97] on icon at bounding box center [573, 93] width 11 height 11
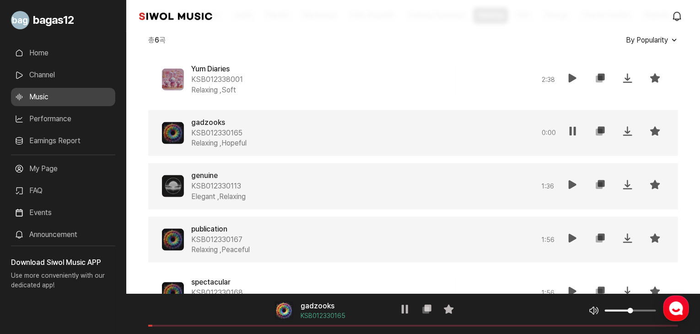
scroll to position [559, 0]
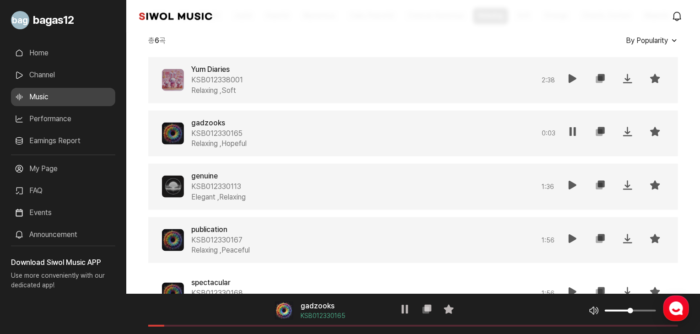
click at [568, 83] on icon at bounding box center [573, 78] width 11 height 11
click at [202, 325] on span at bounding box center [413, 326] width 530 height 2
click at [219, 325] on span at bounding box center [413, 326] width 530 height 2
click at [237, 325] on span at bounding box center [413, 326] width 530 height 2
click at [265, 325] on span at bounding box center [413, 326] width 530 height 2
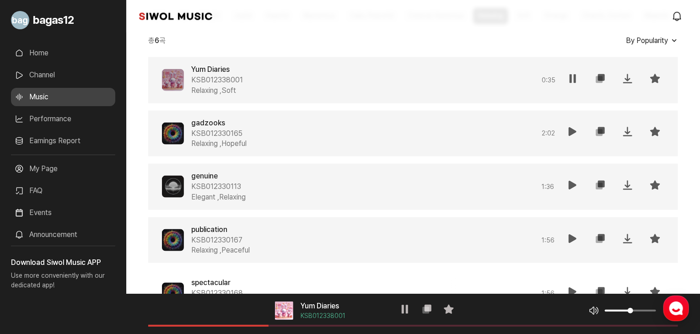
click at [292, 325] on span at bounding box center [413, 326] width 530 height 2
click at [43, 55] on link "Home" at bounding box center [63, 53] width 104 height 18
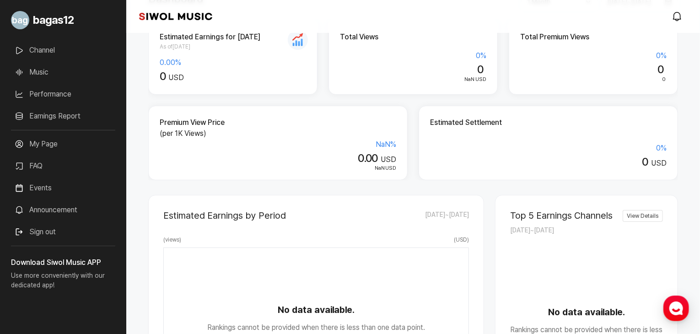
scroll to position [480, 0]
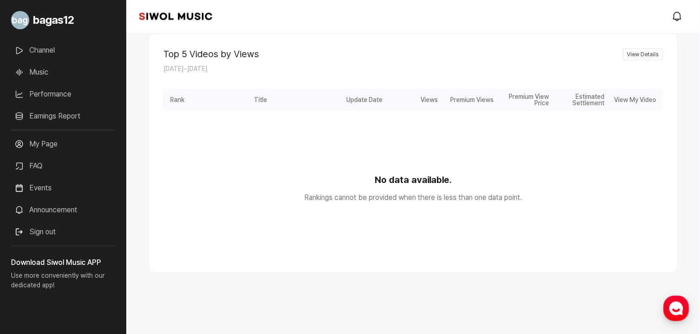
click at [61, 204] on link "Announcement" at bounding box center [63, 210] width 104 height 18
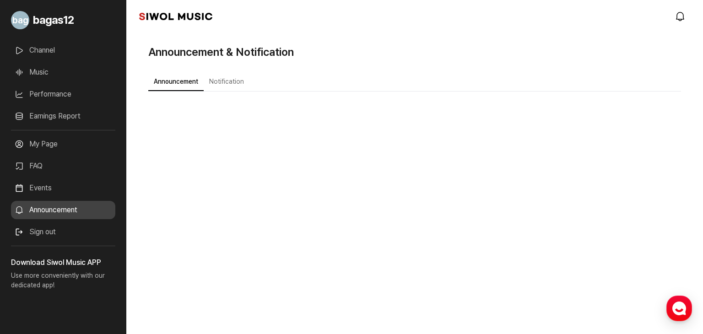
click at [38, 194] on link "Events" at bounding box center [63, 188] width 104 height 18
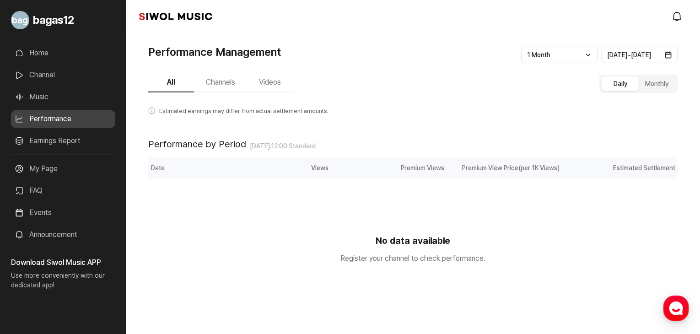
click at [227, 85] on button "Channels" at bounding box center [220, 82] width 53 height 19
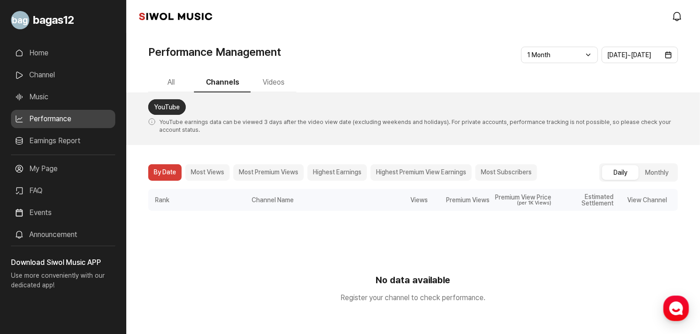
click at [277, 85] on button "Videos" at bounding box center [274, 82] width 46 height 19
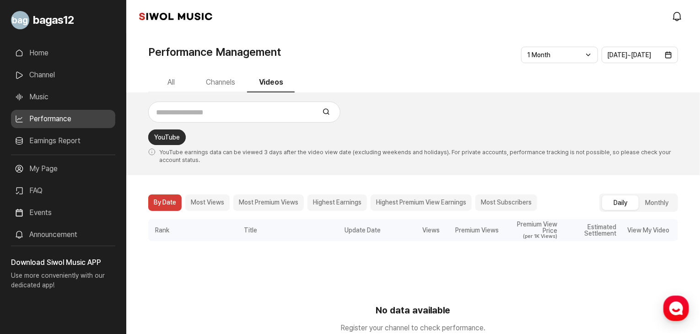
click at [57, 18] on span "bagas12" at bounding box center [53, 20] width 41 height 16
click at [54, 55] on link "Home" at bounding box center [63, 53] width 104 height 18
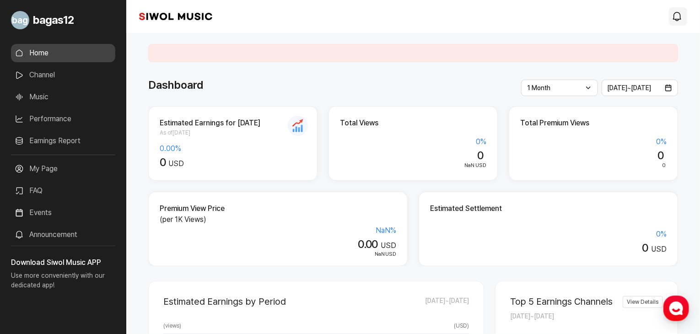
click at [681, 15] on icon "modal.notifications" at bounding box center [677, 16] width 11 height 11
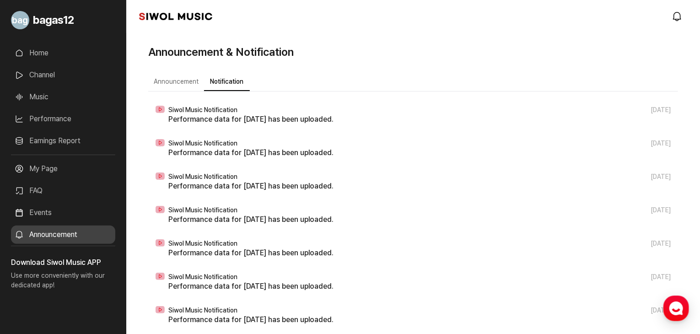
click at [171, 83] on button "Announcement" at bounding box center [176, 82] width 56 height 18
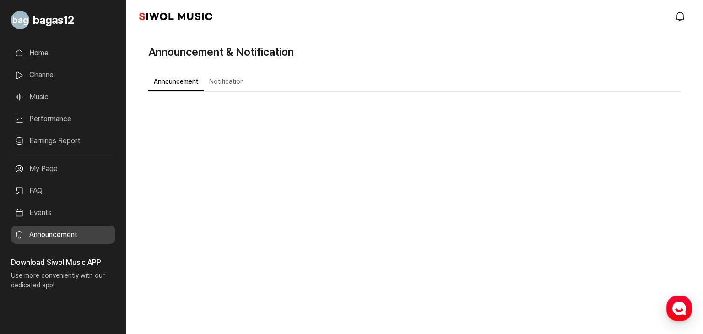
click at [57, 164] on link "My Page" at bounding box center [63, 169] width 104 height 18
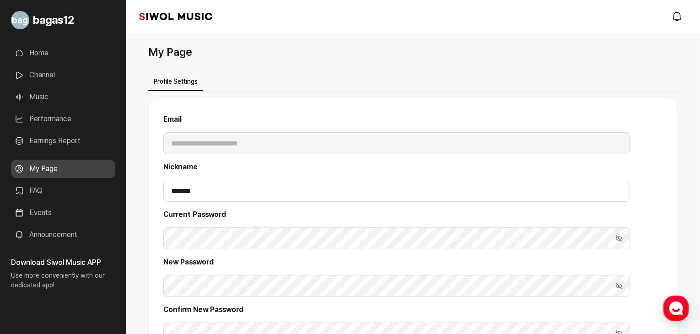
click at [44, 144] on link "Earnings Report" at bounding box center [63, 141] width 104 height 18
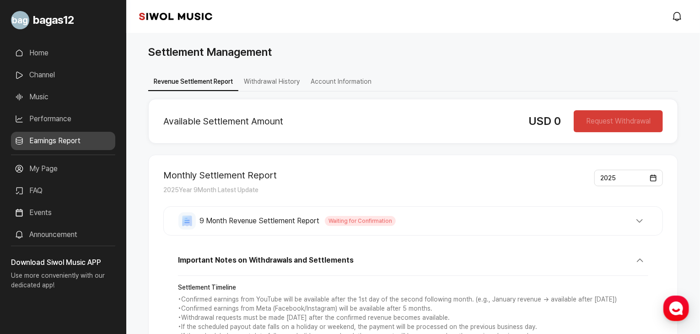
click at [609, 129] on div "Request Withdrawal" at bounding box center [618, 121] width 89 height 22
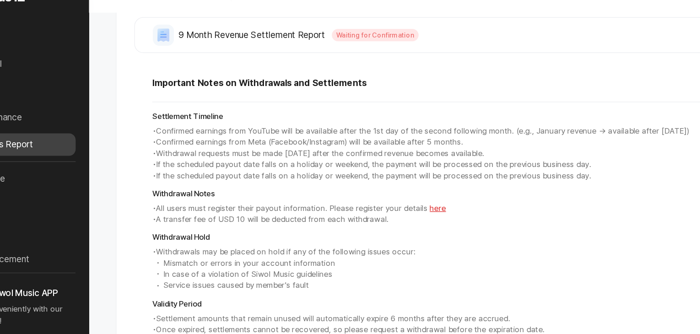
scroll to position [170, 0]
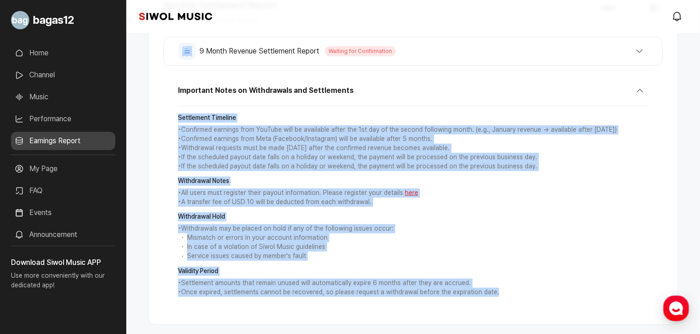
drag, startPoint x: 177, startPoint y: 115, endPoint x: 494, endPoint y: 309, distance: 371.0
click at [494, 309] on div "Important Notes on Withdrawals and Settlements Settlement Timeline • Confirmed …" at bounding box center [413, 193] width 500 height 233
copy div "Settlement Timeline • Confirmed earnings from YouTube will be available after t…"
click at [309, 135] on p "• Confirmed earnings from Meta (Facebook/Instagram) will be available after 5 m…" at bounding box center [413, 139] width 471 height 9
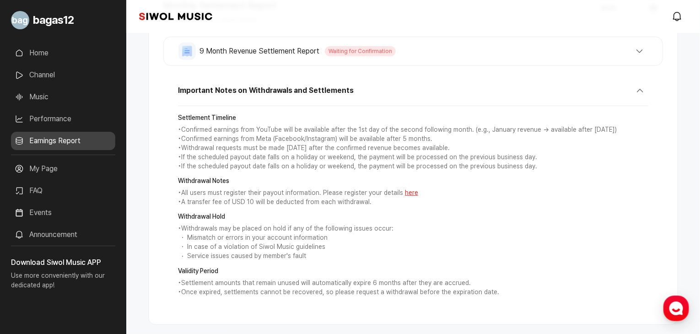
scroll to position [207, 0]
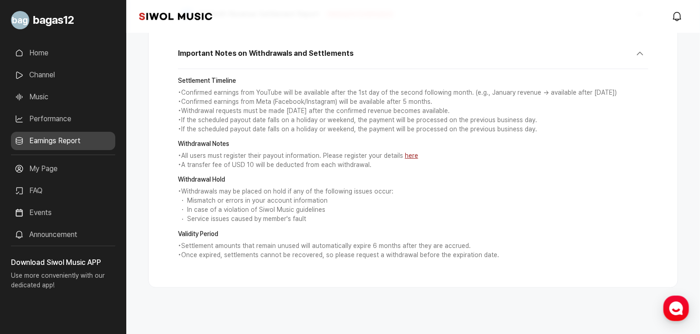
click at [405, 157] on link "here" at bounding box center [411, 155] width 13 height 7
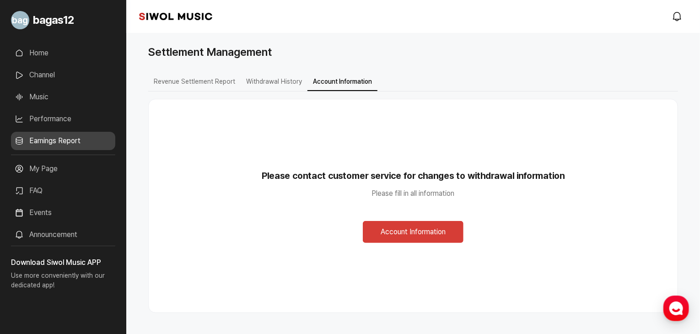
click at [395, 227] on button "Account Information" at bounding box center [413, 232] width 101 height 22
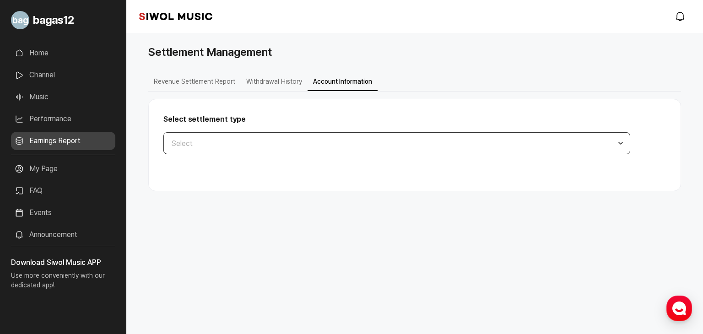
click at [319, 138] on button "Select" at bounding box center [396, 143] width 467 height 22
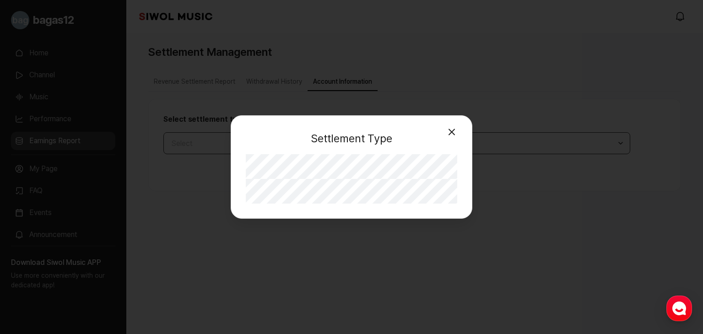
select select "**"
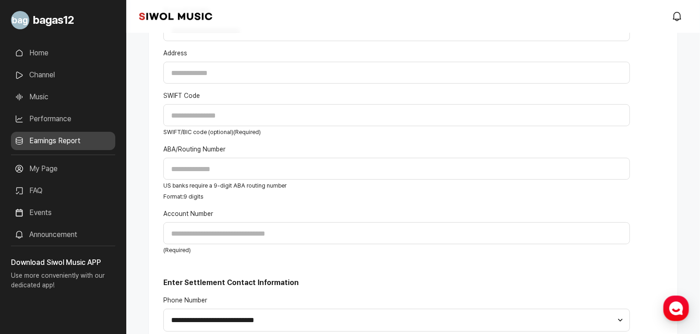
scroll to position [324, 0]
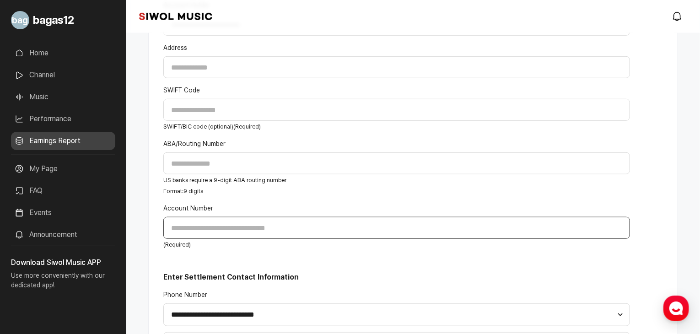
click at [220, 233] on input "Account Number" at bounding box center [396, 228] width 467 height 22
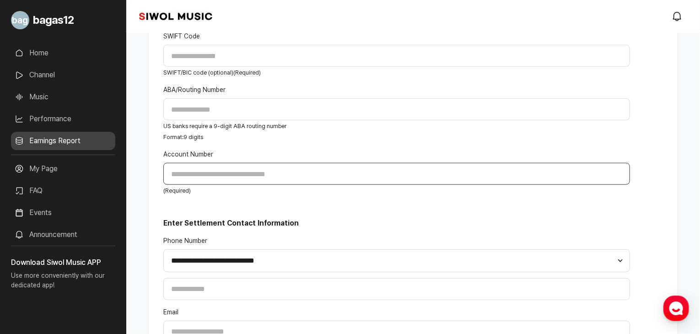
scroll to position [491, 0]
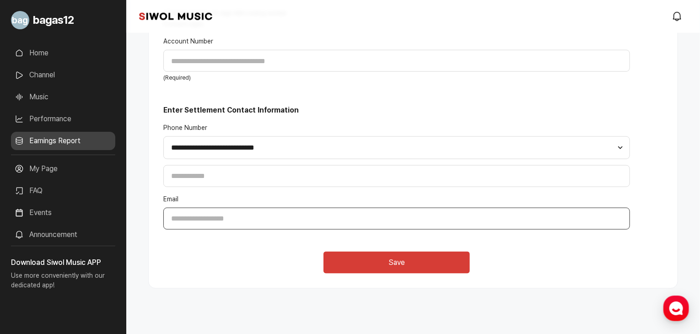
click at [217, 217] on input "Email" at bounding box center [396, 219] width 467 height 22
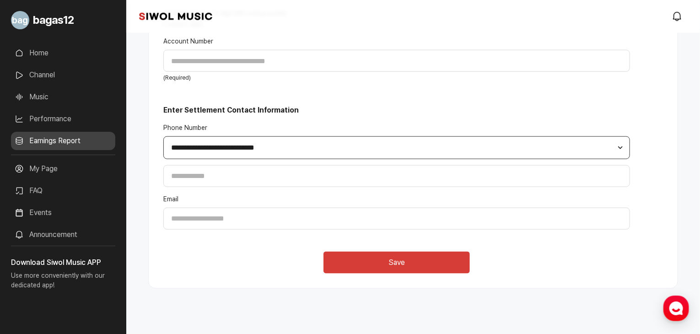
click at [219, 145] on select "**********" at bounding box center [396, 147] width 467 height 23
select select "**"
click at [163, 136] on select "**********" at bounding box center [396, 147] width 467 height 23
click at [227, 173] on input "tel" at bounding box center [396, 176] width 467 height 22
click at [670, 307] on icon "button" at bounding box center [676, 308] width 16 height 16
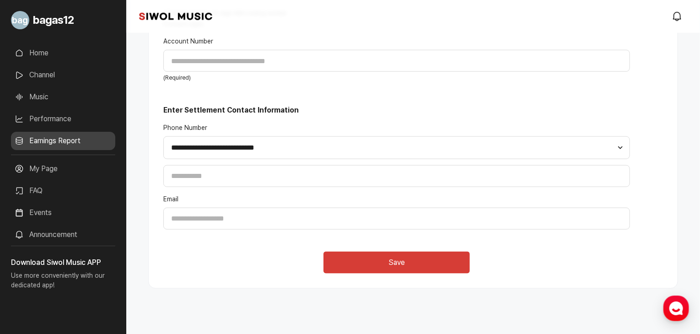
click at [52, 24] on span "bagas12" at bounding box center [53, 20] width 41 height 16
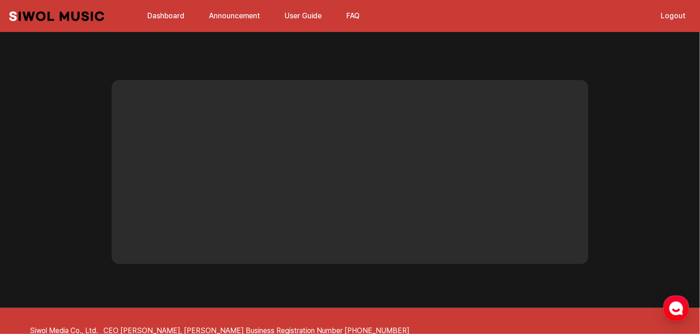
scroll to position [2465, 0]
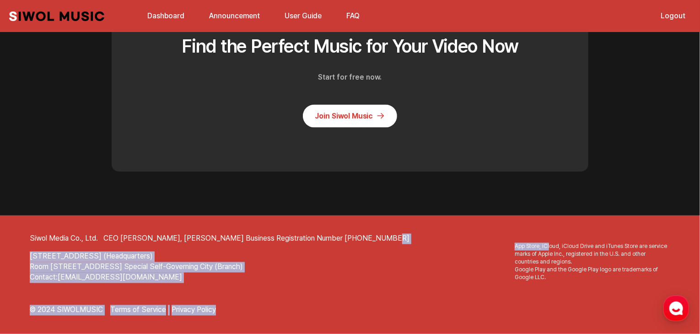
drag, startPoint x: 504, startPoint y: 242, endPoint x: 543, endPoint y: 240, distance: 39.0
click at [543, 240] on div "Siwol Media Co., Ltd. CEO [PERSON_NAME], Donghyun An Business Registration Numb…" at bounding box center [349, 275] width 655 height 82
click at [427, 252] on address "[STREET_ADDRESS] (Headquarters)" at bounding box center [350, 257] width 641 height 11
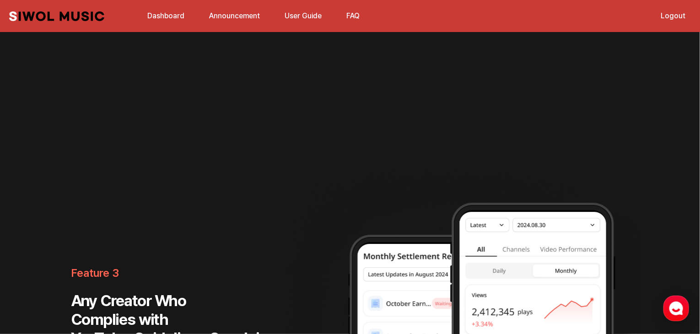
scroll to position [1388, 0]
